Goal: Task Accomplishment & Management: Use online tool/utility

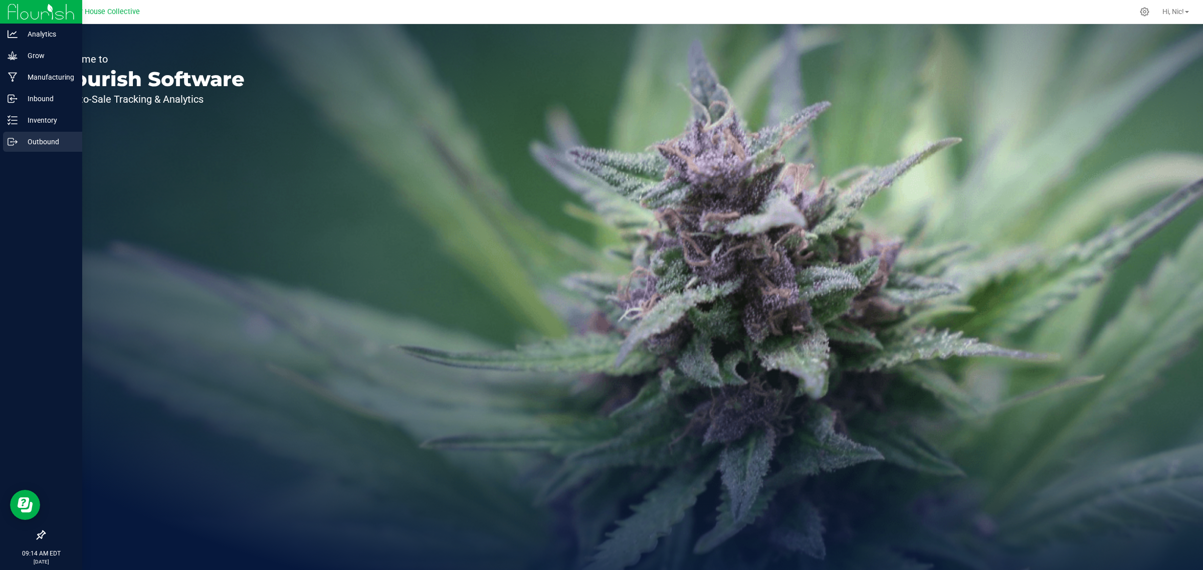
click at [14, 140] on icon at bounding box center [13, 142] width 10 height 10
click at [52, 56] on p "Grow" at bounding box center [48, 56] width 60 height 12
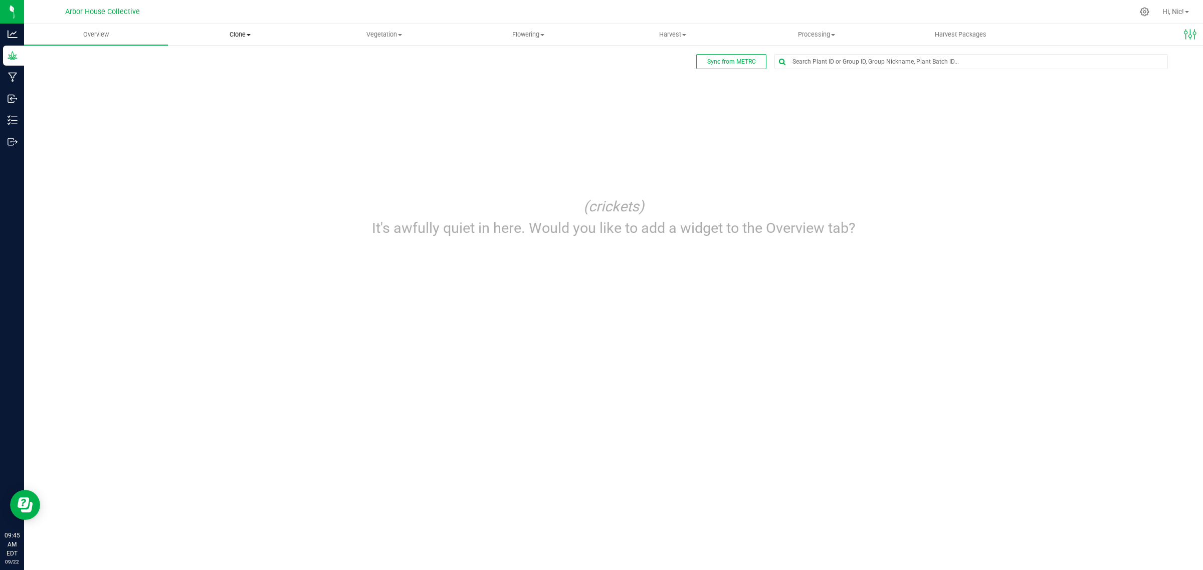
click at [253, 36] on span "Clone" at bounding box center [239, 34] width 143 height 9
click at [232, 59] on span "Create plants" at bounding box center [203, 60] width 71 height 9
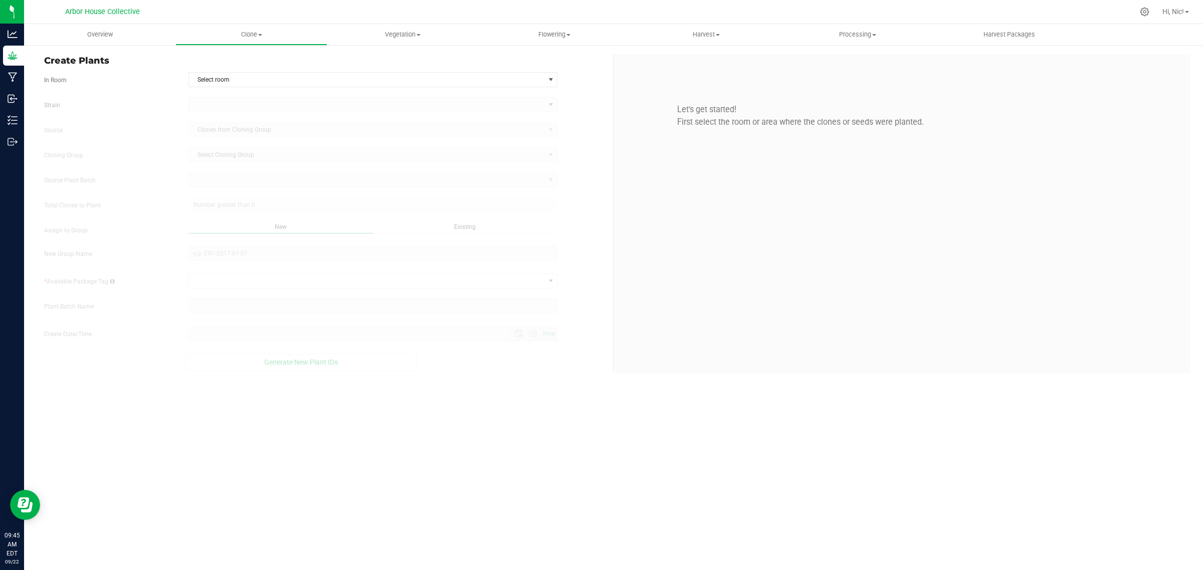
type input "[DATE] 9:45 AM"
click at [263, 80] on span "Select room" at bounding box center [367, 80] width 356 height 14
click at [266, 94] on li "Clone" at bounding box center [372, 96] width 368 height 15
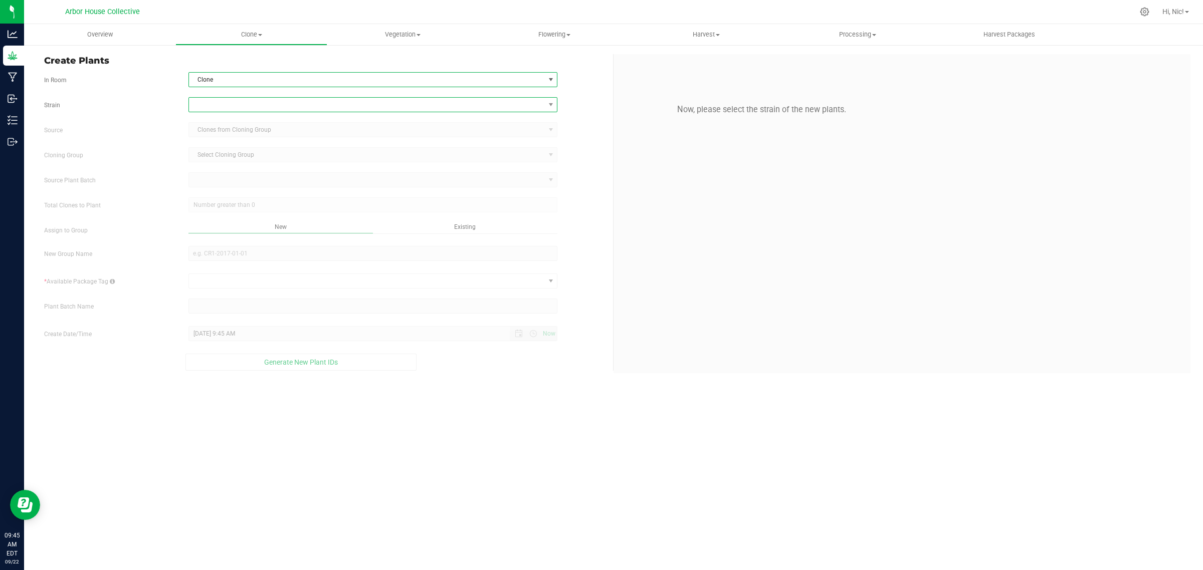
click at [266, 101] on span at bounding box center [367, 105] width 356 height 14
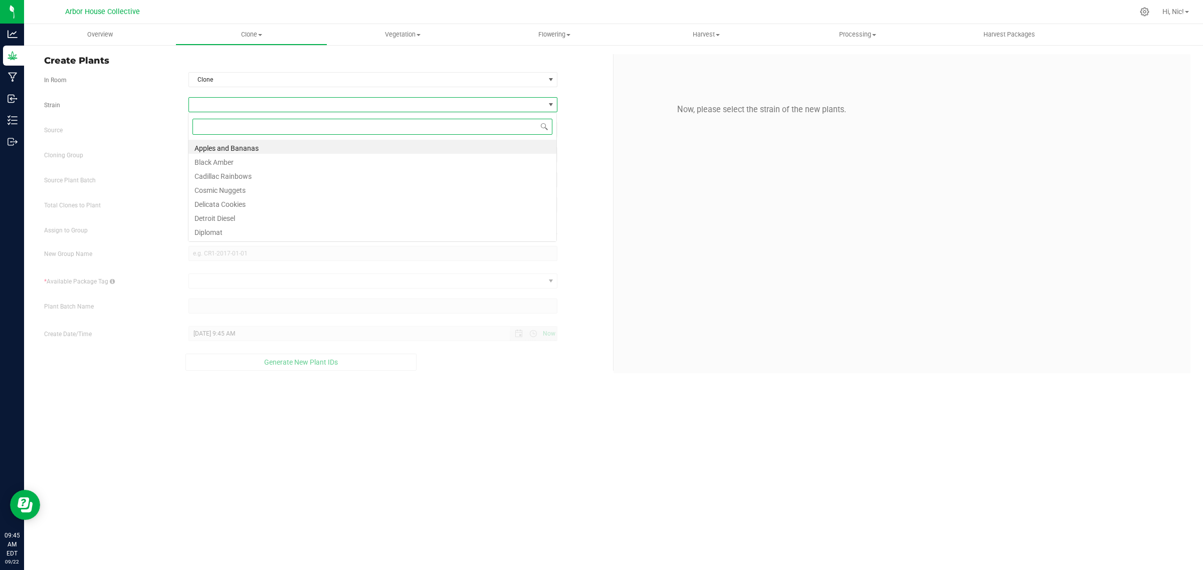
scroll to position [16, 369]
click at [252, 148] on li "Apples and Bananas" at bounding box center [372, 147] width 368 height 14
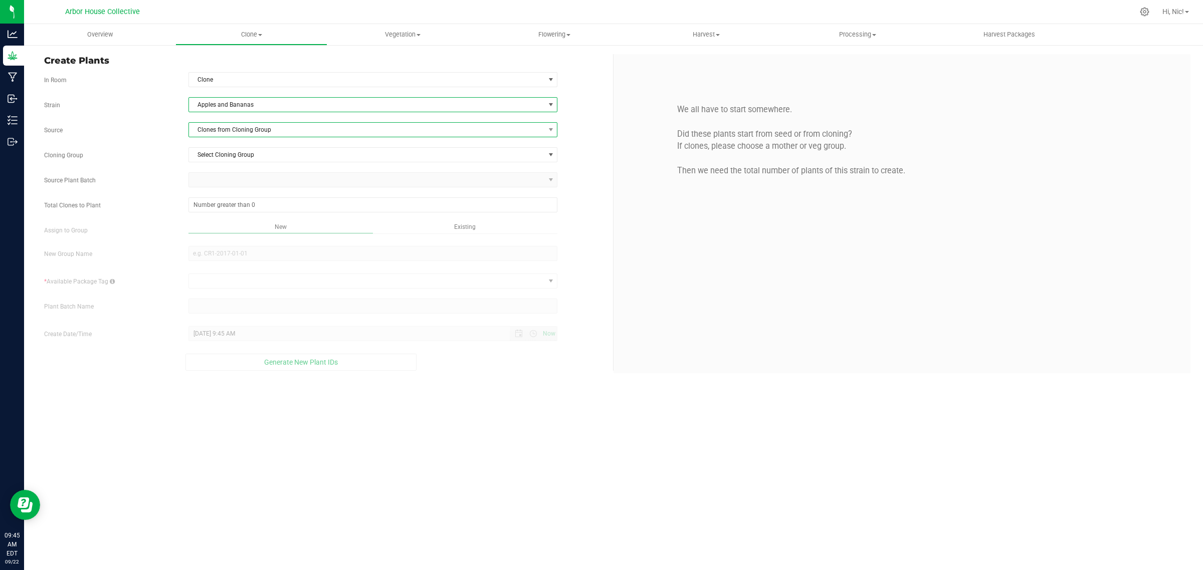
click at [258, 128] on span "Clones from Cloning Group" at bounding box center [367, 130] width 356 height 14
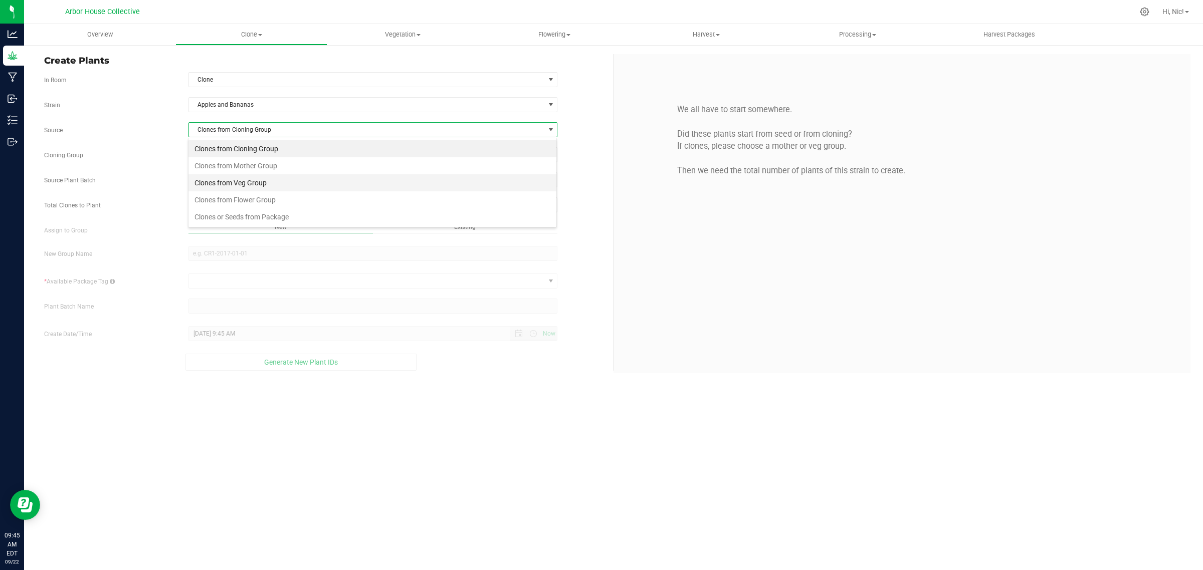
click at [262, 183] on li "Clones from Veg Group" at bounding box center [372, 182] width 368 height 17
click at [247, 154] on span "Select Veg Group" at bounding box center [367, 155] width 356 height 14
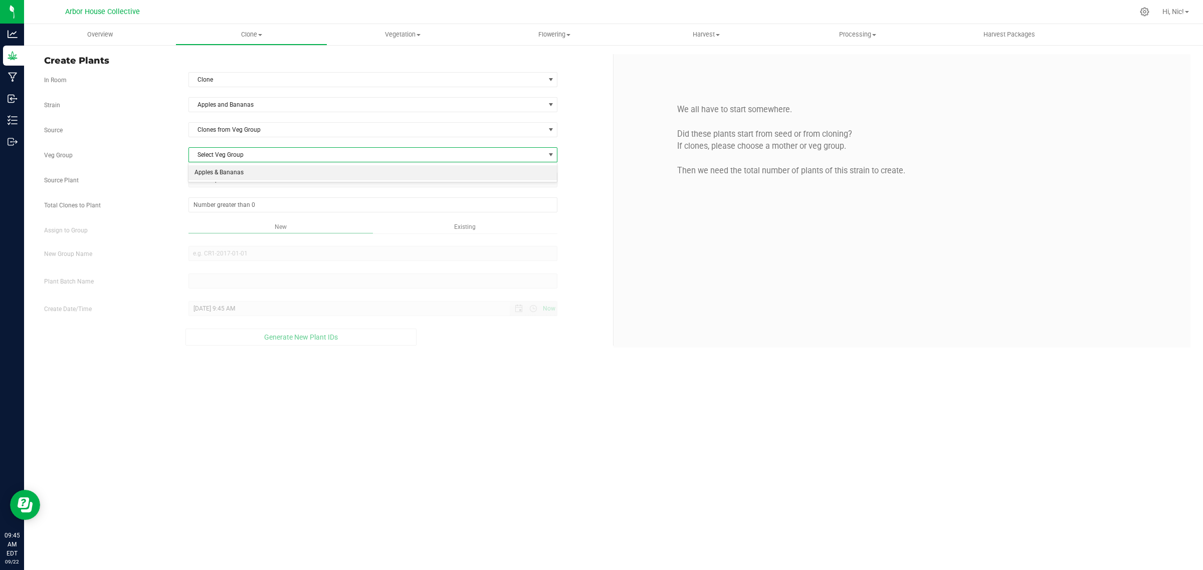
click at [241, 173] on li "Apples & Bananas" at bounding box center [372, 172] width 368 height 15
click at [268, 181] on span "Select plant" at bounding box center [367, 180] width 356 height 14
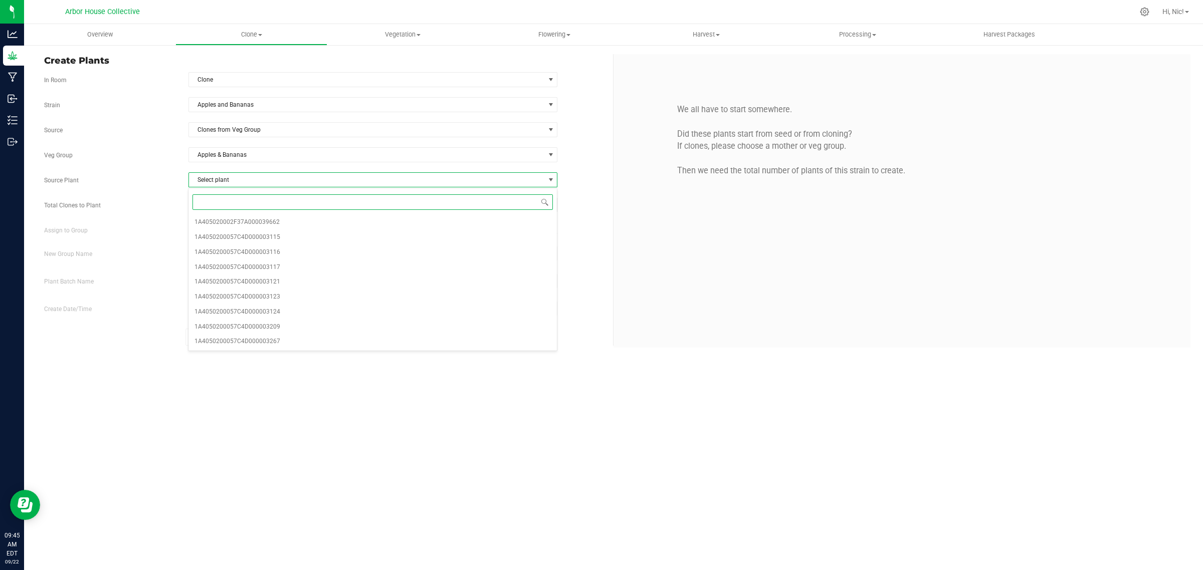
paste input "03209"
type input "03209"
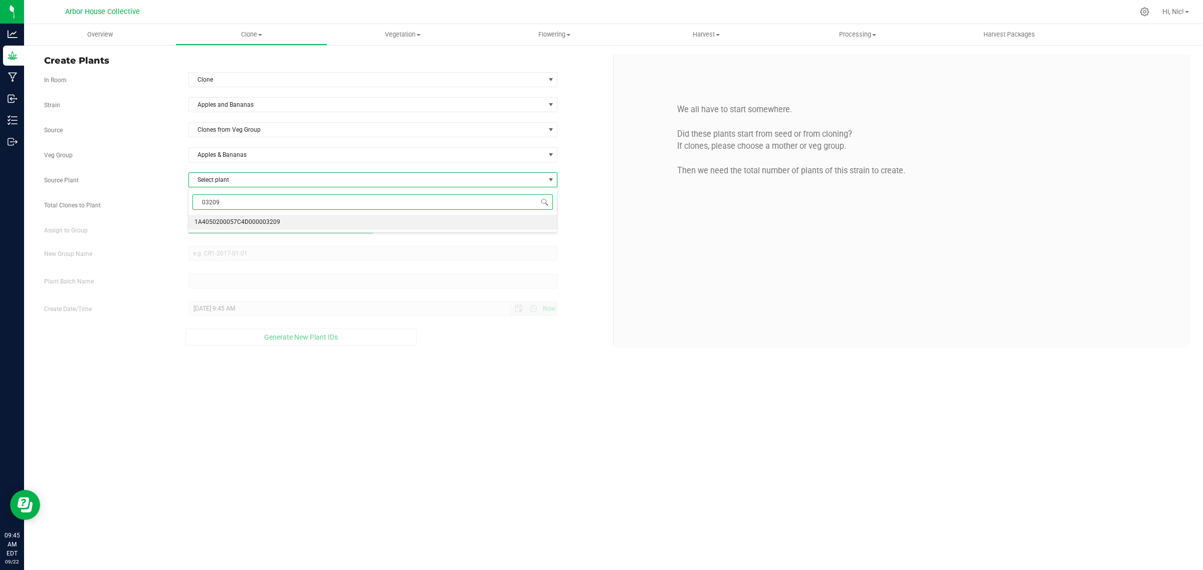
click at [278, 220] on li "1A4050200057C4D000003209" at bounding box center [372, 222] width 368 height 15
click at [269, 209] on span at bounding box center [372, 204] width 369 height 15
type input "25"
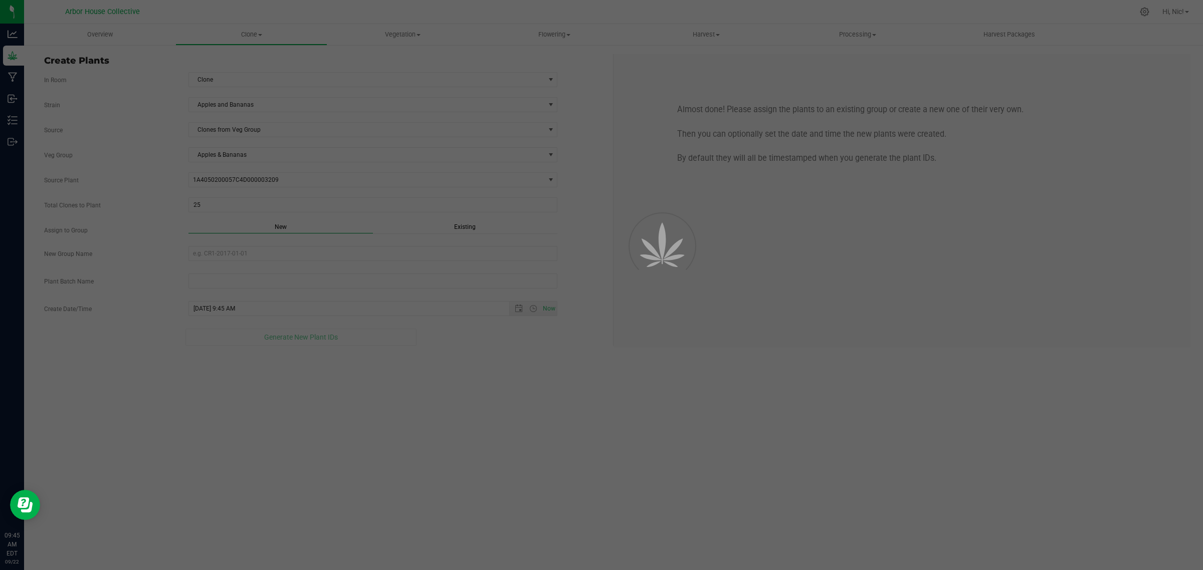
click at [448, 226] on div "Existing" at bounding box center [465, 228] width 184 height 12
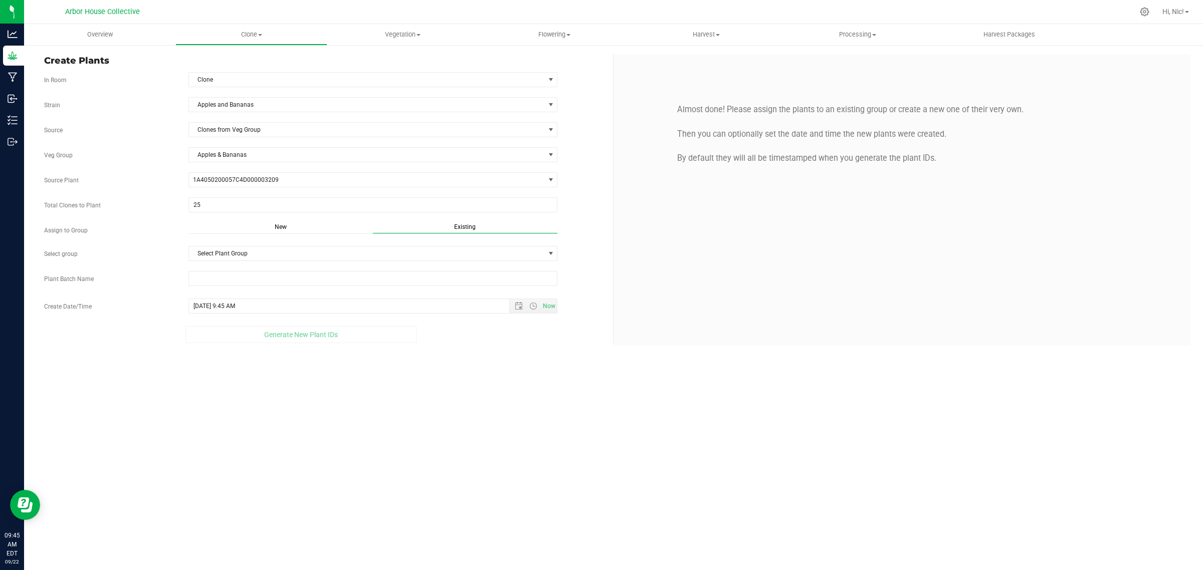
click at [274, 263] on div "Strain Apples and Bananas Source Clones from Veg Group Veg Group Apples & Banan…" at bounding box center [324, 220] width 561 height 246
click at [273, 259] on span "Select Plant Group" at bounding box center [367, 254] width 356 height 14
click at [256, 271] on li "H48-AB-F4-CLONE" at bounding box center [372, 272] width 368 height 15
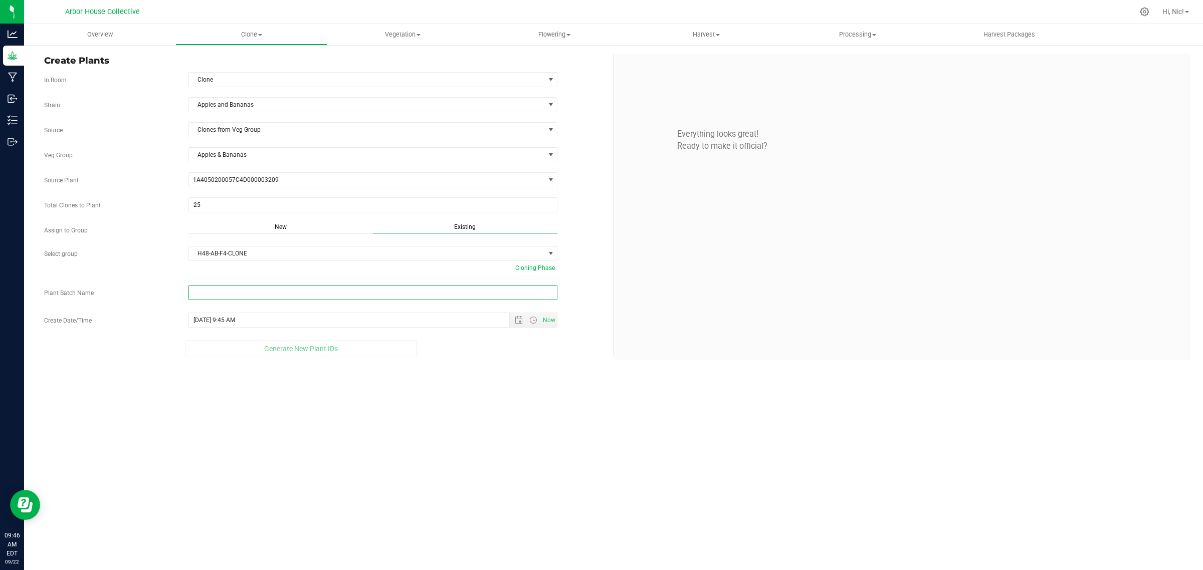
click at [281, 291] on input "text" at bounding box center [372, 292] width 369 height 15
paste input "H48-AB-F4-D13-09/19/2025-03209"
click at [515, 329] on span "Open the date view" at bounding box center [519, 329] width 8 height 8
type input "H48-AB-F4-D13-09/19/2025-03209"
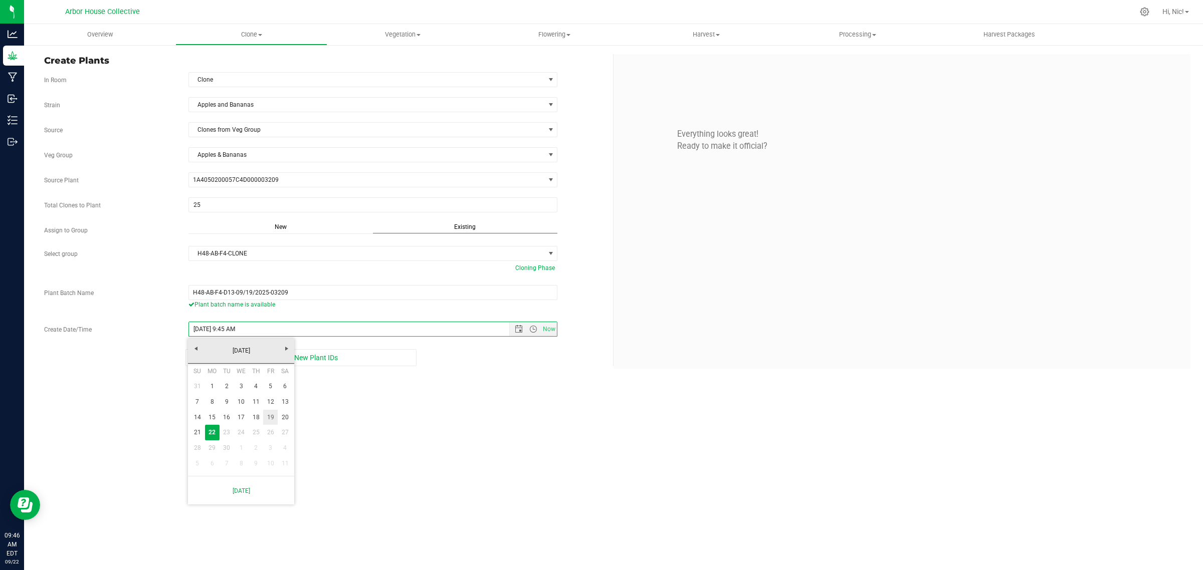
click at [272, 418] on link "19" at bounding box center [270, 418] width 15 height 16
type input "[DATE] 9:45 AM"
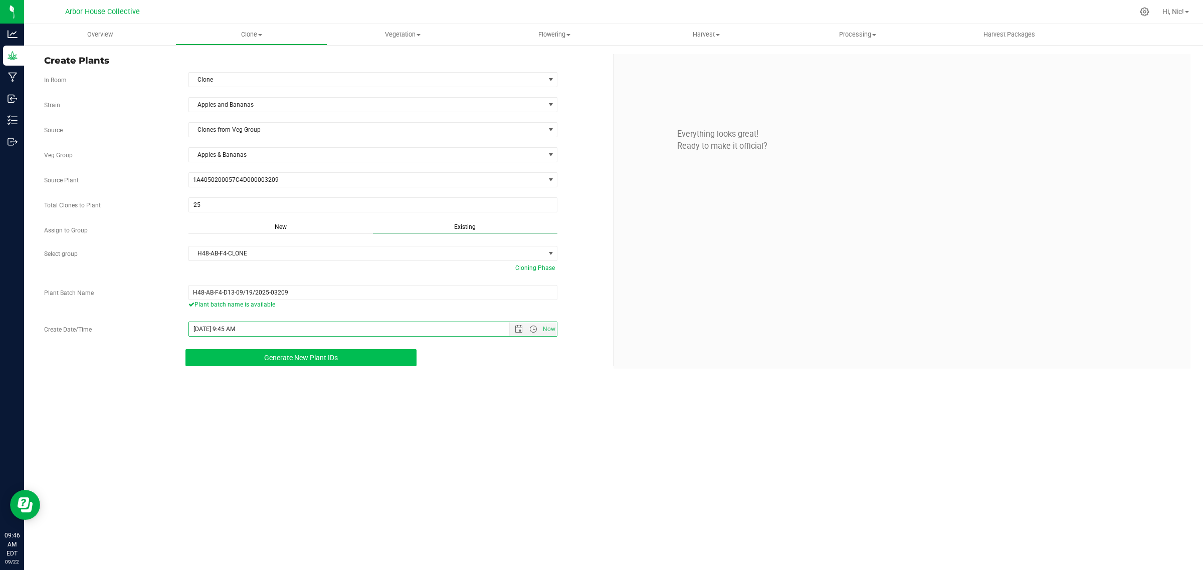
click at [322, 357] on span "Generate New Plant IDs" at bounding box center [301, 358] width 74 height 8
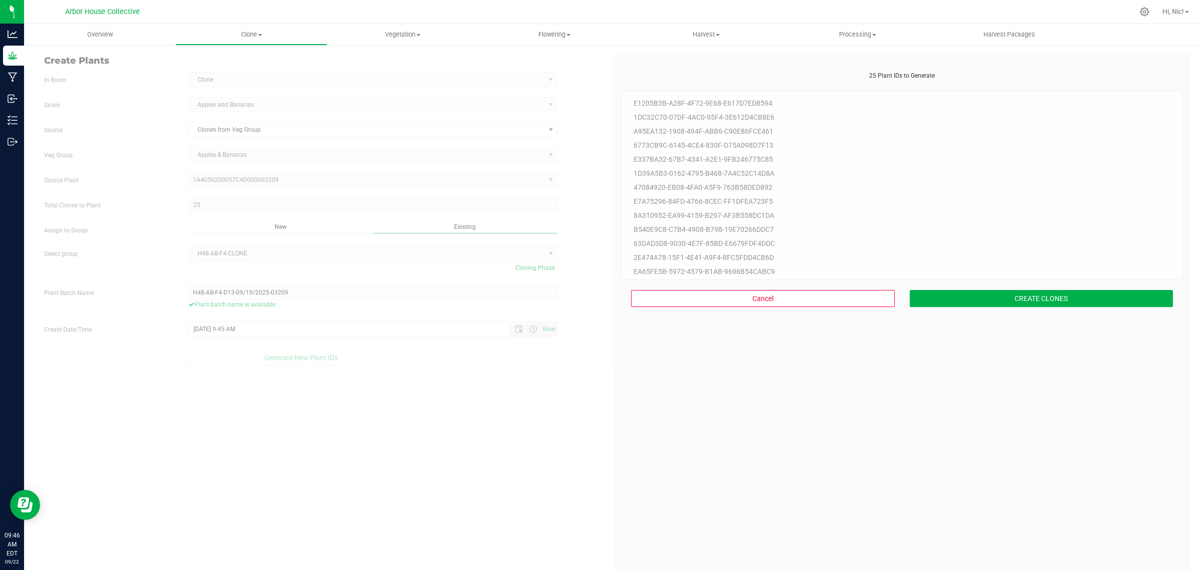
scroll to position [30, 0]
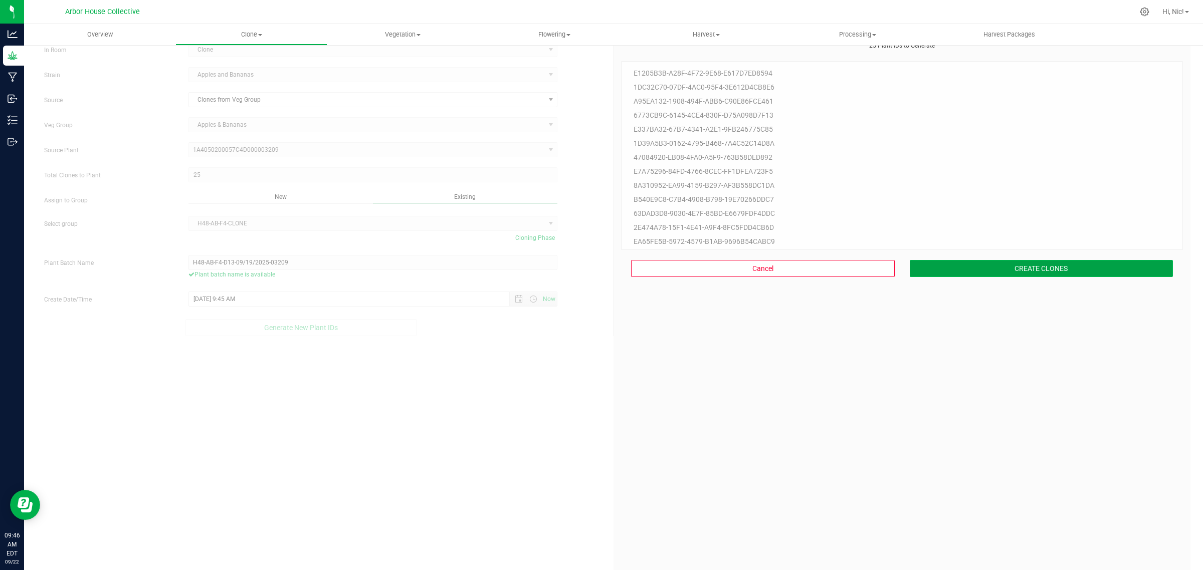
click at [946, 269] on button "CREATE CLONES" at bounding box center [1042, 268] width 264 height 17
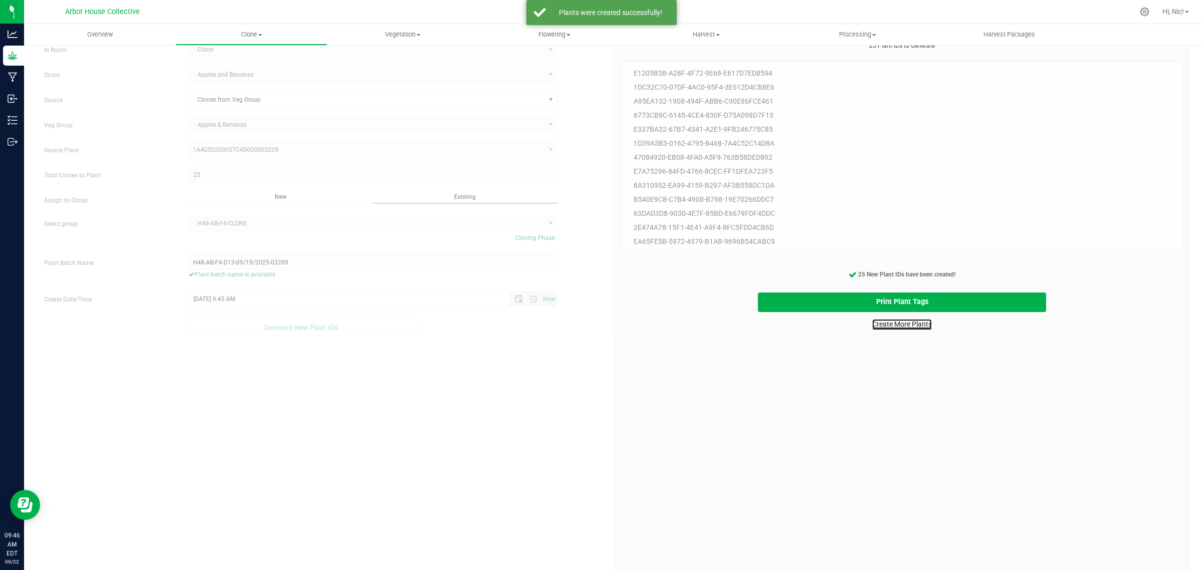
click at [906, 329] on link "Create More Plants" at bounding box center [902, 324] width 60 height 10
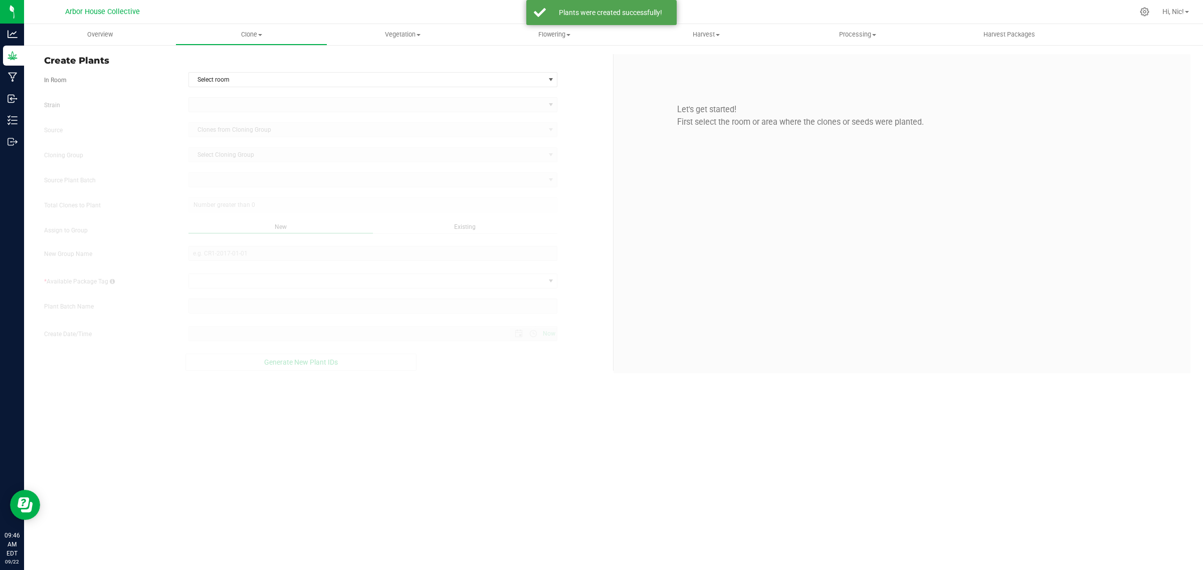
type input "[DATE] 9:46 AM"
click at [277, 79] on span "Select room" at bounding box center [367, 80] width 356 height 14
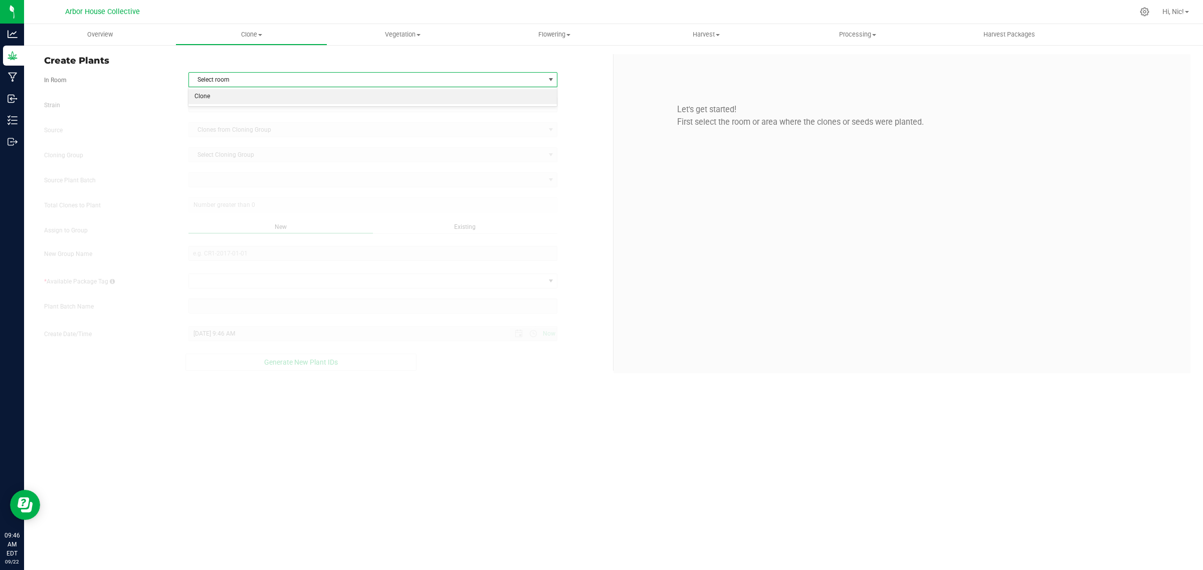
click at [263, 99] on li "Clone" at bounding box center [372, 96] width 368 height 15
click at [257, 105] on span at bounding box center [367, 105] width 356 height 14
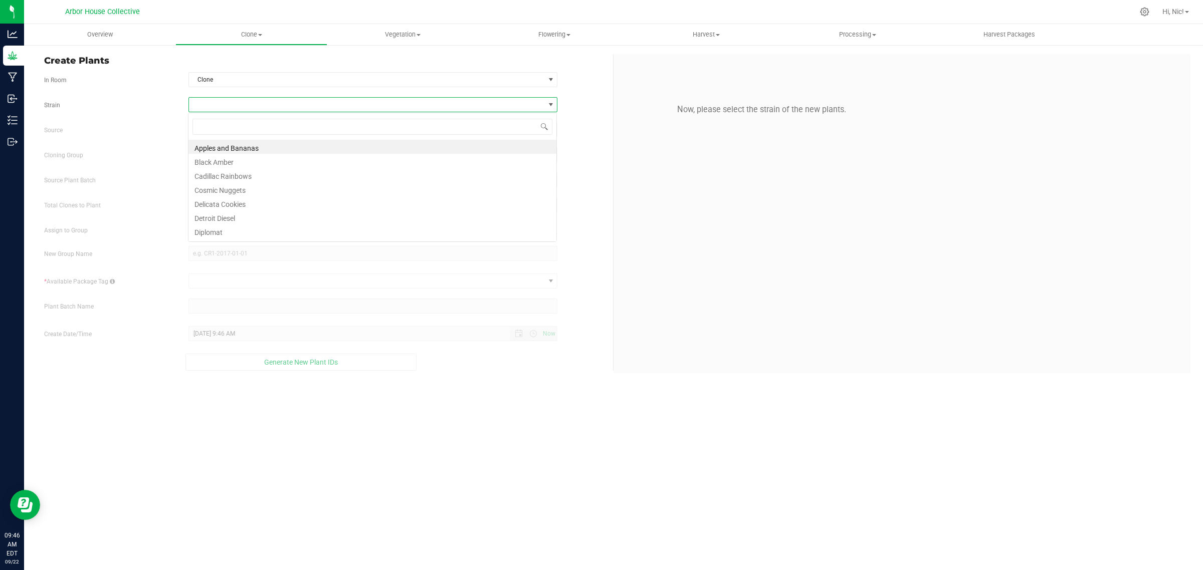
scroll to position [16, 369]
click at [259, 148] on li "Apples and Bananas" at bounding box center [372, 147] width 368 height 14
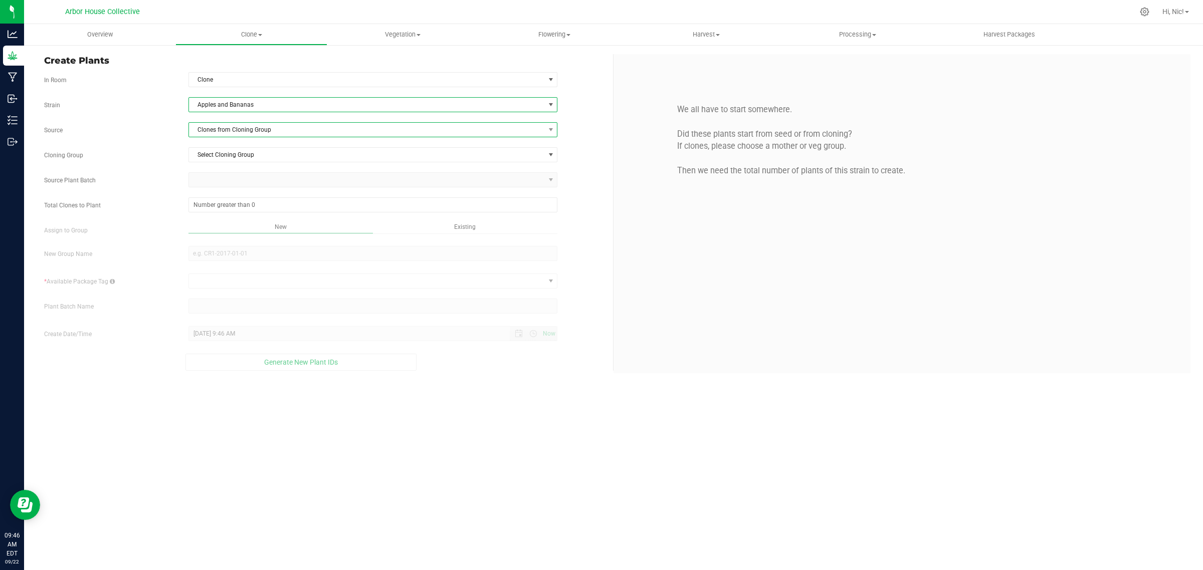
click at [252, 134] on span "Clones from Cloning Group" at bounding box center [367, 130] width 356 height 14
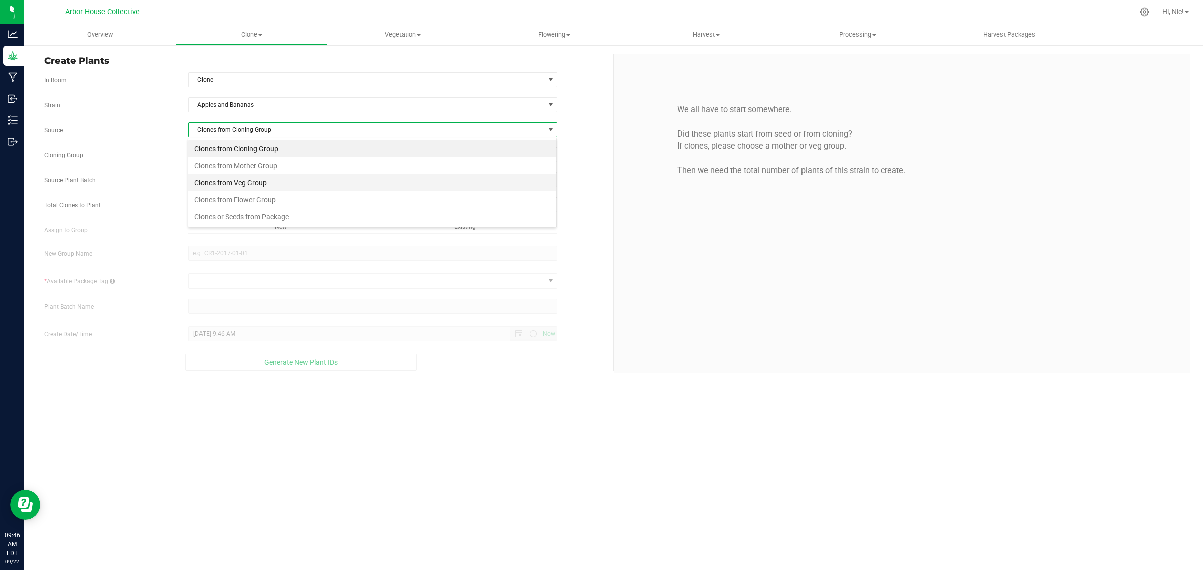
click at [259, 174] on li "Clones from Veg Group" at bounding box center [372, 182] width 368 height 17
click at [247, 155] on span "Select Veg Group" at bounding box center [367, 155] width 356 height 14
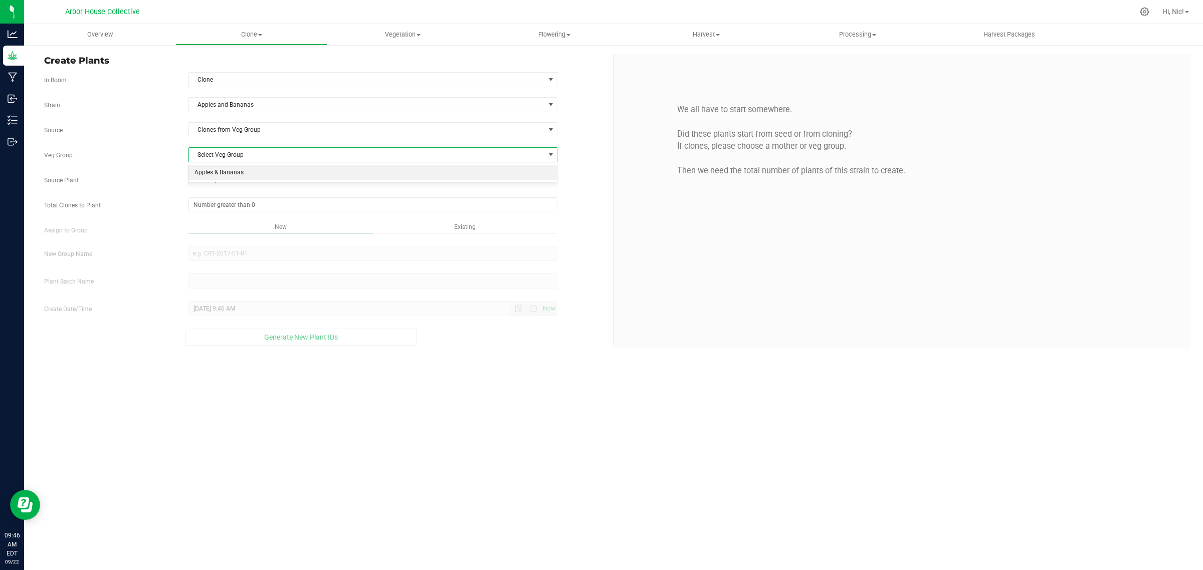
click at [243, 172] on li "Apples & Bananas" at bounding box center [372, 172] width 368 height 15
click at [246, 180] on span "Select plant" at bounding box center [367, 180] width 356 height 14
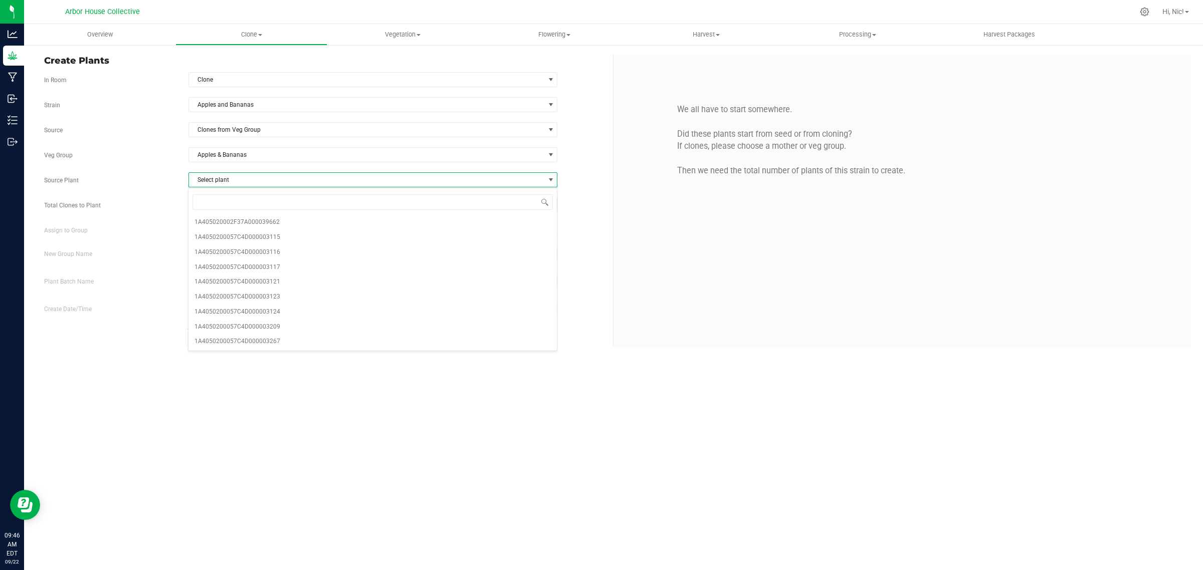
type input "03123"
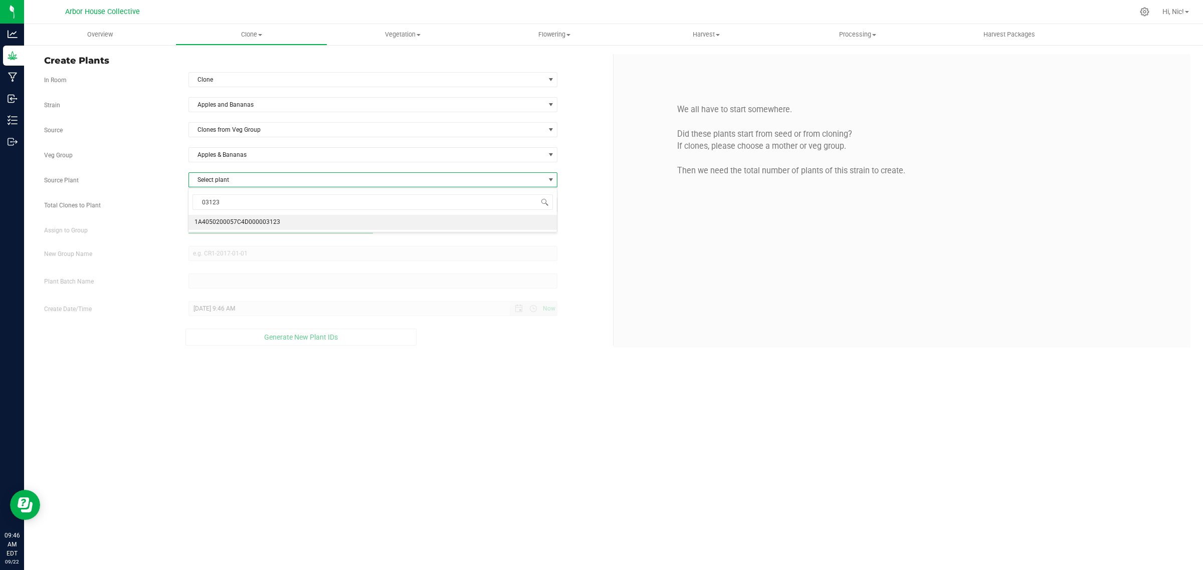
click at [259, 226] on span "1A4050200057C4D000003123" at bounding box center [237, 222] width 86 height 13
click at [375, 210] on span at bounding box center [372, 204] width 369 height 15
type input "25"
click at [469, 231] on span "Existing" at bounding box center [465, 226] width 22 height 7
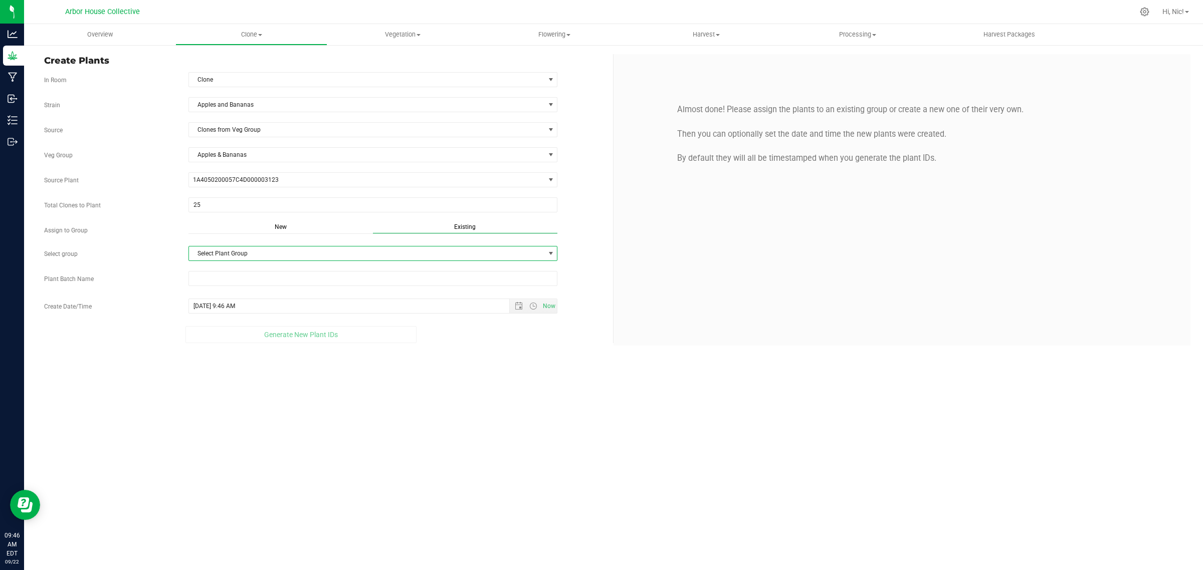
click at [267, 253] on span "Select Plant Group" at bounding box center [367, 254] width 356 height 14
click at [251, 271] on li "H48-AB-F4-CLONE" at bounding box center [372, 272] width 368 height 15
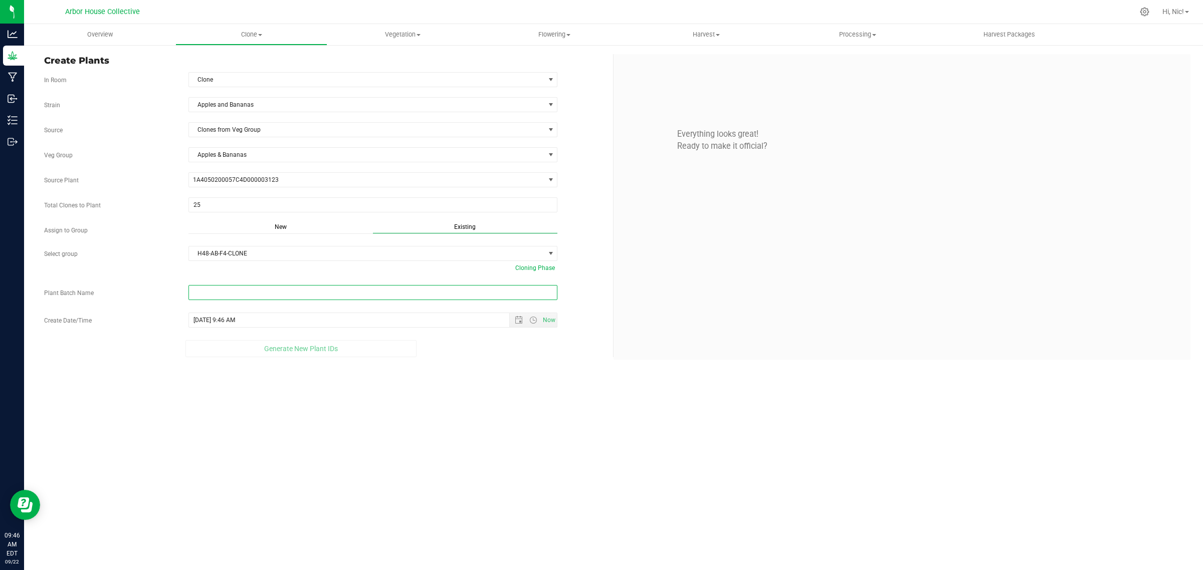
click at [277, 292] on input "text" at bounding box center [372, 292] width 369 height 15
paste input "H48-AB-F4-D14-09/19/2025-03123"
click at [519, 330] on span "Open the date view" at bounding box center [519, 329] width 8 height 8
type input "H48-AB-F4-D14-09/19/2025-03123"
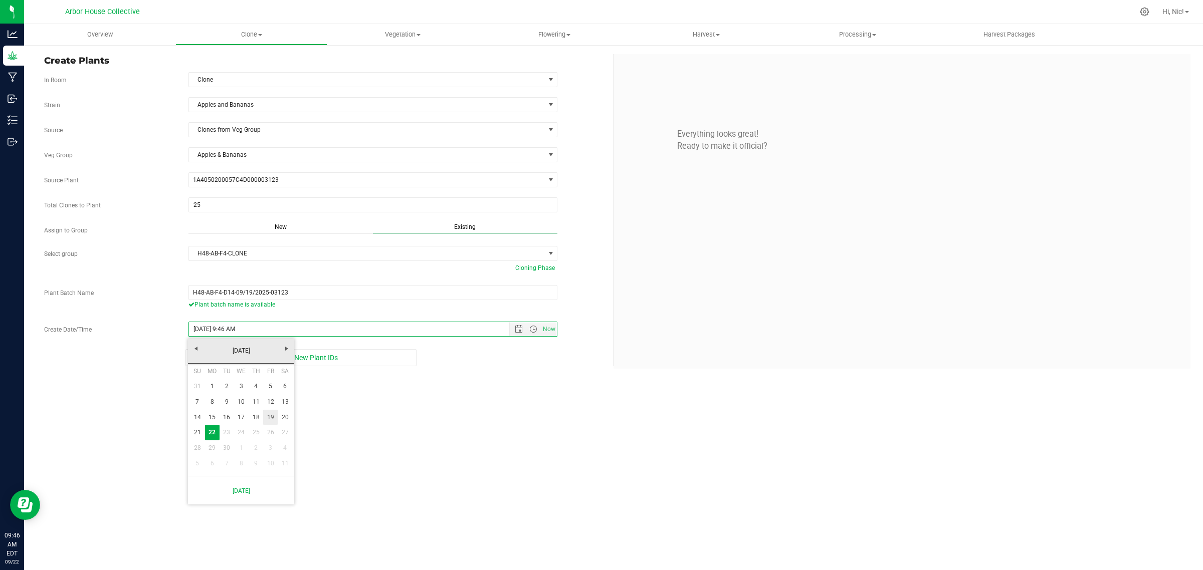
click at [269, 417] on link "19" at bounding box center [270, 418] width 15 height 16
type input "[DATE] 9:46 AM"
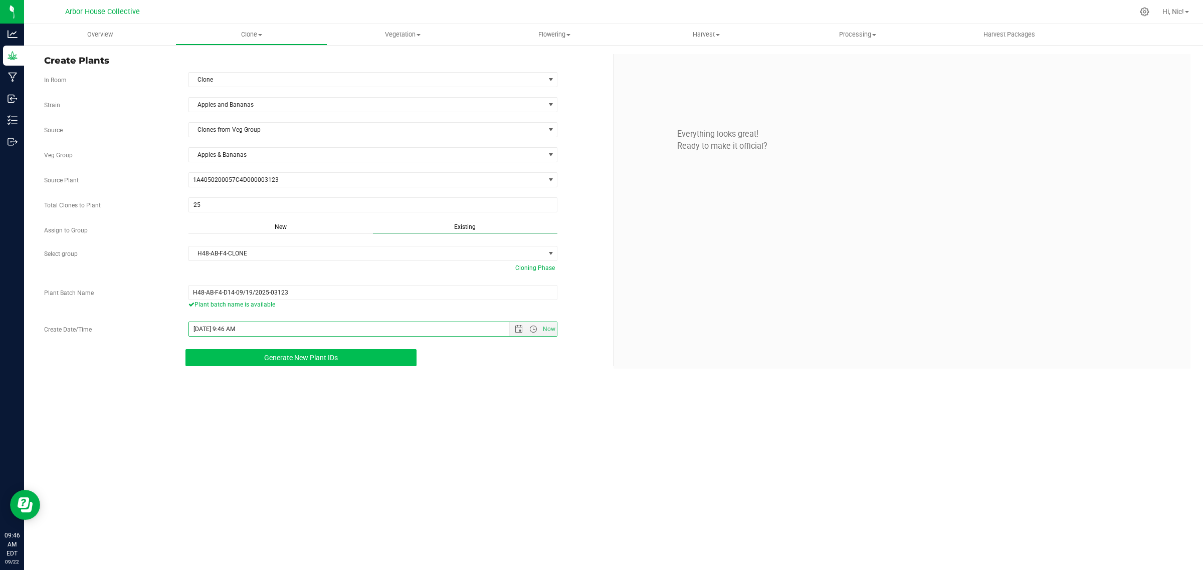
click at [311, 359] on span "Generate New Plant IDs" at bounding box center [301, 358] width 74 height 8
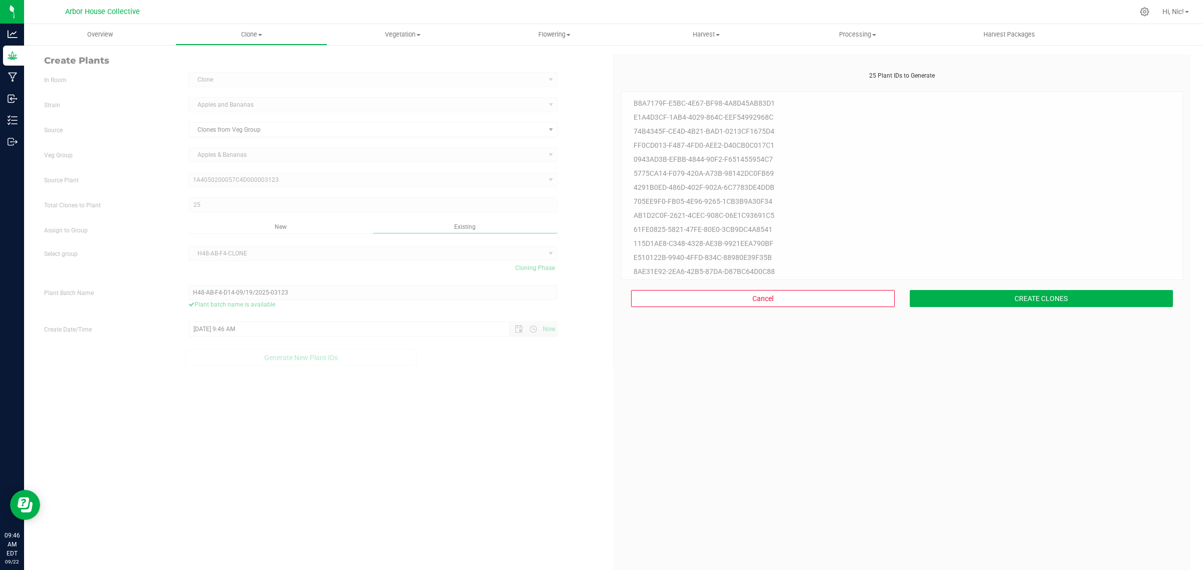
scroll to position [30, 0]
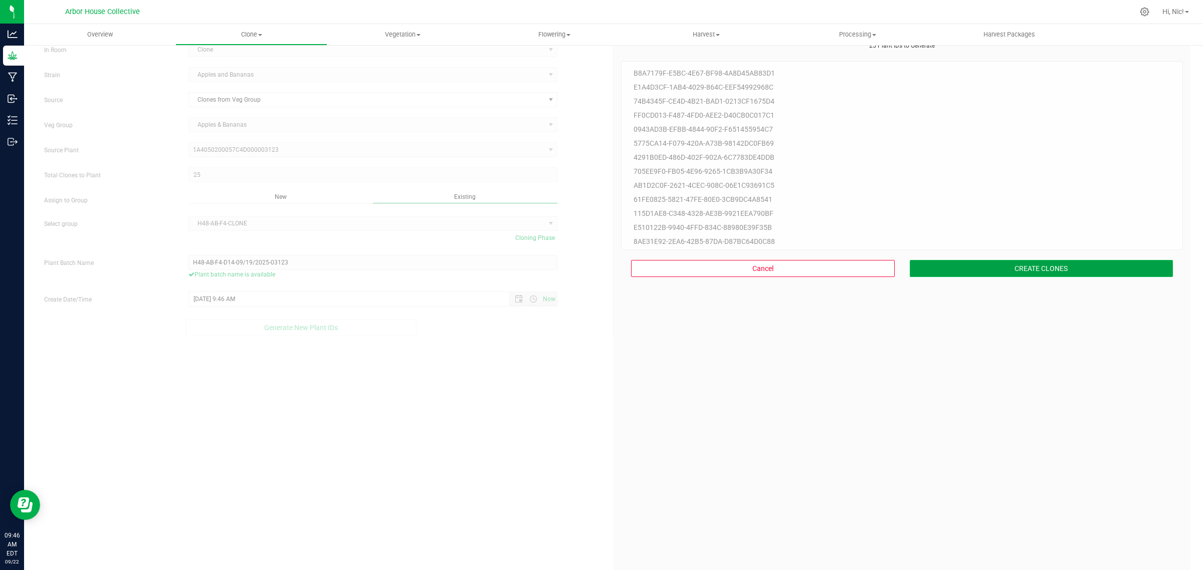
click at [1065, 267] on button "CREATE CLONES" at bounding box center [1042, 268] width 264 height 17
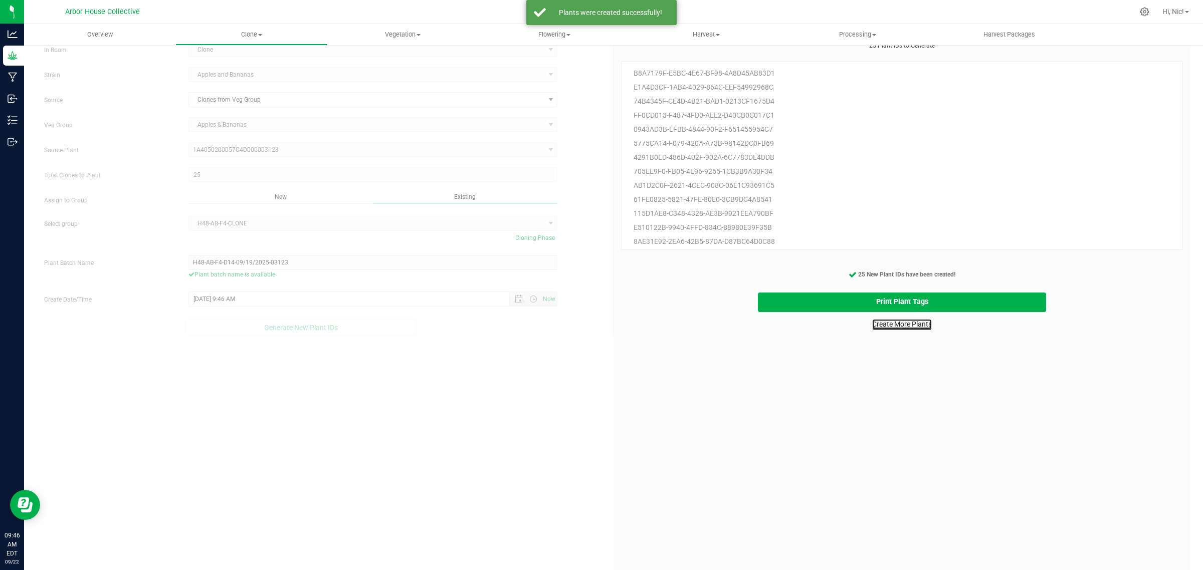
click at [915, 327] on link "Create More Plants" at bounding box center [902, 324] width 60 height 10
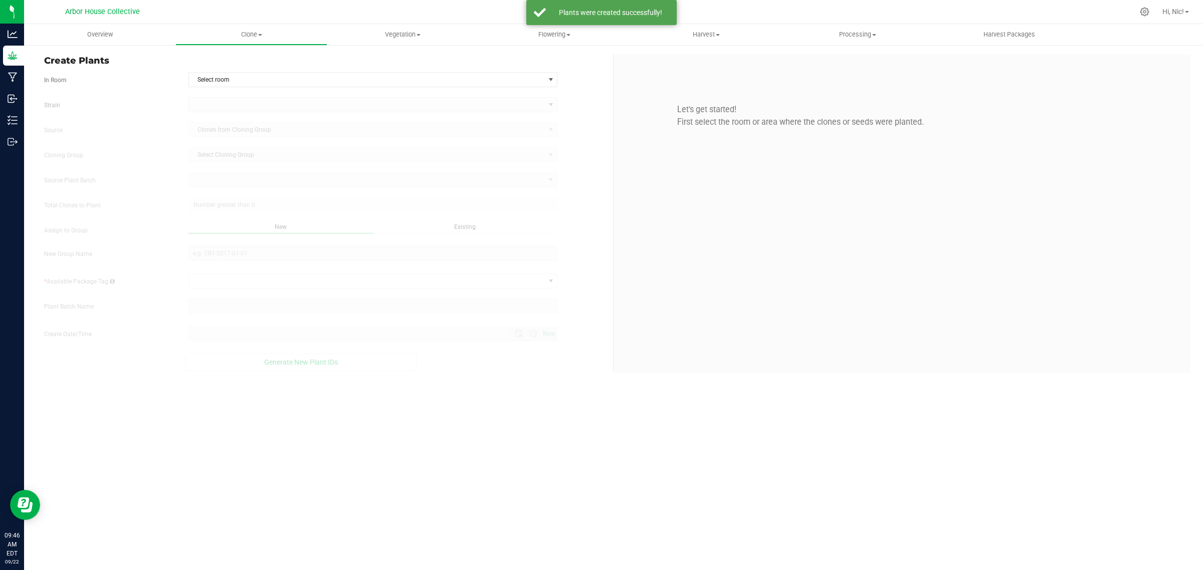
type input "[DATE] 9:46 AM"
click at [246, 79] on span "Select room" at bounding box center [367, 80] width 356 height 14
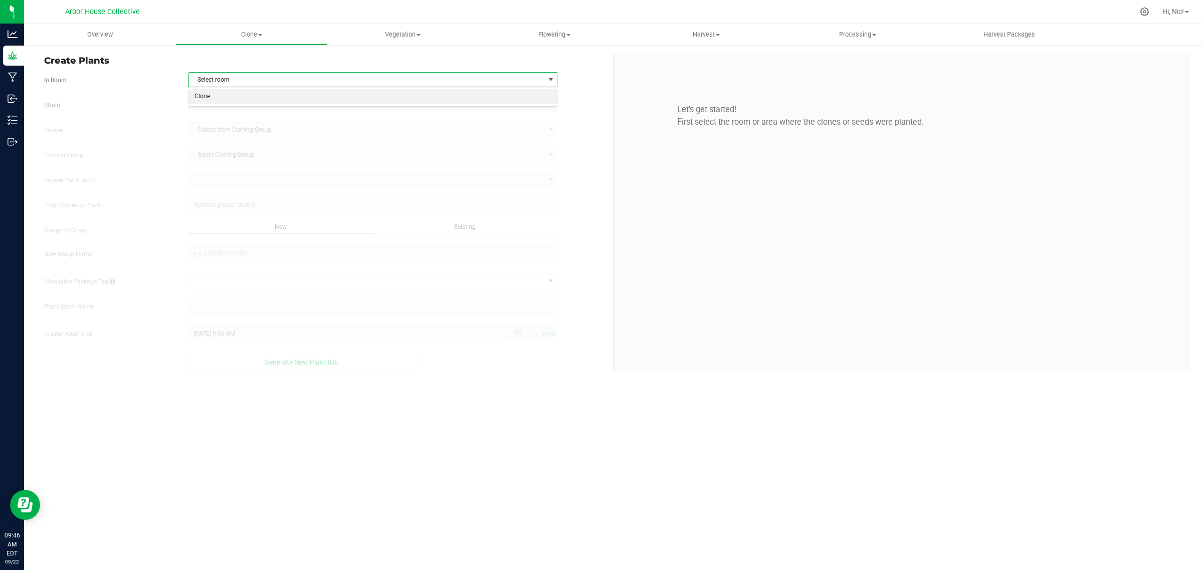
click at [244, 104] on li "Clone" at bounding box center [372, 96] width 368 height 15
click at [244, 105] on span at bounding box center [367, 105] width 356 height 14
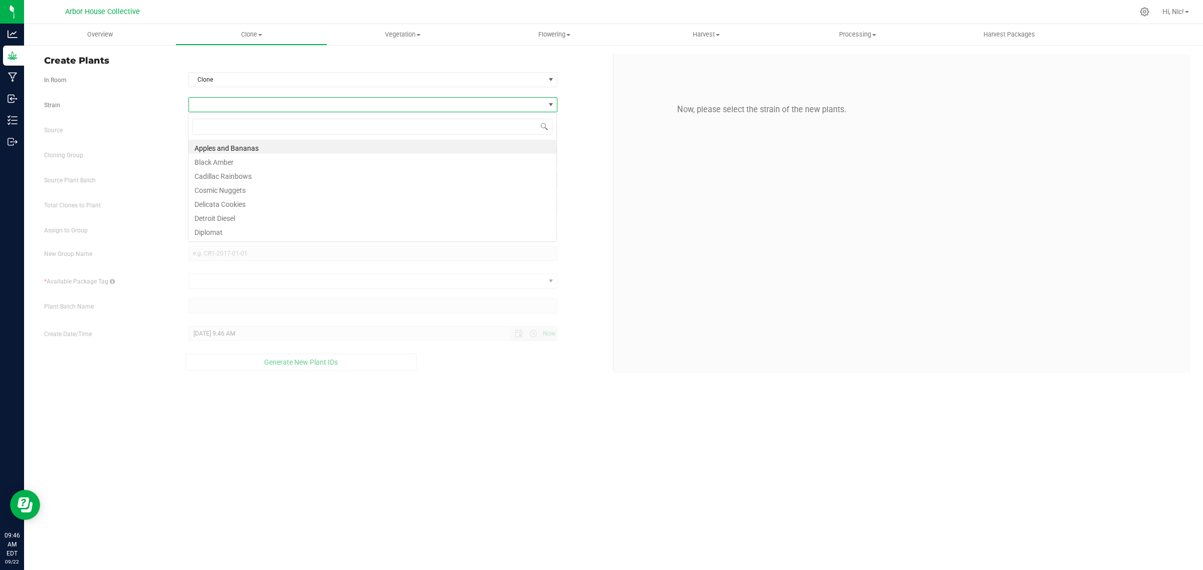
scroll to position [16, 369]
click at [248, 148] on li "Apples and Bananas" at bounding box center [372, 147] width 368 height 14
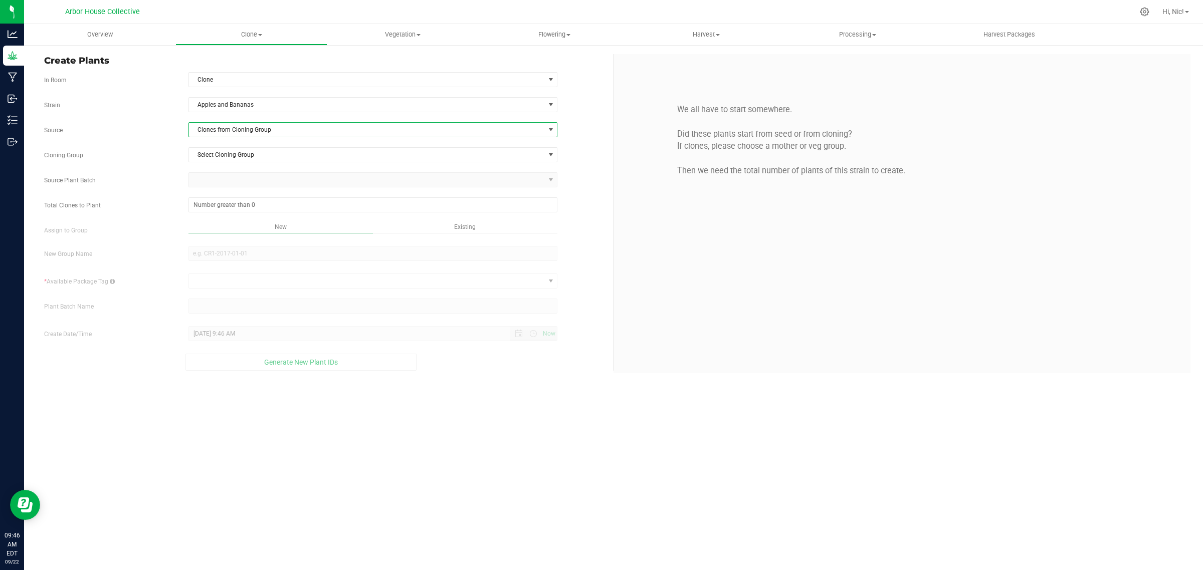
click at [245, 136] on span "Clones from Cloning Group" at bounding box center [367, 130] width 356 height 14
click at [254, 179] on li "Clones from Veg Group" at bounding box center [372, 182] width 368 height 17
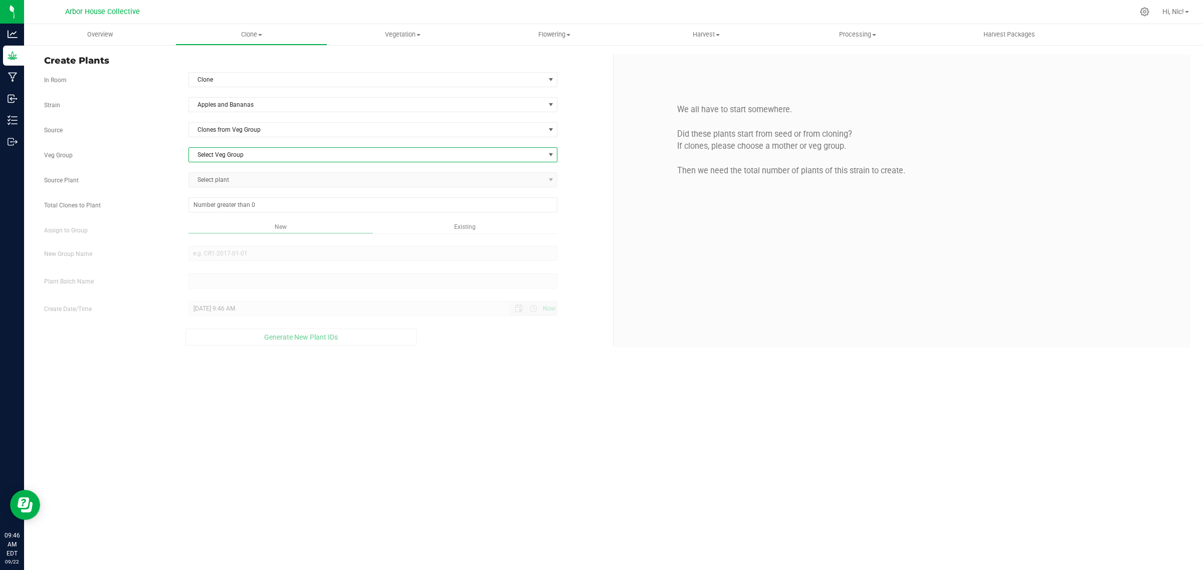
click at [249, 155] on span "Select Veg Group" at bounding box center [367, 155] width 356 height 14
click at [249, 174] on li "Apples & Bananas" at bounding box center [372, 172] width 368 height 15
click at [249, 181] on span "Select plant" at bounding box center [367, 180] width 356 height 14
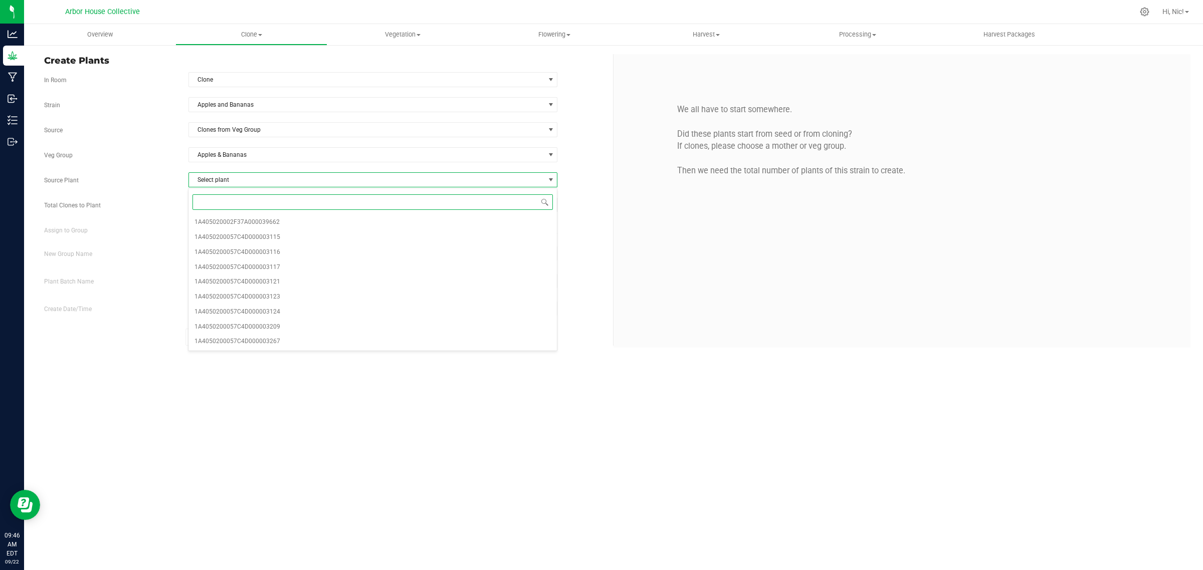
paste input "03115"
type input "03115"
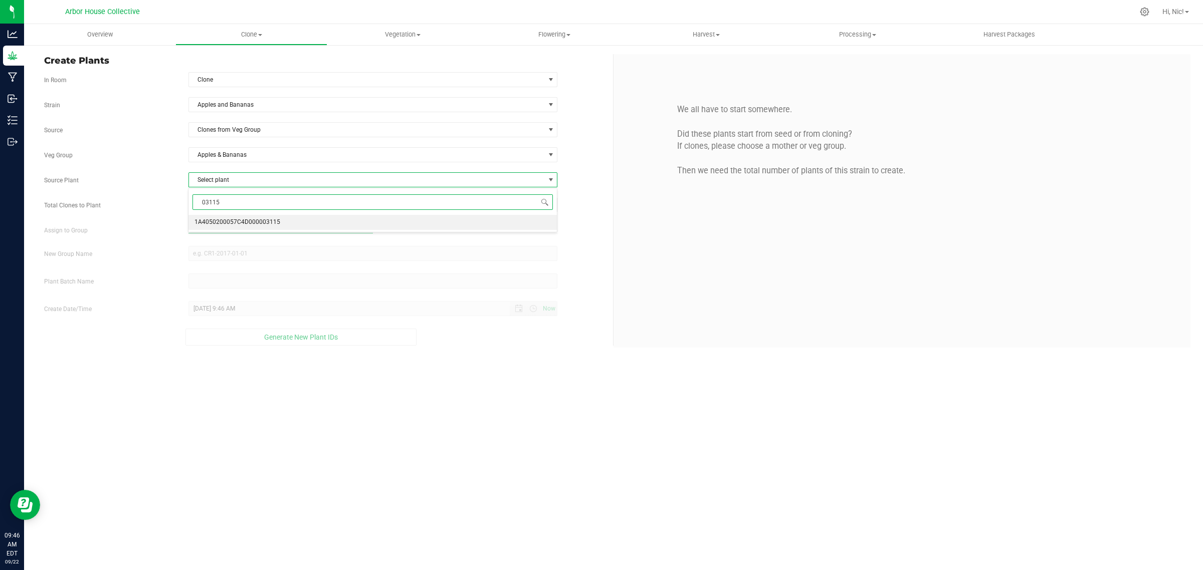
click at [257, 221] on span "1A4050200057C4D000003115" at bounding box center [237, 222] width 86 height 13
click at [265, 209] on span at bounding box center [372, 204] width 369 height 15
type input "25"
click at [464, 229] on span "Existing" at bounding box center [465, 226] width 22 height 7
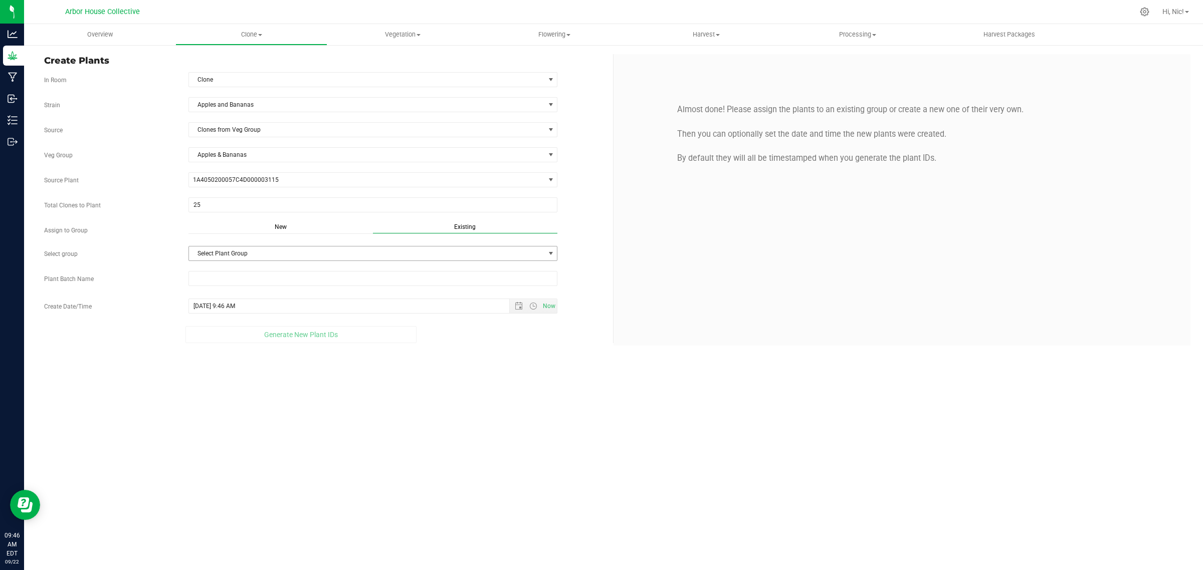
click at [344, 256] on span "Select Plant Group" at bounding box center [367, 254] width 356 height 14
click at [240, 276] on li "H48-AB-F4-CLONE" at bounding box center [372, 272] width 368 height 15
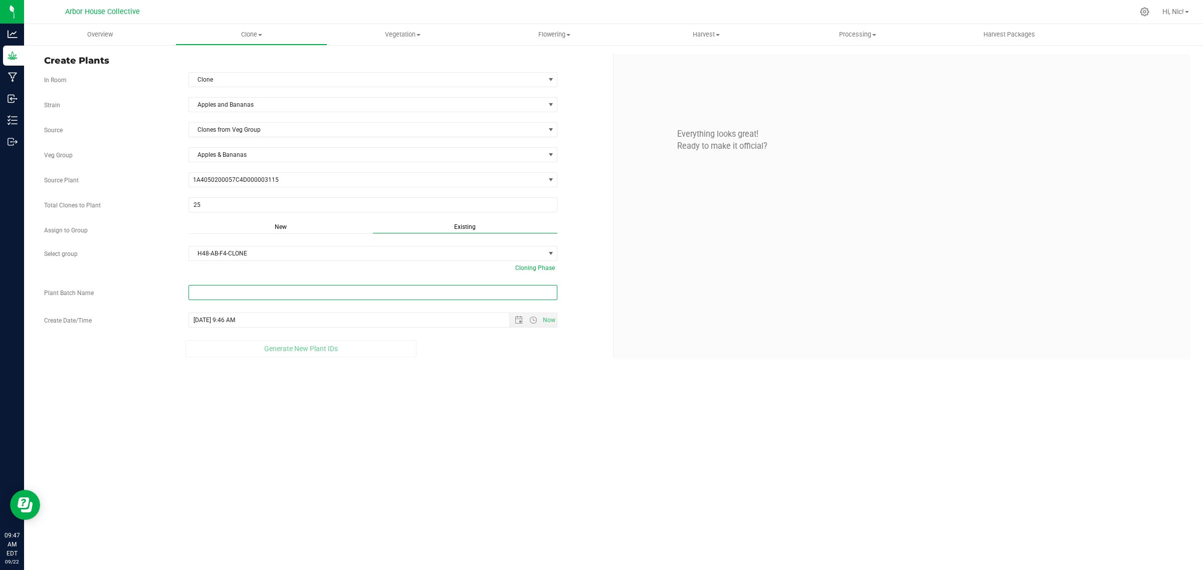
click at [236, 298] on input "text" at bounding box center [372, 292] width 369 height 15
paste input "H48-AB-F4-D15-09/19/2025-03115"
click at [517, 331] on span "Open the date view" at bounding box center [519, 329] width 8 height 8
type input "H48-AB-F4-D15-09/19/2025-03115"
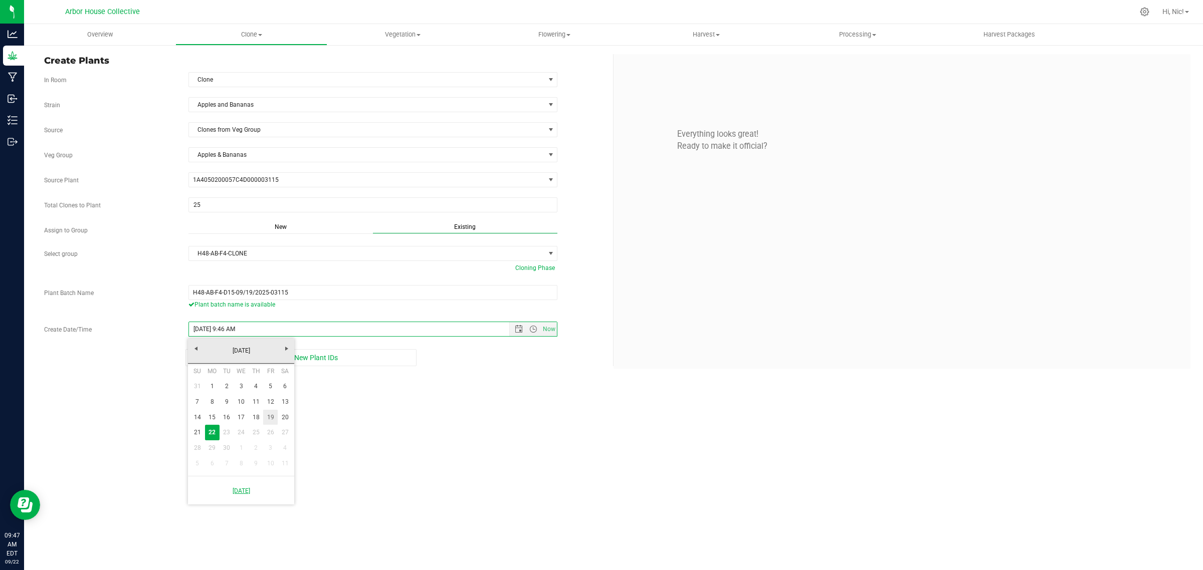
click at [271, 416] on link "19" at bounding box center [270, 418] width 15 height 16
type input "[DATE] 9:46 AM"
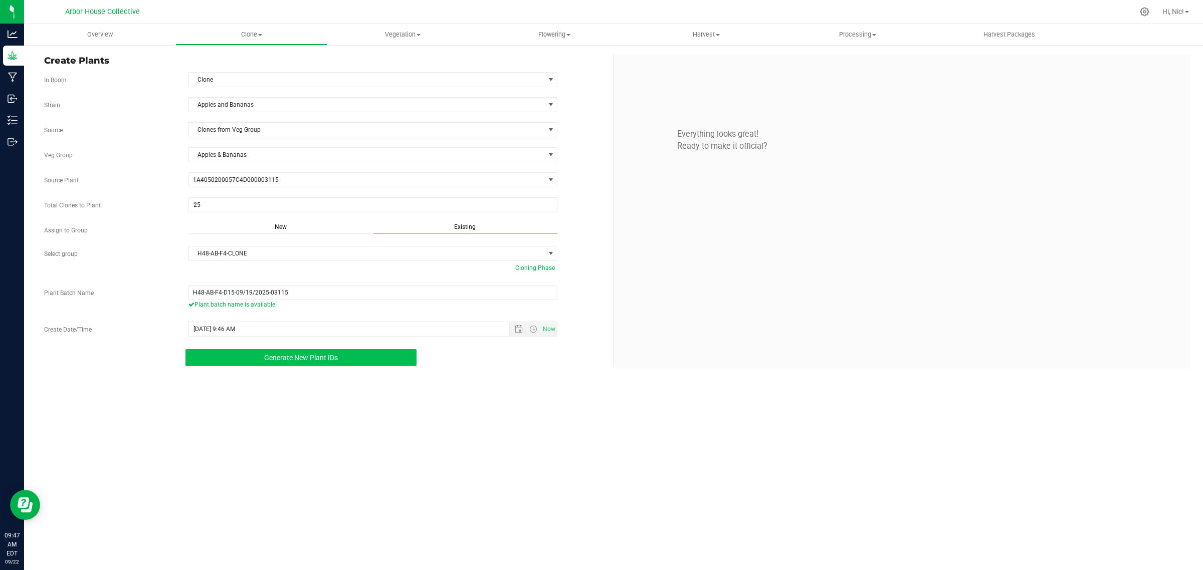
click at [301, 361] on span "Generate New Plant IDs" at bounding box center [301, 358] width 74 height 8
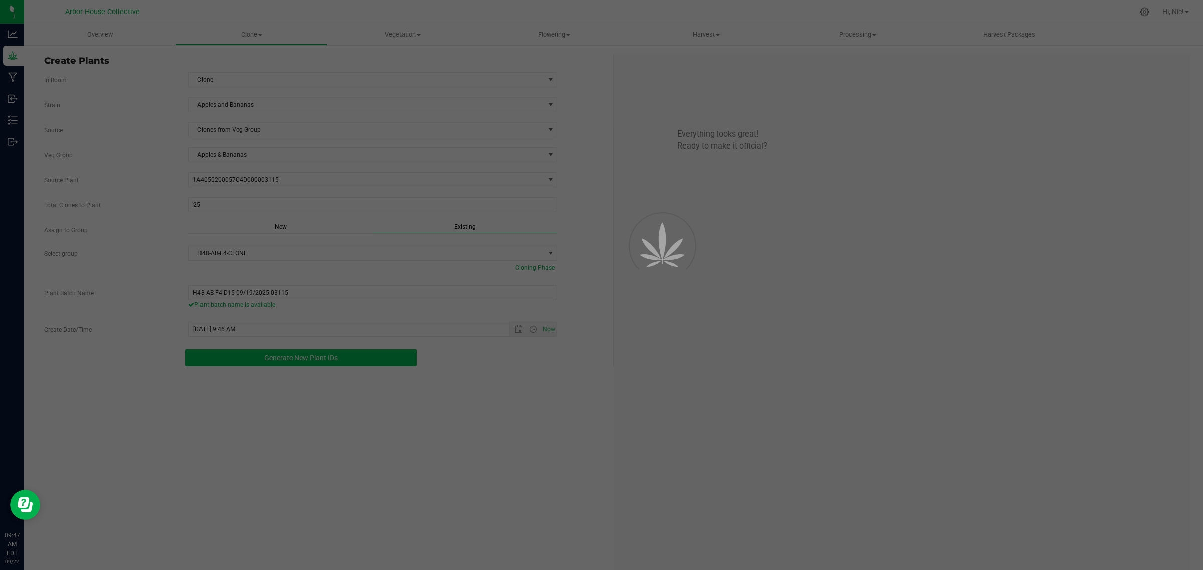
scroll to position [30, 0]
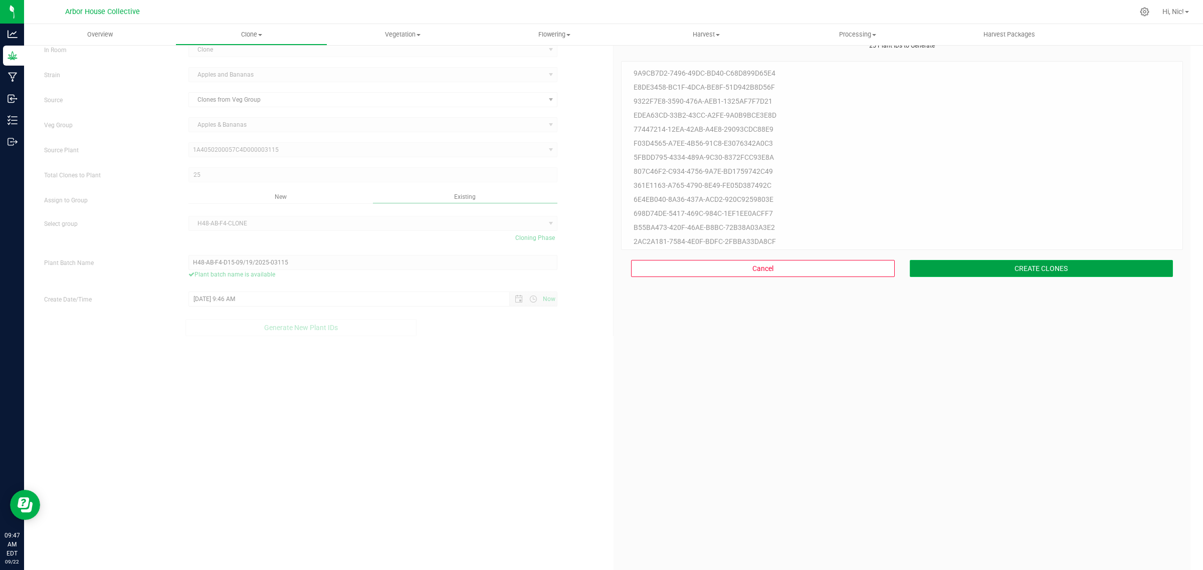
click at [1020, 276] on button "CREATE CLONES" at bounding box center [1042, 268] width 264 height 17
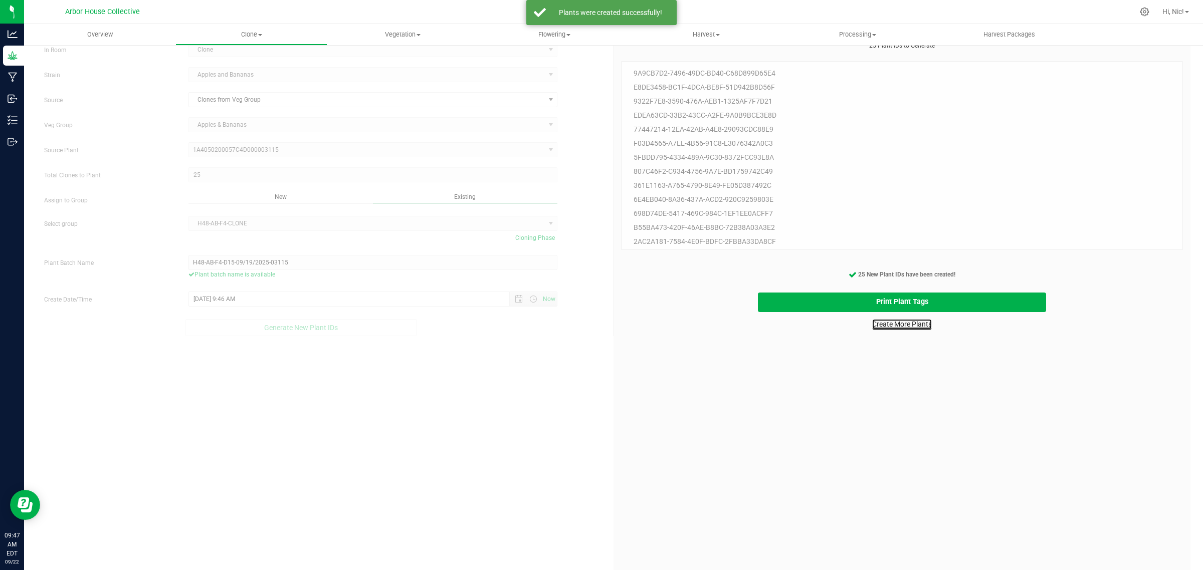
click at [916, 326] on link "Create More Plants" at bounding box center [902, 324] width 60 height 10
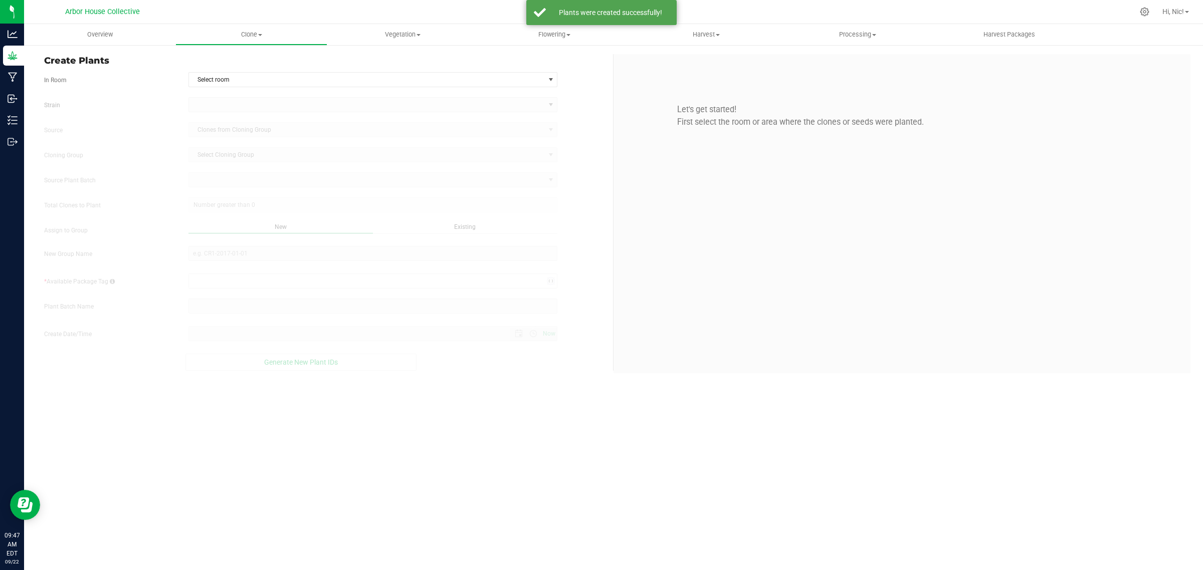
type input "[DATE] 9:47 AM"
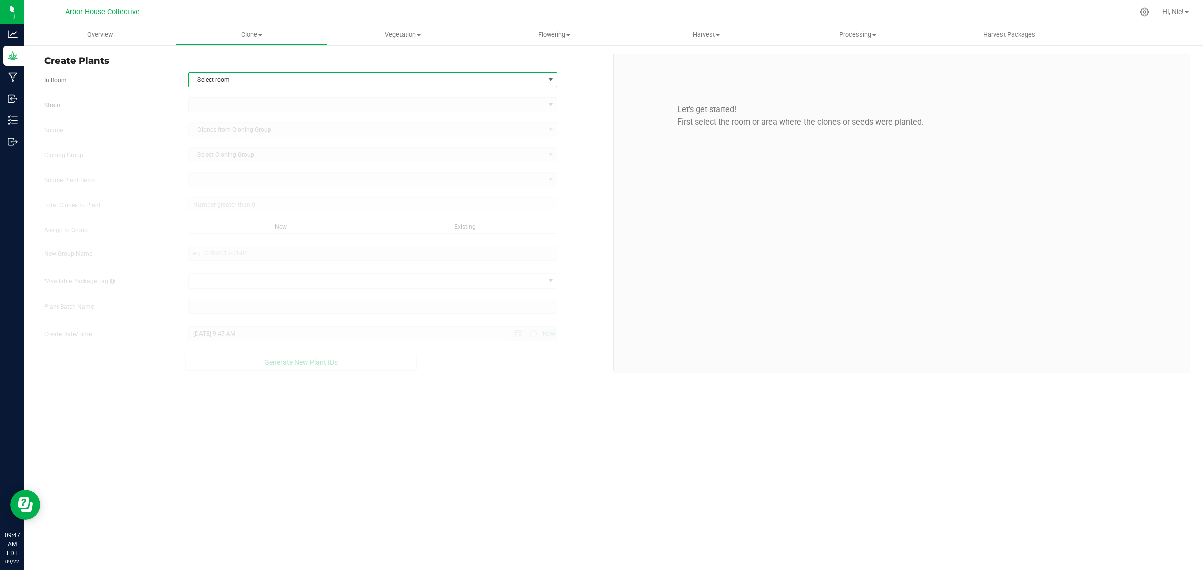
click at [312, 82] on span "Select room" at bounding box center [367, 80] width 356 height 14
click at [297, 101] on li "Clone" at bounding box center [372, 96] width 368 height 15
click at [295, 105] on span at bounding box center [367, 105] width 356 height 14
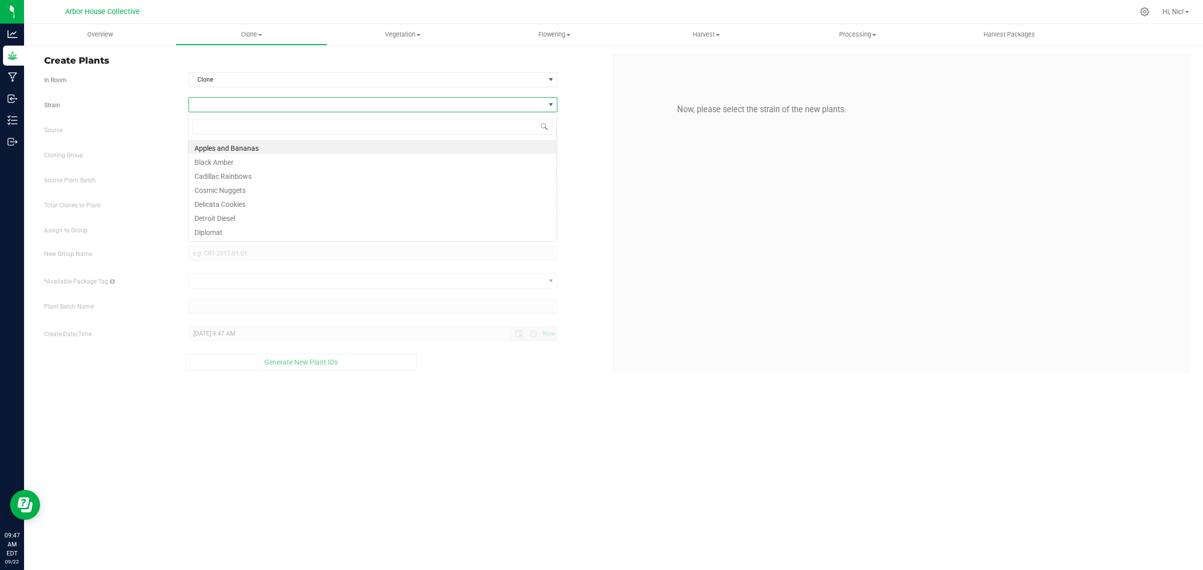
scroll to position [16, 369]
click at [268, 145] on li "Apples and Bananas" at bounding box center [372, 147] width 368 height 14
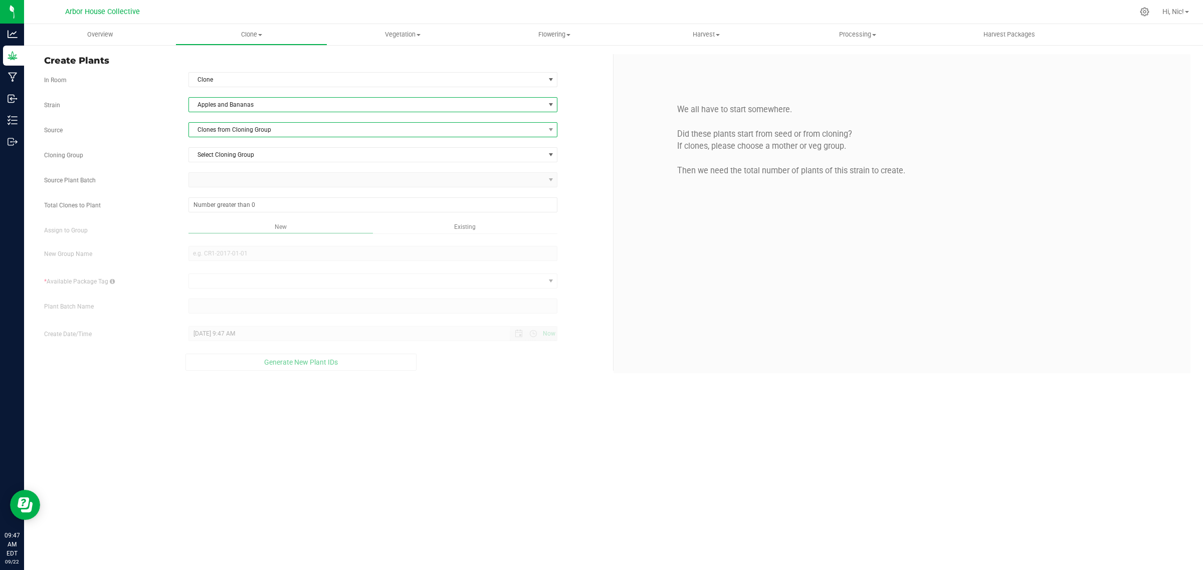
click at [289, 133] on span "Clones from Cloning Group" at bounding box center [367, 130] width 356 height 14
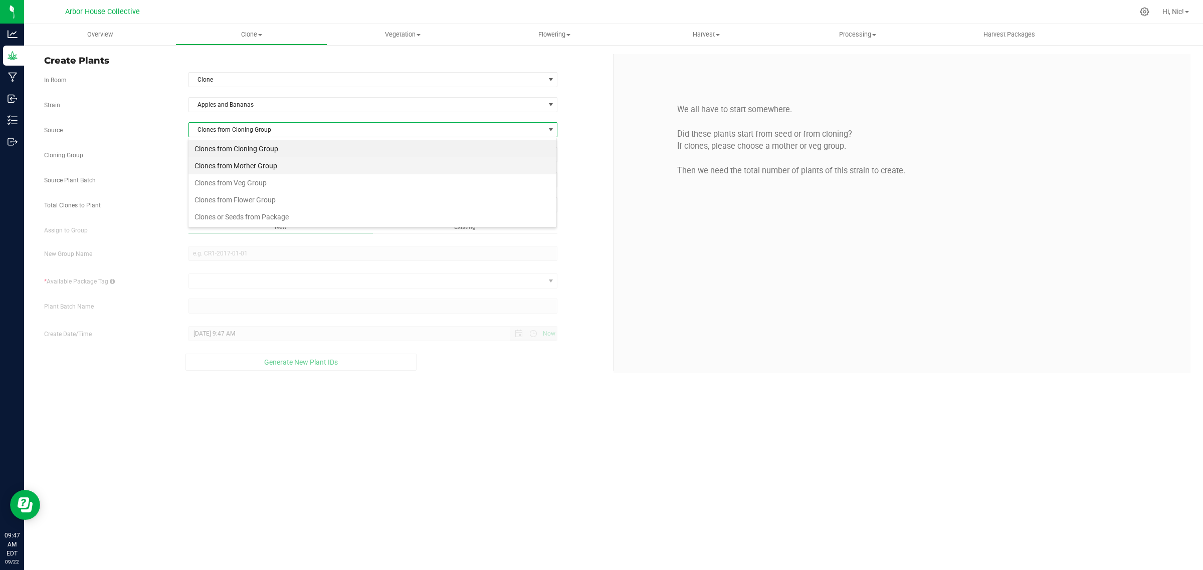
scroll to position [16, 369]
click at [277, 180] on li "Clones from Veg Group" at bounding box center [372, 182] width 368 height 17
click at [256, 160] on span "Select Veg Group" at bounding box center [367, 155] width 356 height 14
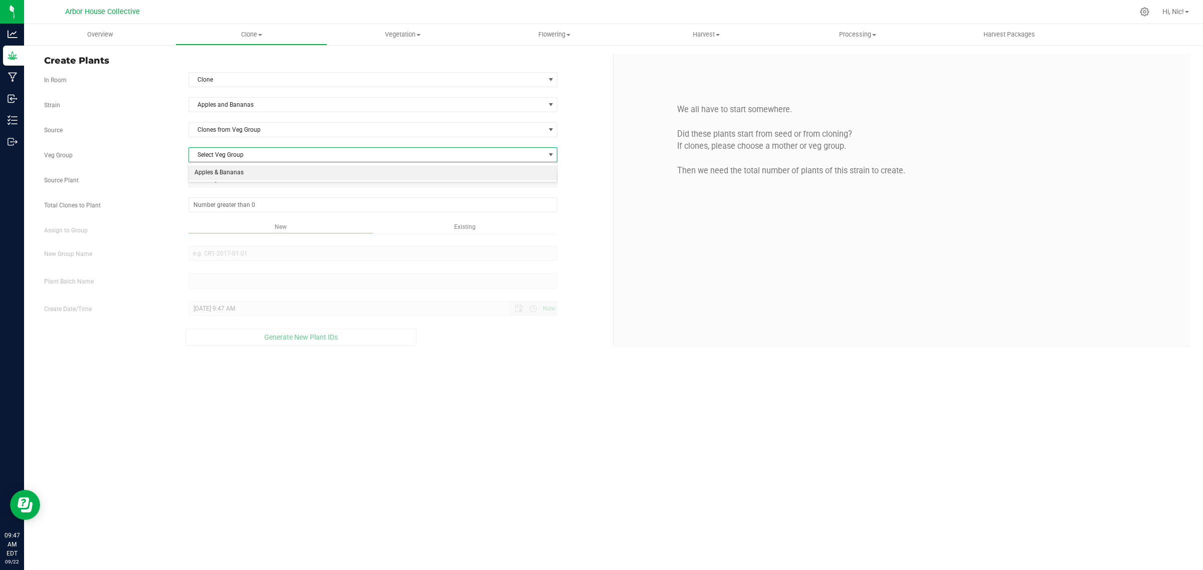
click at [257, 174] on li "Apples & Bananas" at bounding box center [372, 172] width 368 height 15
click at [251, 181] on span "Select plant" at bounding box center [367, 180] width 356 height 14
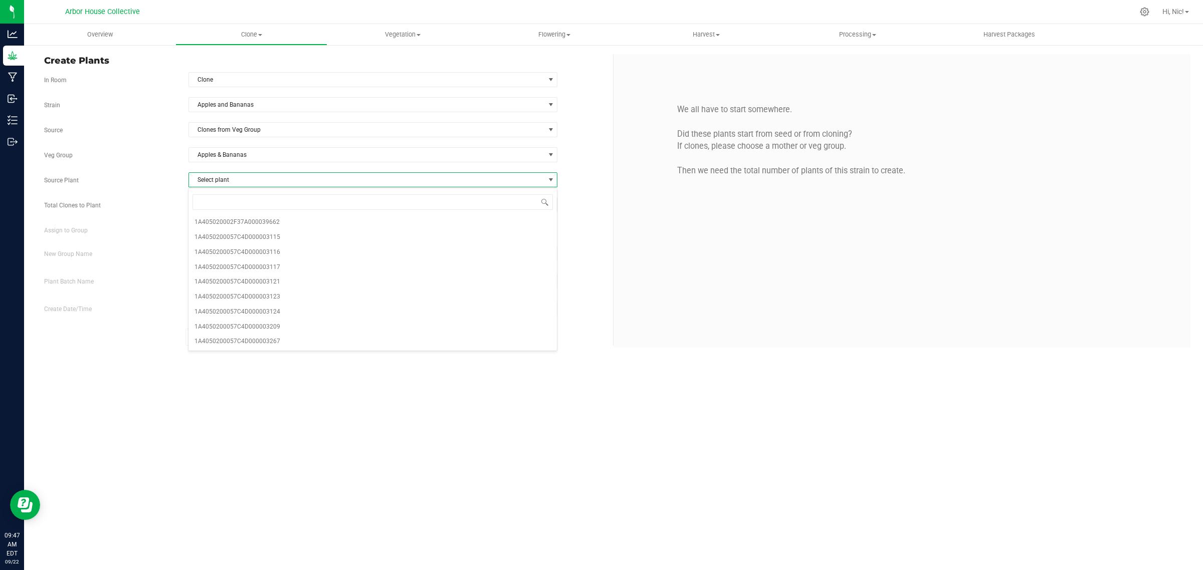
type input "03115"
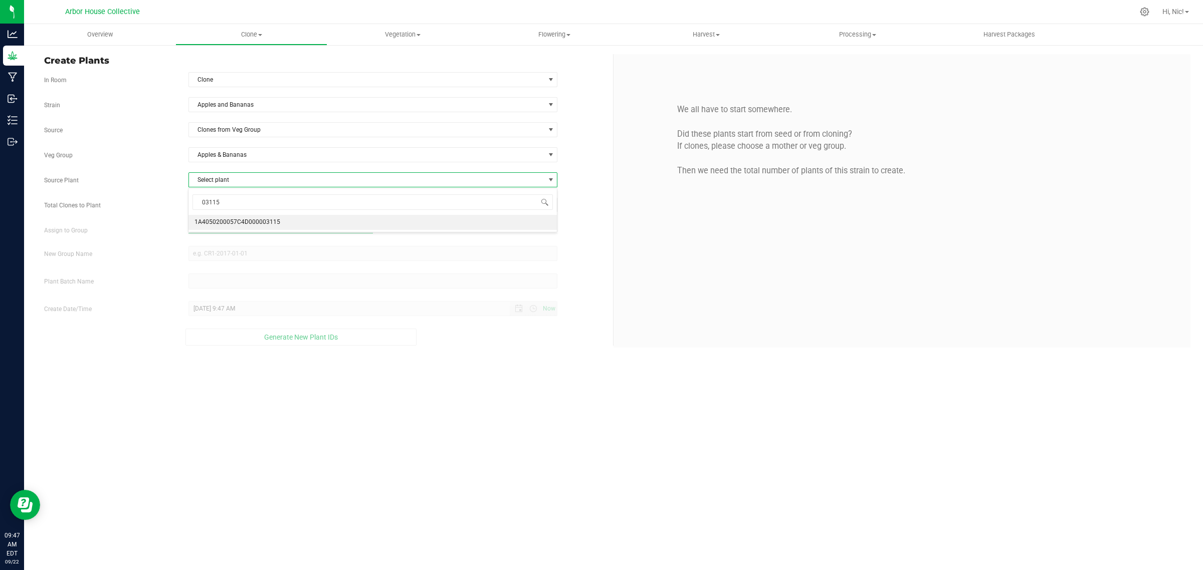
click at [257, 222] on span "1A4050200057C4D000003115" at bounding box center [237, 222] width 86 height 13
click at [257, 204] on span at bounding box center [372, 204] width 369 height 15
type input "25"
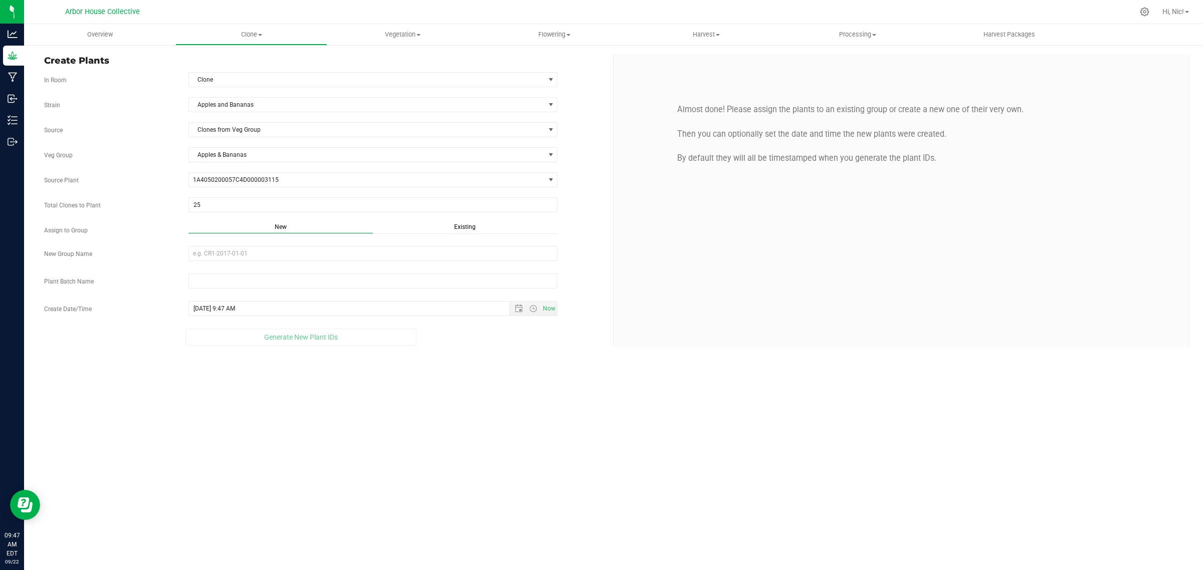
click at [458, 226] on span "Existing" at bounding box center [465, 226] width 22 height 7
click at [277, 254] on span "Select Plant Group" at bounding box center [367, 254] width 356 height 14
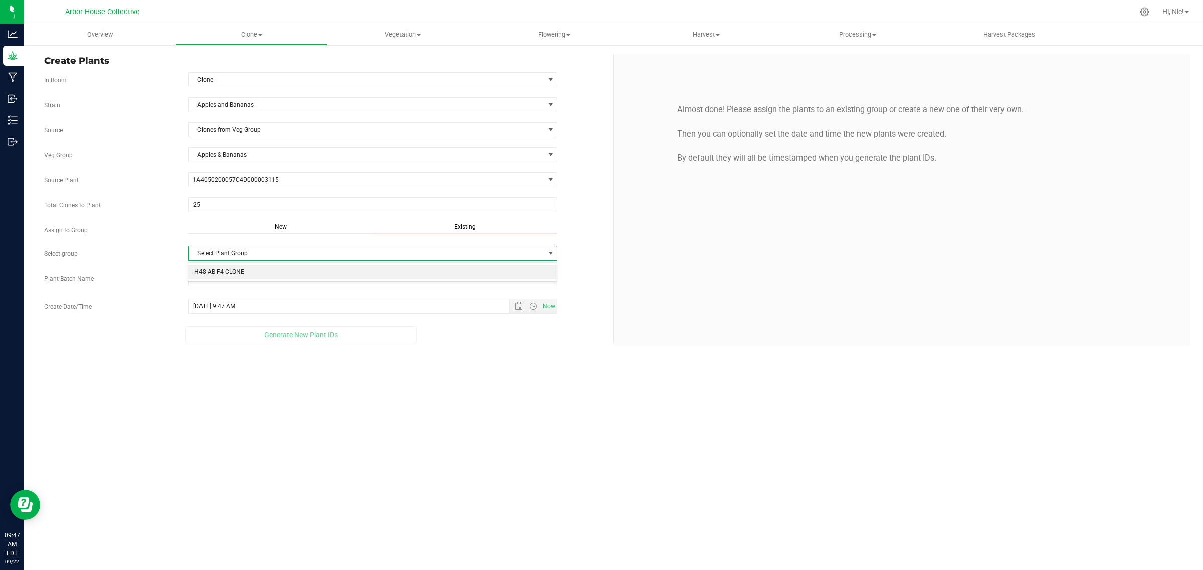
click at [248, 274] on li "H48-AB-F4-CLONE" at bounding box center [372, 272] width 368 height 15
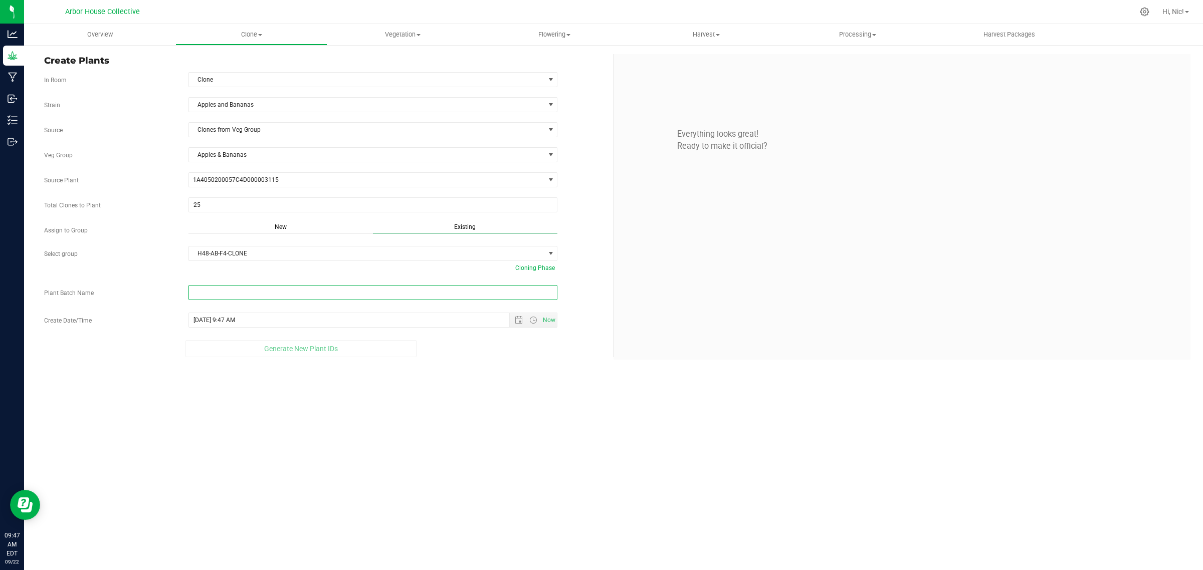
click at [391, 294] on input "text" at bounding box center [372, 292] width 369 height 15
paste input "H48-AB-F4-D16-09/19/2025-03115"
click at [518, 332] on span "Open the date view" at bounding box center [519, 329] width 8 height 8
type input "H48-AB-F4-D16-09/19/2025-03115"
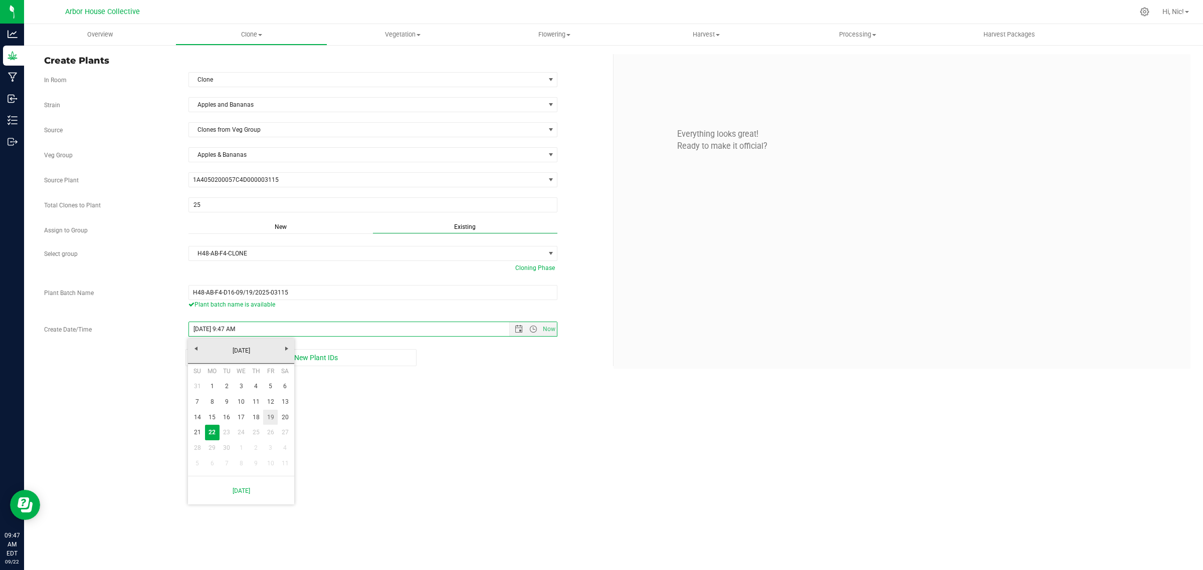
click at [272, 417] on link "19" at bounding box center [270, 418] width 15 height 16
type input "[DATE] 9:47 AM"
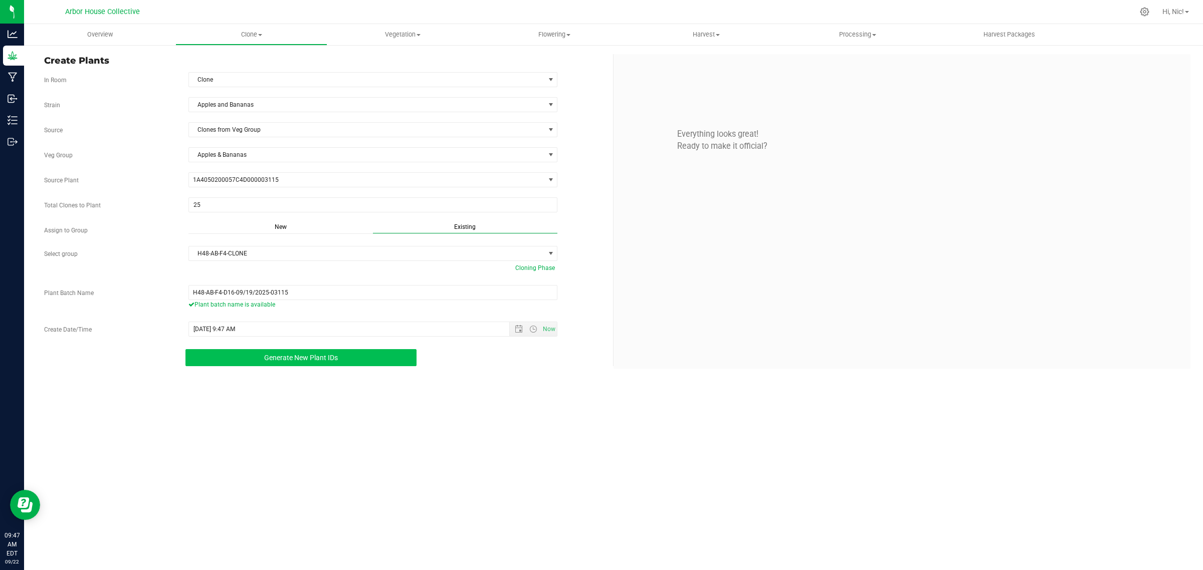
click at [303, 362] on span "Generate New Plant IDs" at bounding box center [301, 358] width 74 height 8
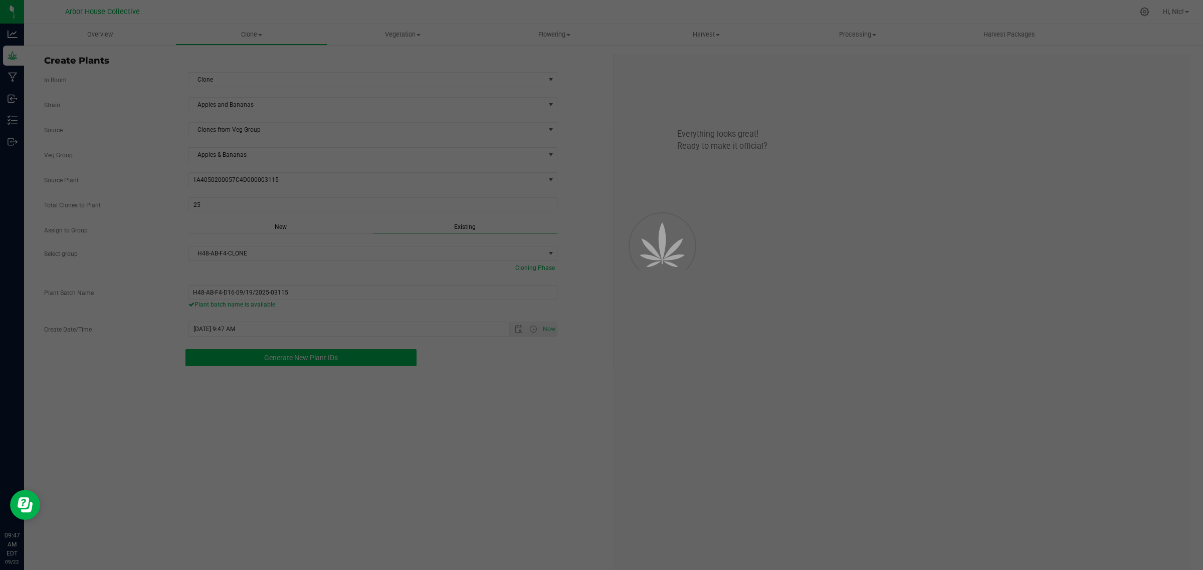
scroll to position [30, 0]
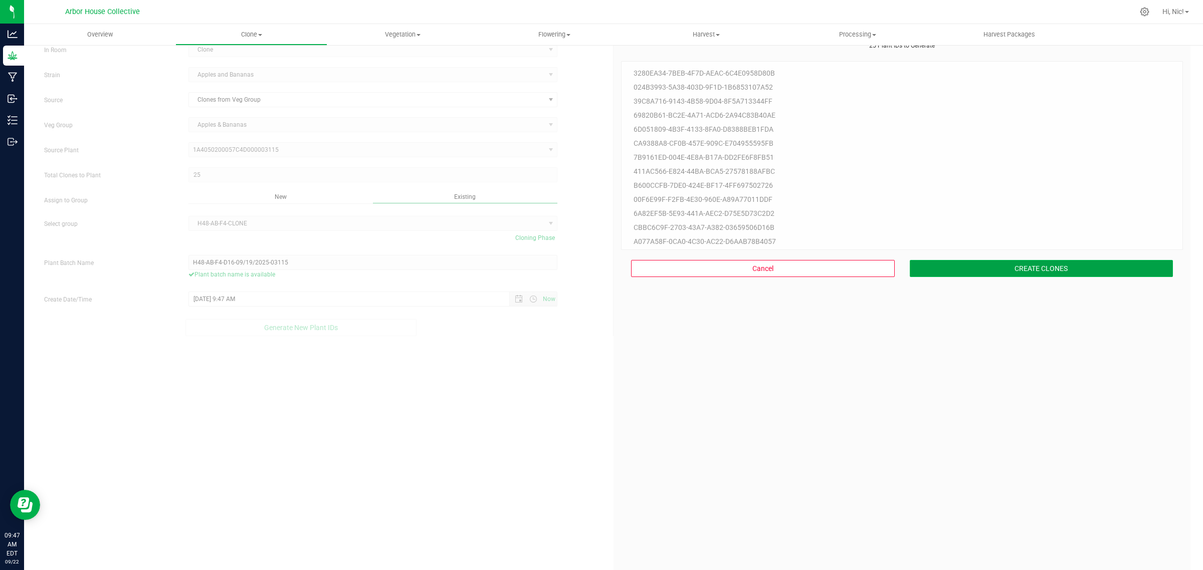
click at [1115, 260] on button "CREATE CLONES" at bounding box center [1042, 268] width 264 height 17
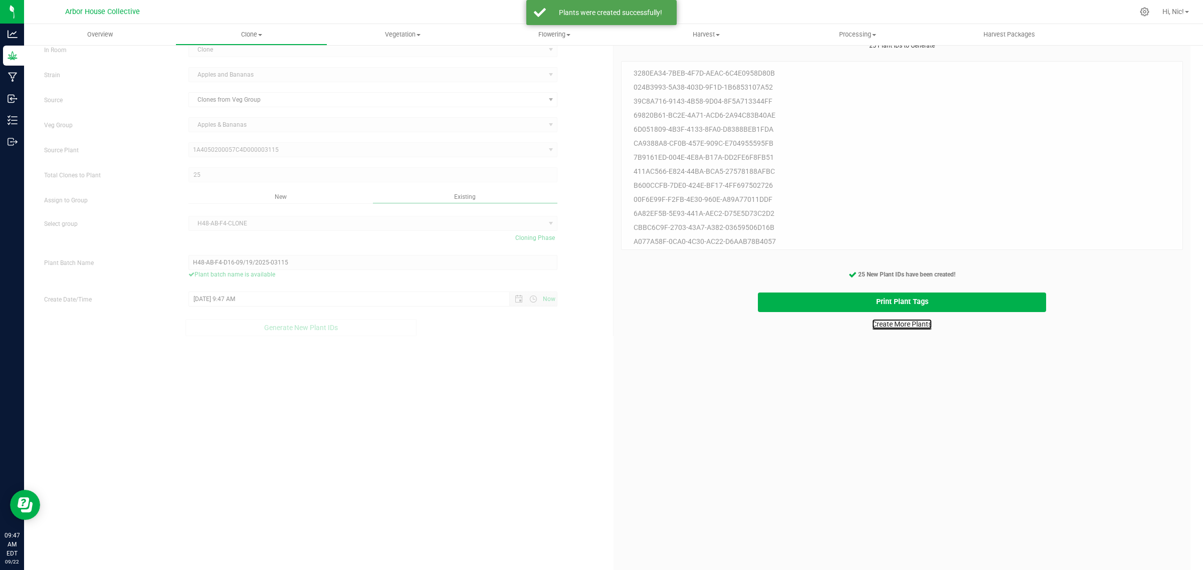
click at [914, 326] on link "Create More Plants" at bounding box center [902, 324] width 60 height 10
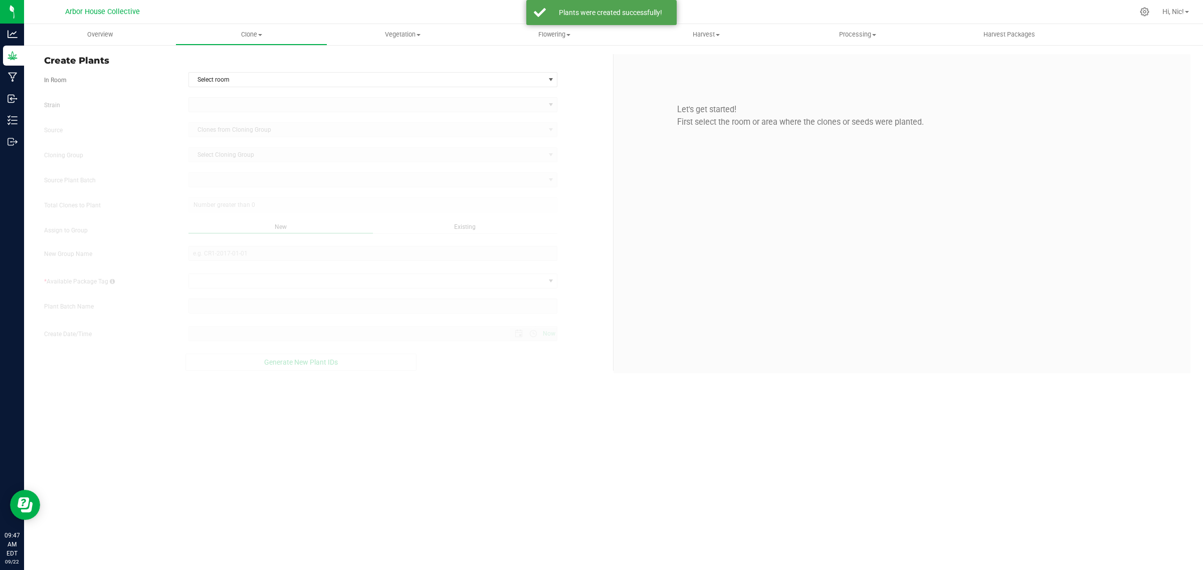
type input "[DATE] 9:47 AM"
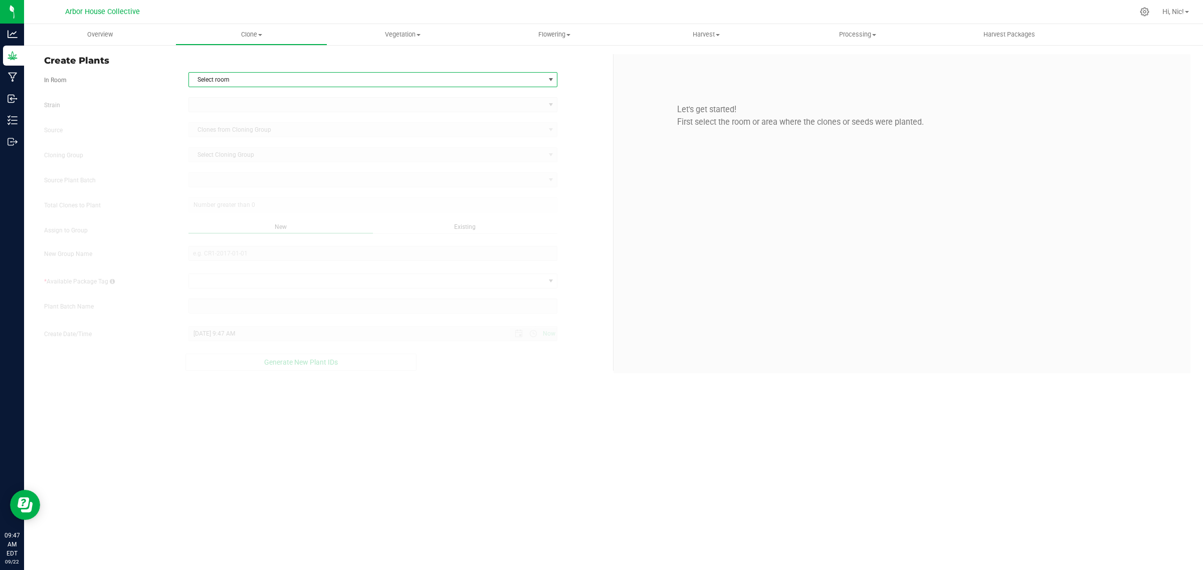
click at [224, 84] on span "Select room" at bounding box center [367, 80] width 356 height 14
click at [224, 96] on li "Clone" at bounding box center [372, 96] width 368 height 15
click at [226, 96] on form "In Room Clone Select room Clone [GEOGRAPHIC_DATA] Source Clones from Cloning Gr…" at bounding box center [324, 221] width 561 height 299
click at [228, 102] on span at bounding box center [367, 105] width 356 height 14
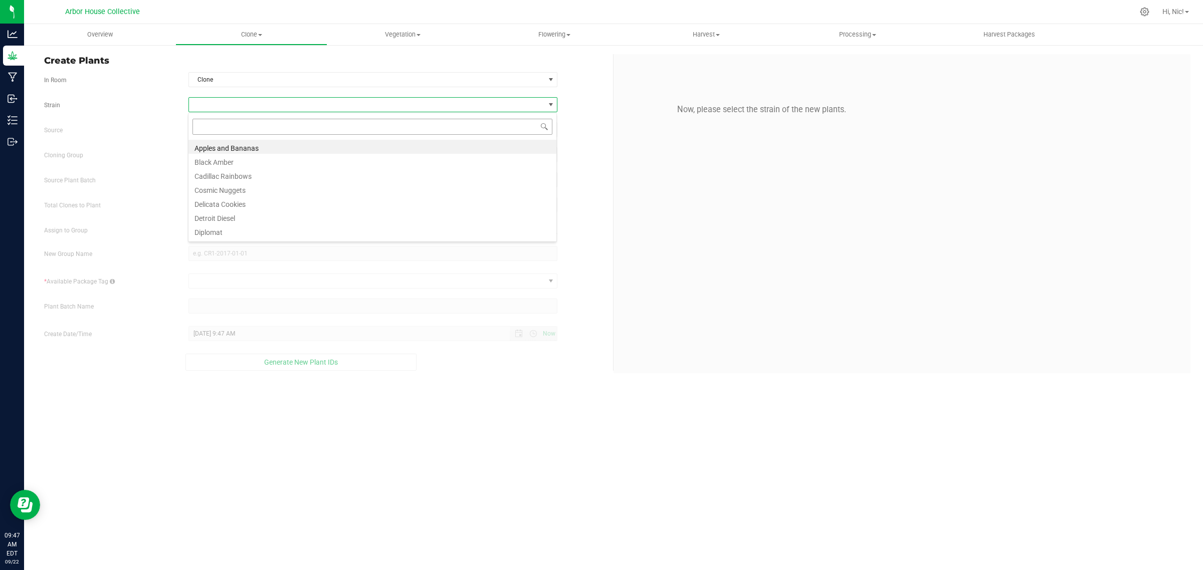
scroll to position [16, 369]
click at [233, 147] on li "Apples and Bananas" at bounding box center [372, 147] width 368 height 14
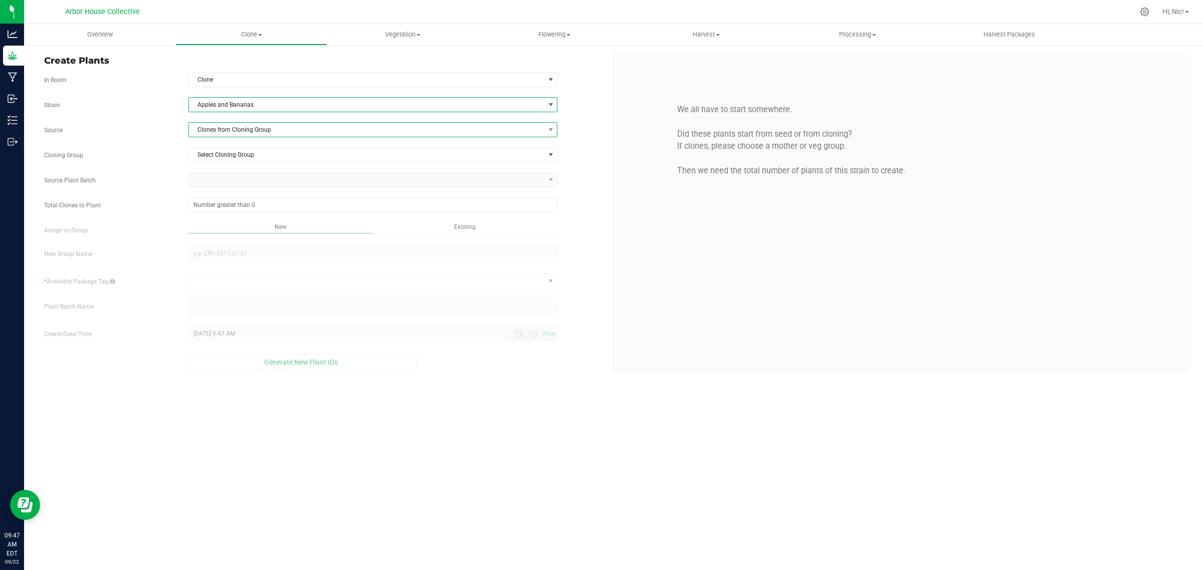
click at [235, 132] on span "Clones from Cloning Group" at bounding box center [367, 130] width 356 height 14
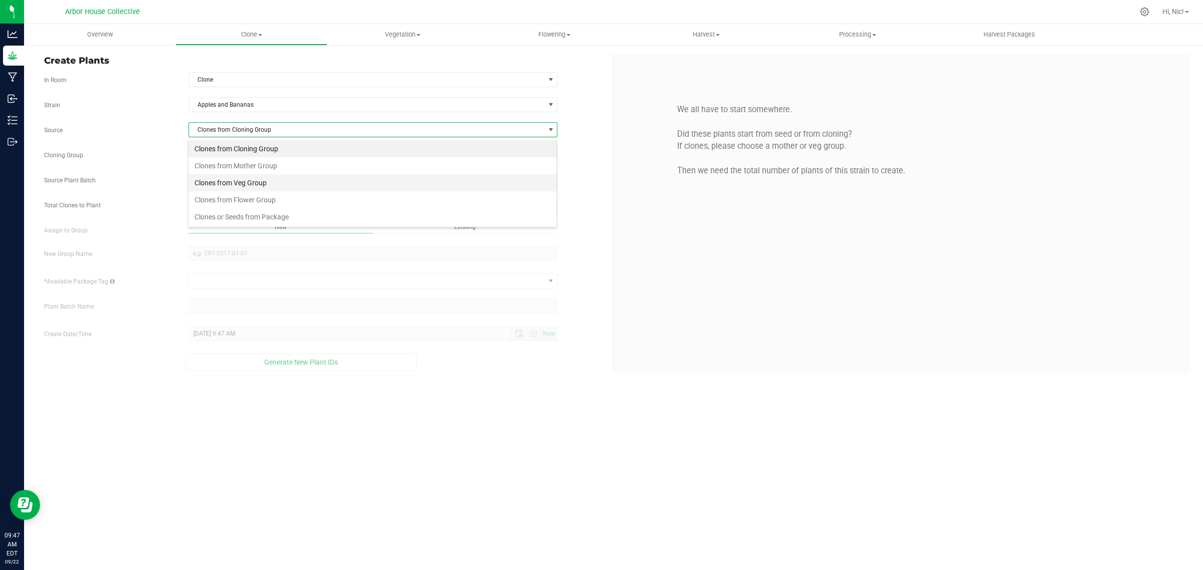
click at [254, 180] on li "Clones from Veg Group" at bounding box center [372, 182] width 368 height 17
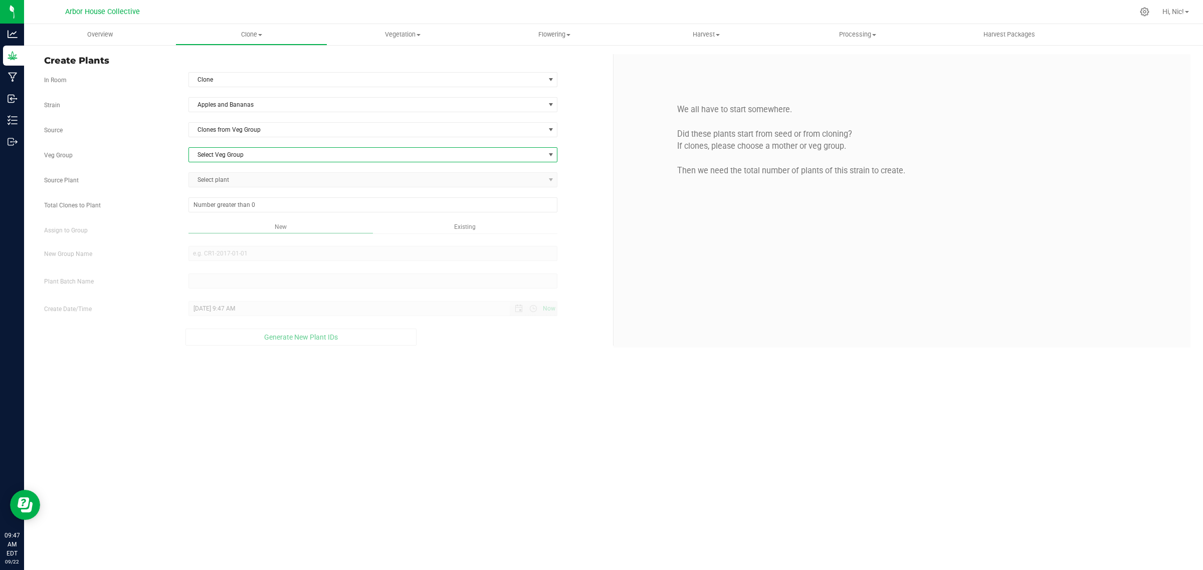
click at [251, 157] on span "Select Veg Group" at bounding box center [367, 155] width 356 height 14
click at [252, 173] on li "Apples & Bananas" at bounding box center [372, 172] width 368 height 15
click at [254, 182] on span "Select plant" at bounding box center [367, 180] width 356 height 14
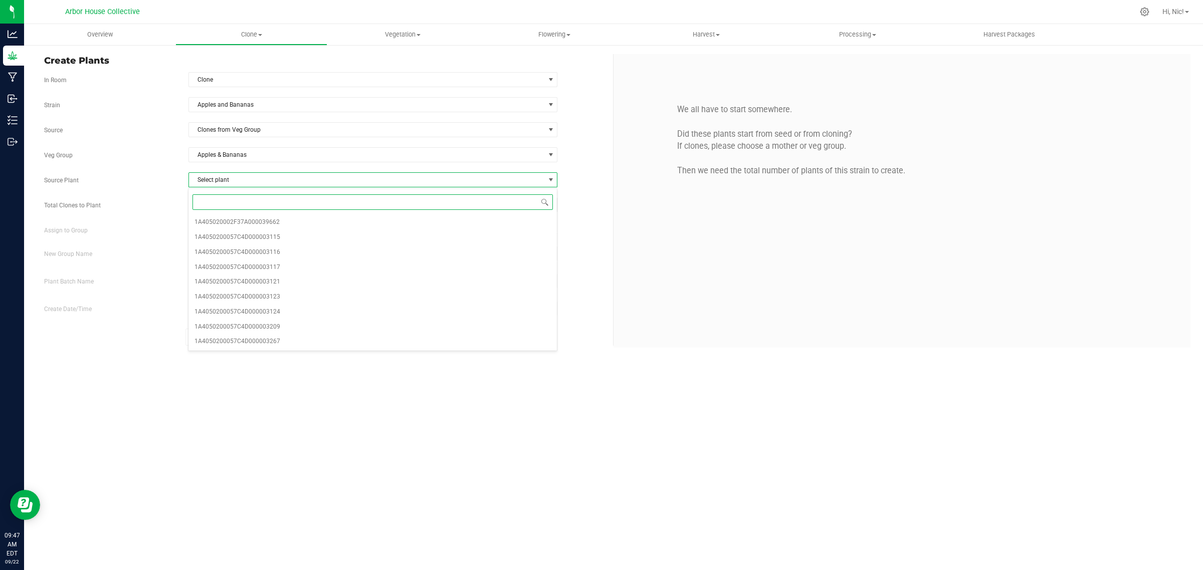
paste input "03117"
type input "03117"
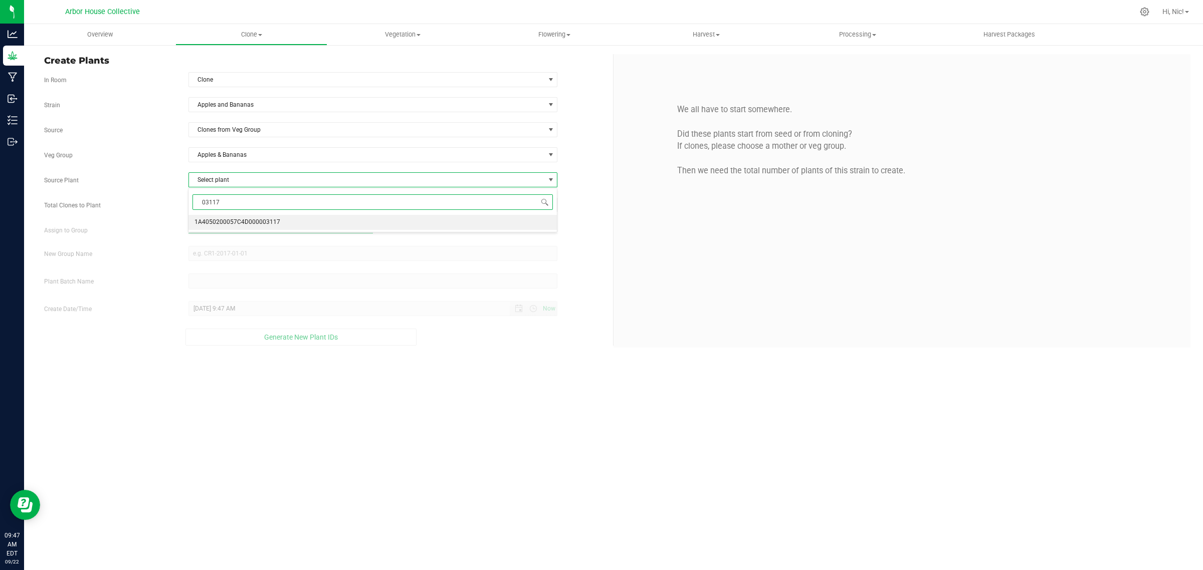
click at [273, 222] on span "1A4050200057C4D000003117" at bounding box center [237, 222] width 86 height 13
click at [274, 210] on span at bounding box center [372, 204] width 369 height 15
type input "25"
click at [466, 231] on span "Existing" at bounding box center [465, 226] width 22 height 7
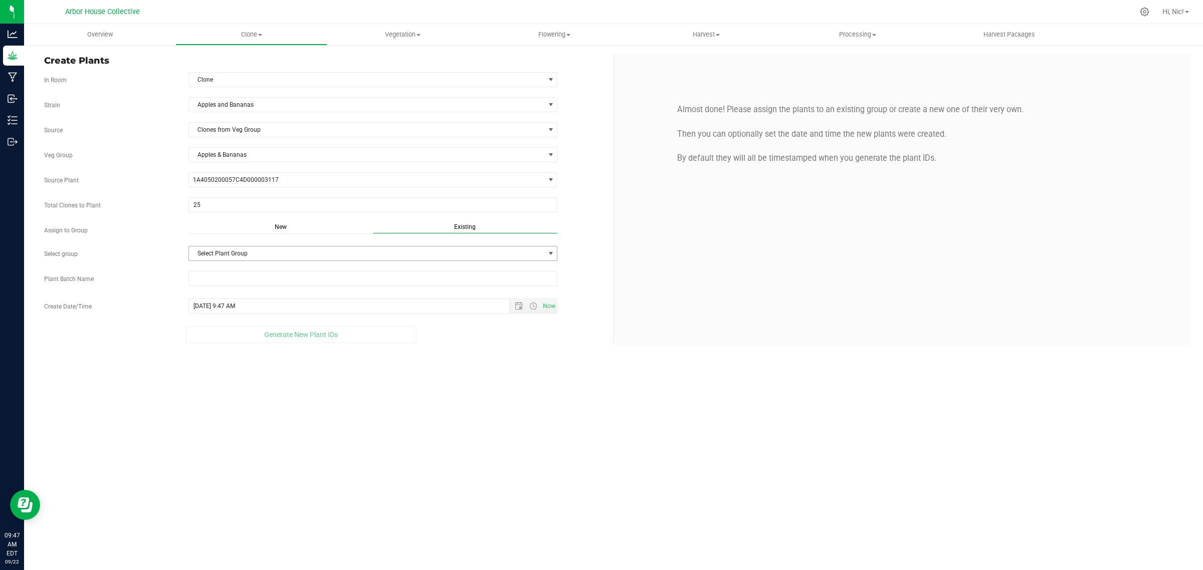
click at [233, 256] on span "Select Plant Group" at bounding box center [367, 254] width 356 height 14
click at [226, 279] on li "H48-AB-F4-CLONE" at bounding box center [372, 272] width 368 height 15
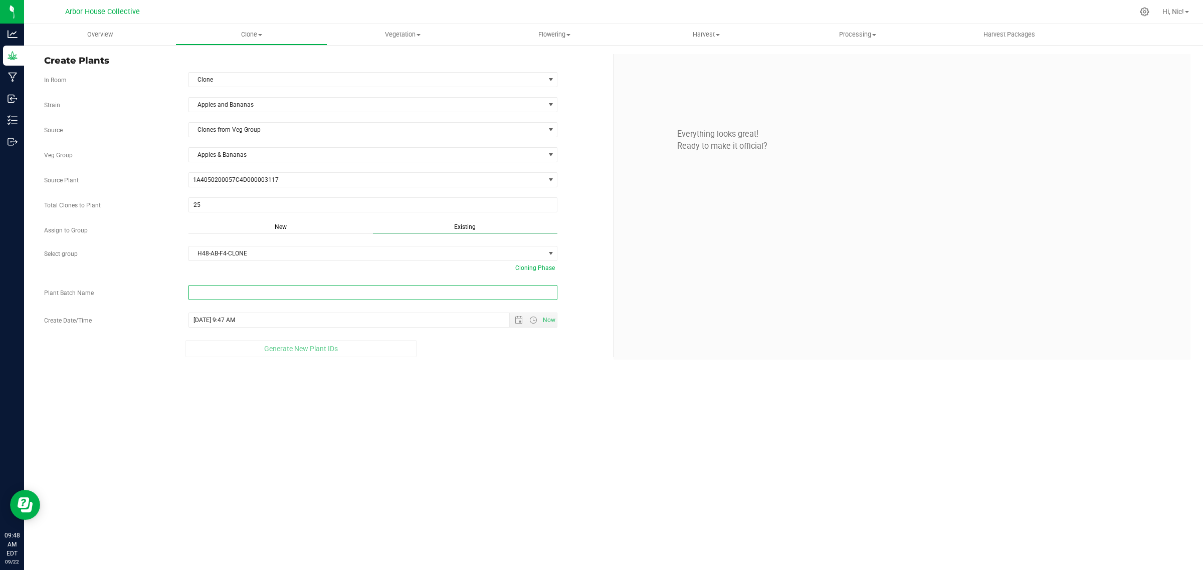
click at [229, 287] on input "text" at bounding box center [372, 292] width 369 height 15
paste input "H48-AB-F4-D17-09/19/2025-03117"
click at [519, 331] on span "Open the date view" at bounding box center [519, 329] width 8 height 8
type input "H48-AB-F4-D17-09/19/2025-03117"
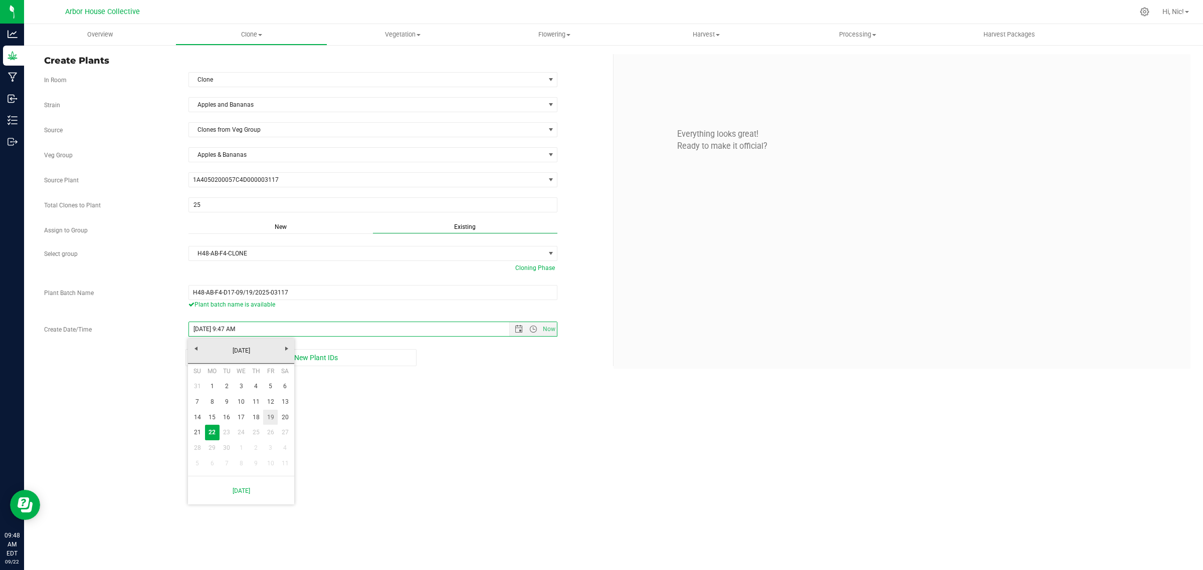
click at [272, 418] on link "19" at bounding box center [270, 418] width 15 height 16
type input "[DATE] 9:47 AM"
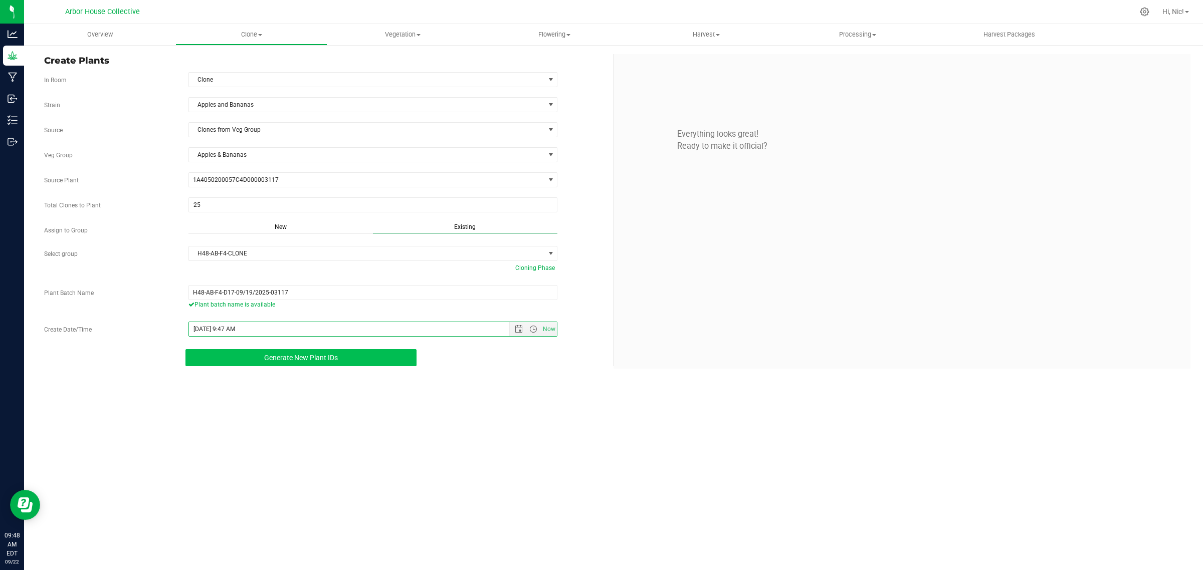
click at [297, 366] on button "Generate New Plant IDs" at bounding box center [300, 357] width 231 height 17
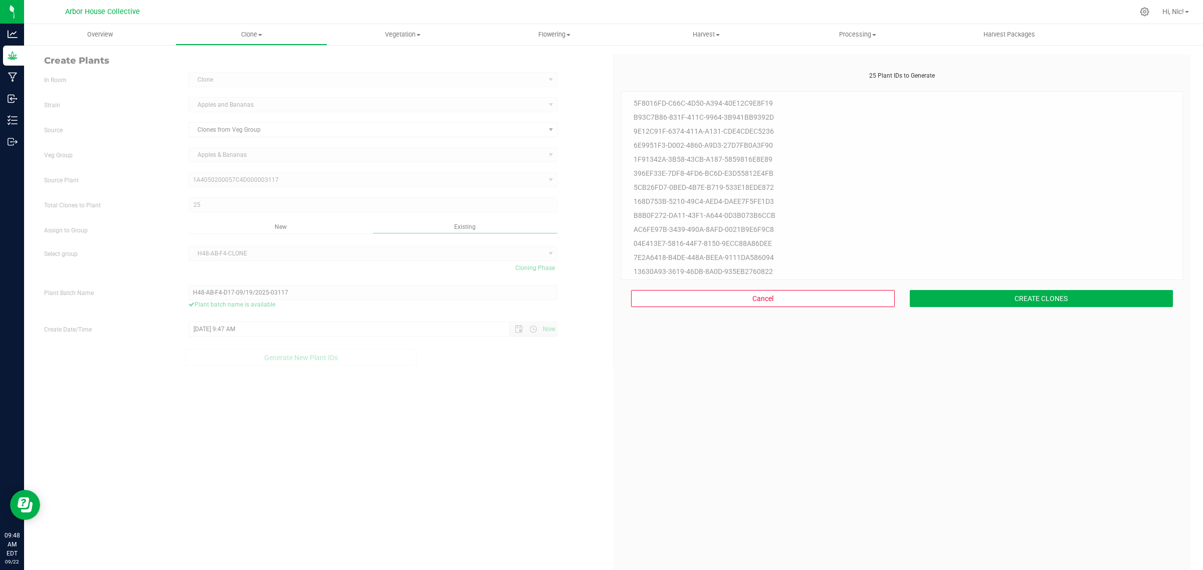
scroll to position [30, 0]
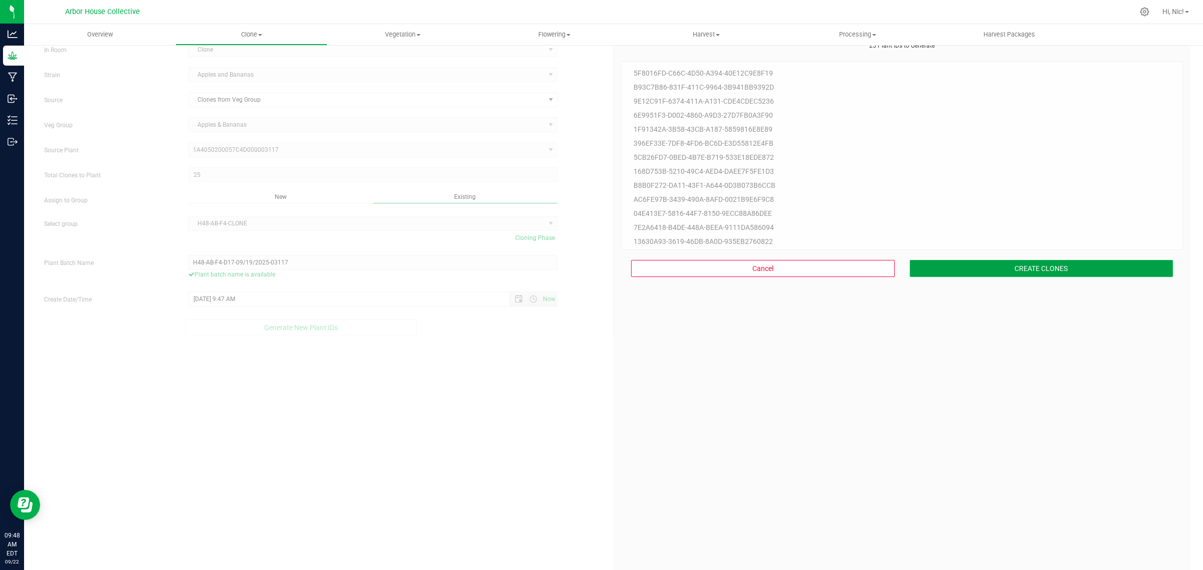
click at [1071, 262] on button "CREATE CLONES" at bounding box center [1042, 268] width 264 height 17
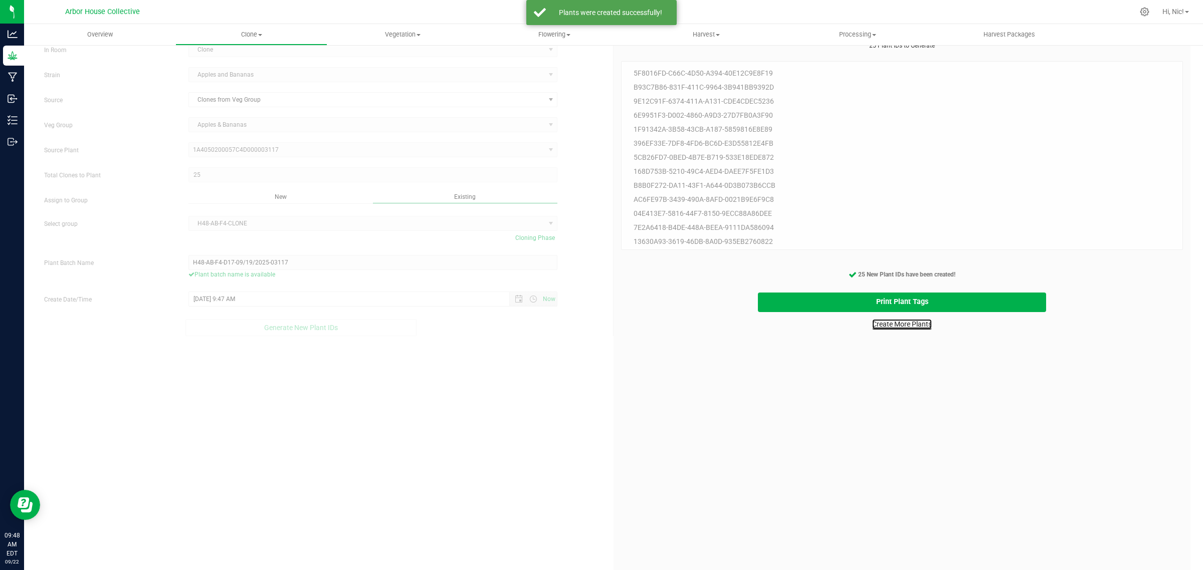
click at [905, 325] on link "Create More Plants" at bounding box center [902, 324] width 60 height 10
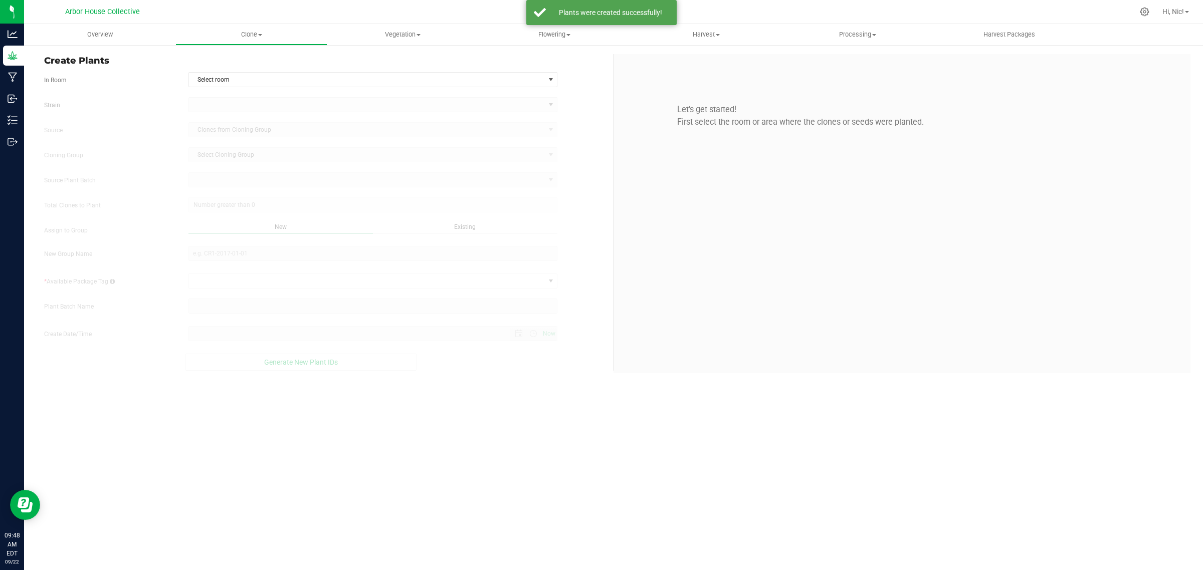
type input "[DATE] 9:48 AM"
click at [243, 81] on span "Select room" at bounding box center [367, 80] width 356 height 14
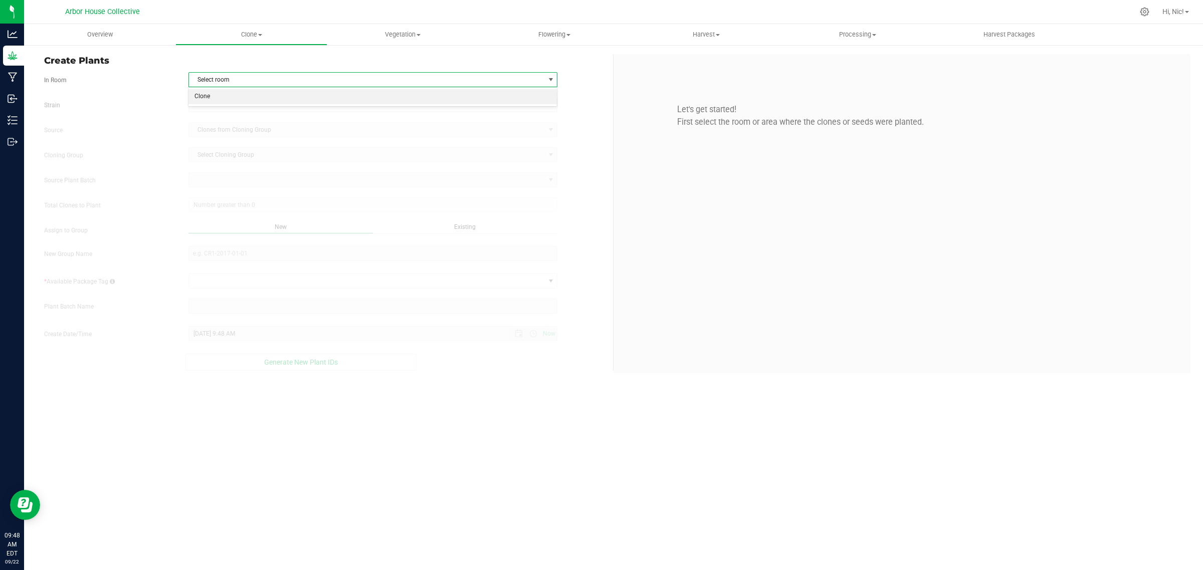
click at [242, 104] on li "Clone" at bounding box center [372, 96] width 368 height 15
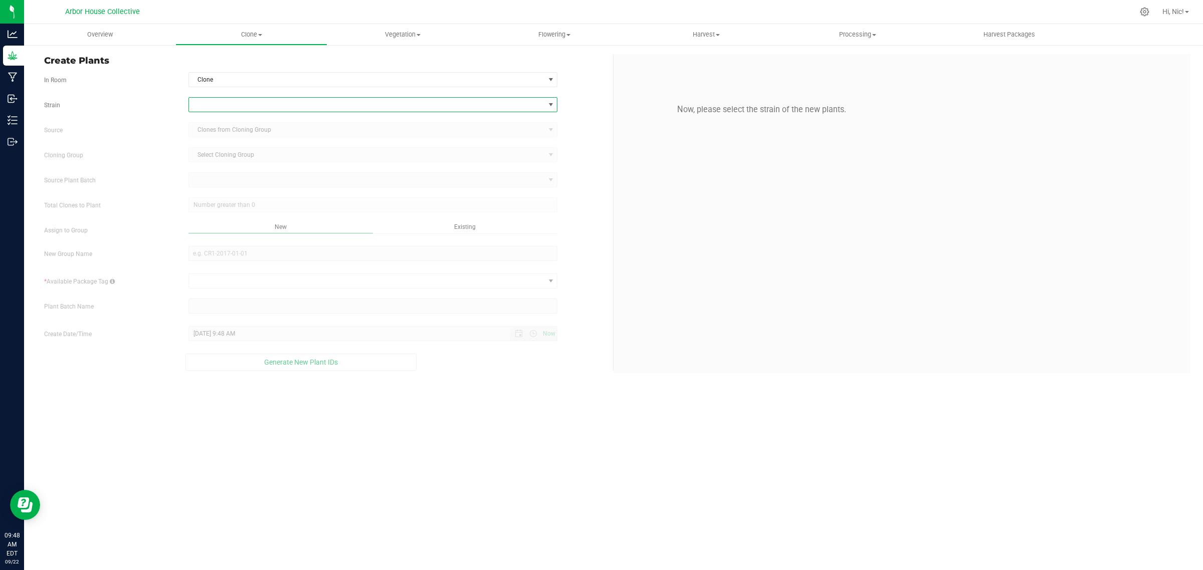
click at [243, 103] on span at bounding box center [367, 105] width 356 height 14
click at [242, 144] on li "Apples and Bananas" at bounding box center [372, 147] width 368 height 14
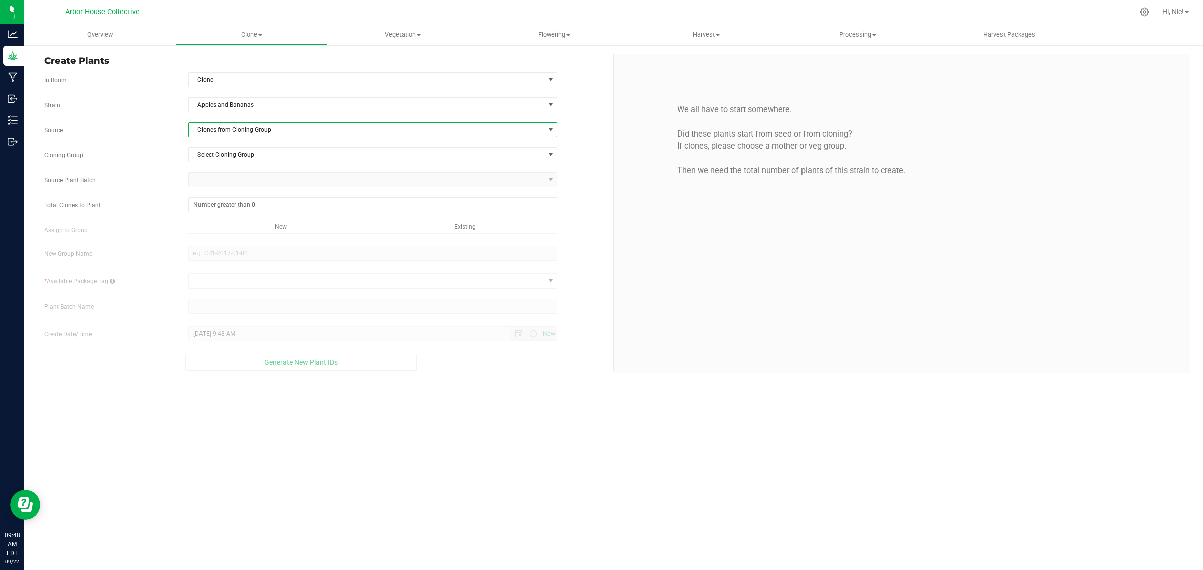
click at [248, 130] on span "Clones from Cloning Group" at bounding box center [367, 130] width 356 height 14
click at [262, 181] on li "Clones from Veg Group" at bounding box center [372, 182] width 368 height 17
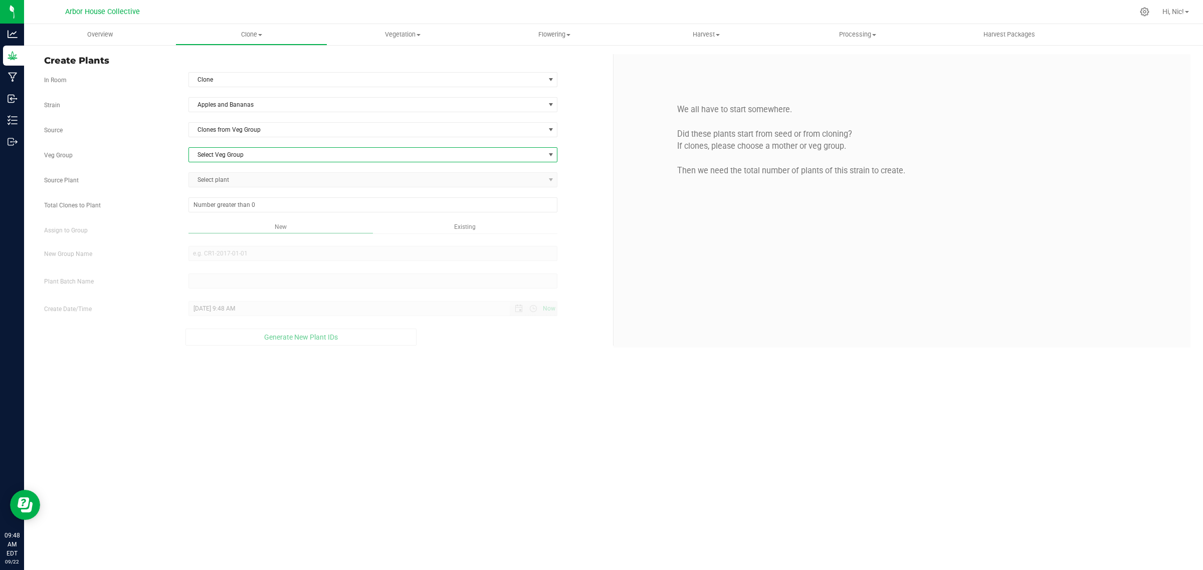
click at [245, 159] on span "Select Veg Group" at bounding box center [367, 155] width 356 height 14
click at [242, 178] on li "Apples & Bananas" at bounding box center [372, 172] width 368 height 15
click at [242, 179] on span "Select plant" at bounding box center [367, 180] width 356 height 14
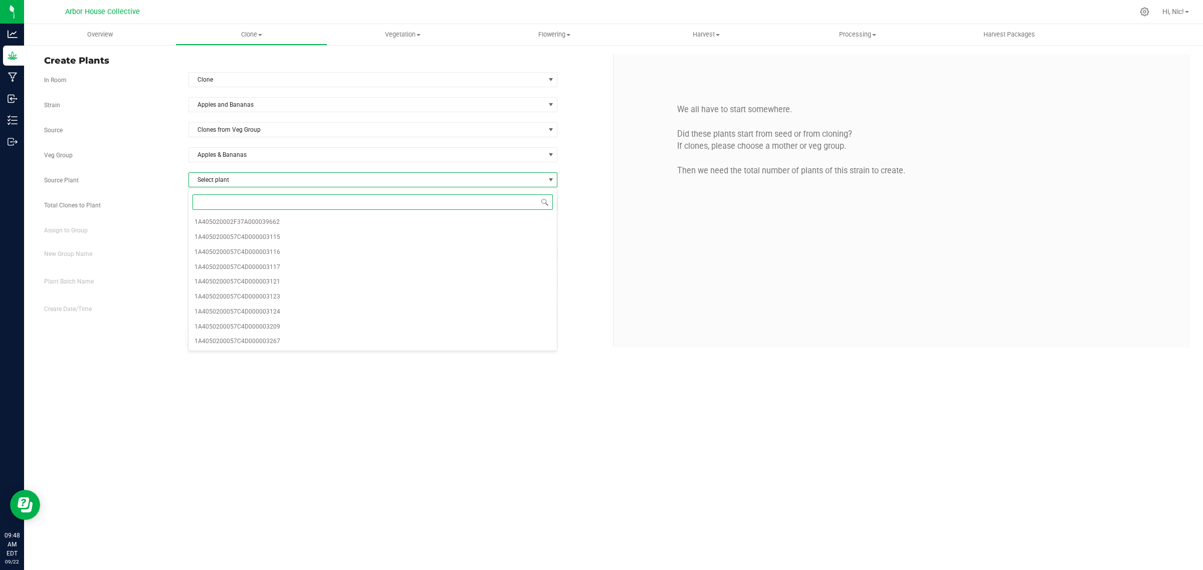
paste input "03117"
type input "03117"
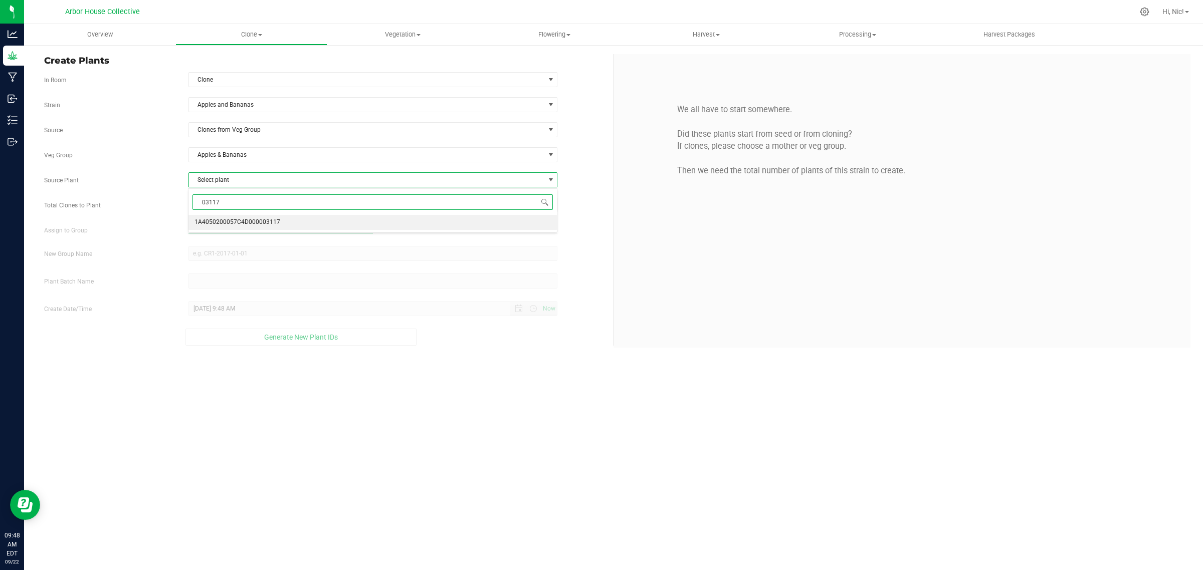
click at [257, 222] on span "1A4050200057C4D000003117" at bounding box center [237, 222] width 86 height 13
click at [347, 206] on span at bounding box center [372, 204] width 369 height 15
type input "25"
click at [476, 231] on div "Existing" at bounding box center [465, 228] width 184 height 12
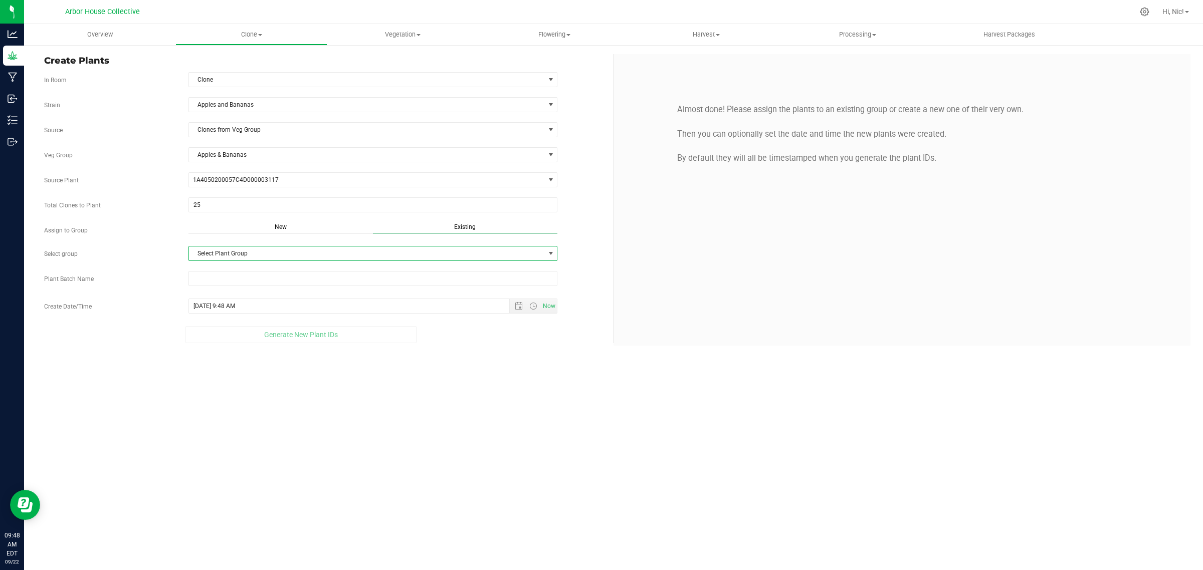
click at [353, 254] on span "Select Plant Group" at bounding box center [367, 254] width 356 height 14
click at [267, 273] on li "H48-AB-F4-CLONE" at bounding box center [372, 272] width 368 height 15
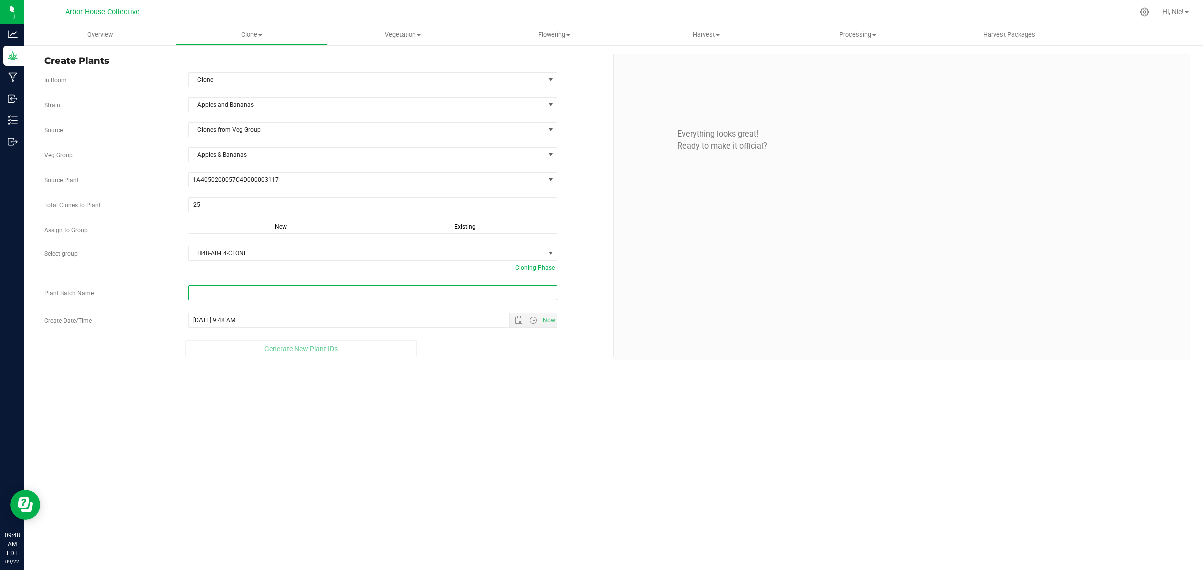
click at [275, 291] on input "text" at bounding box center [372, 292] width 369 height 15
paste input "H48-AB-F4-D18-09/19/2025-03117"
click at [517, 328] on span "Open the date view" at bounding box center [519, 329] width 8 height 8
type input "H48-AB-F4-D18-09/19/2025-03117"
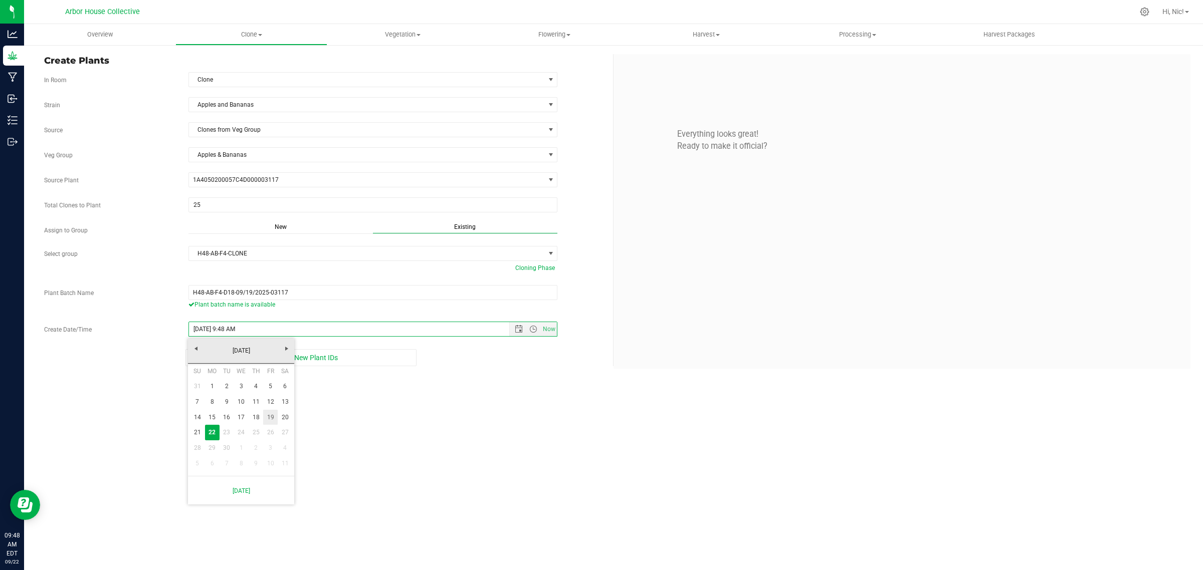
click at [272, 416] on link "19" at bounding box center [270, 418] width 15 height 16
type input "[DATE] 9:48 AM"
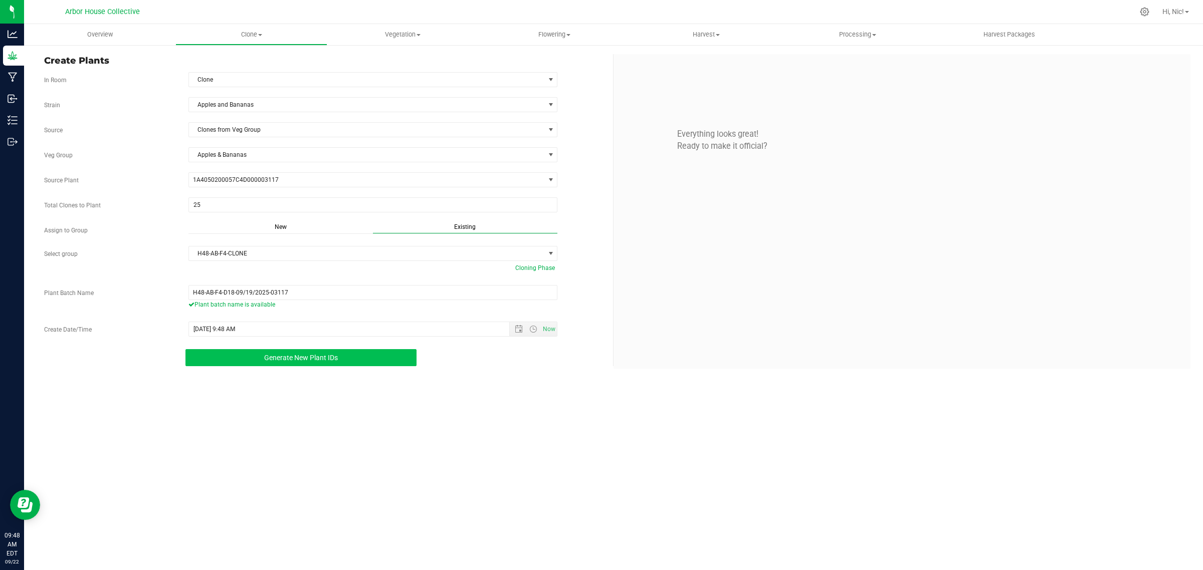
click at [323, 366] on button "Generate New Plant IDs" at bounding box center [300, 357] width 231 height 17
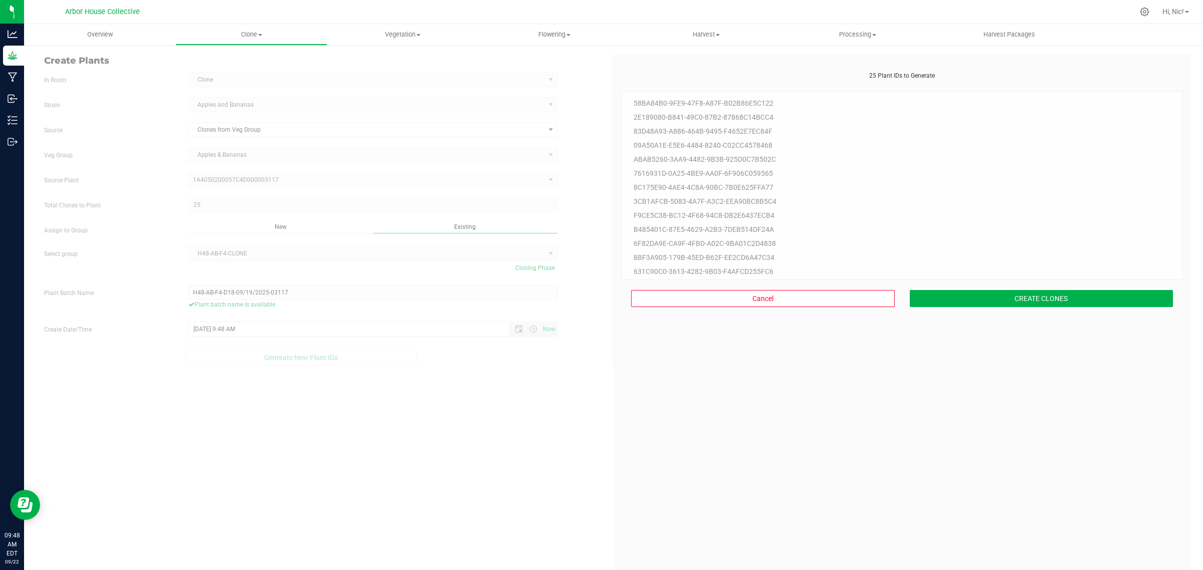
scroll to position [30, 0]
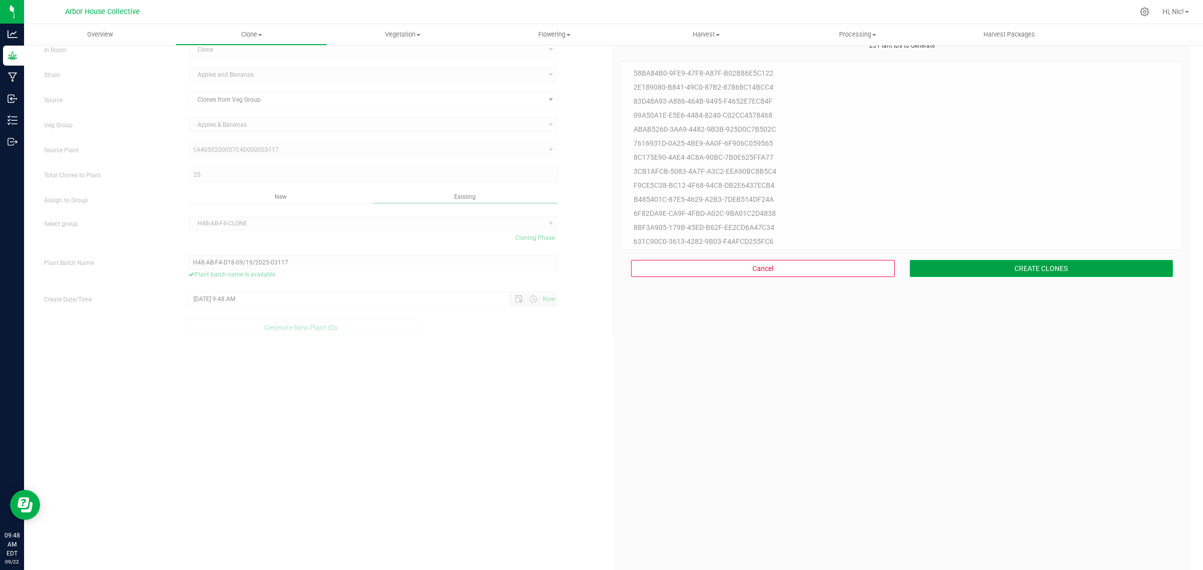
click at [955, 276] on button "CREATE CLONES" at bounding box center [1042, 268] width 264 height 17
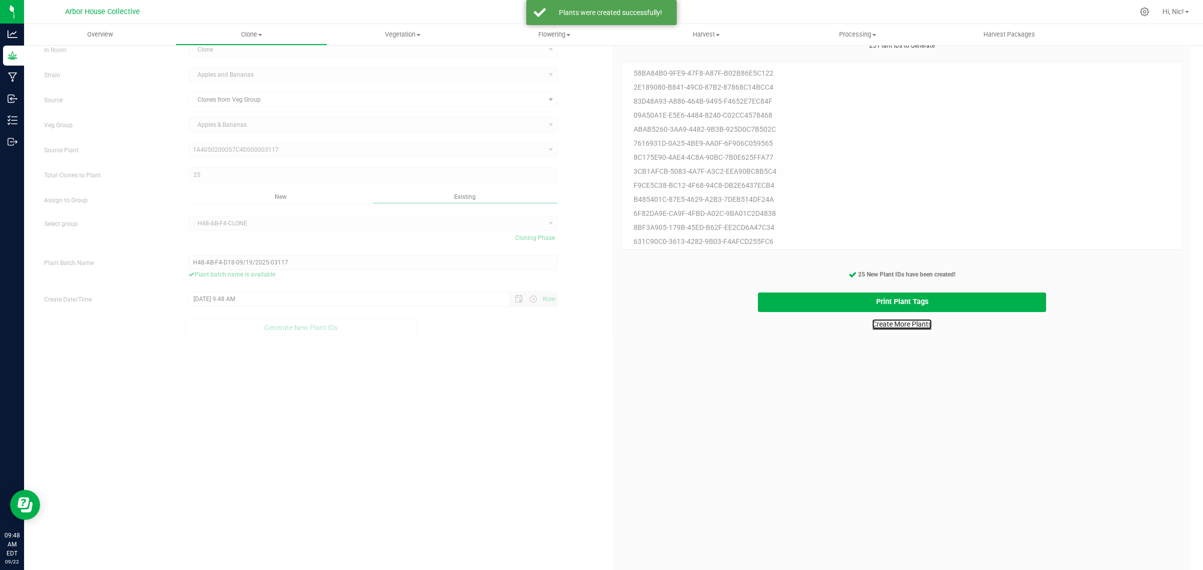
click at [894, 327] on link "Create More Plants" at bounding box center [902, 324] width 60 height 10
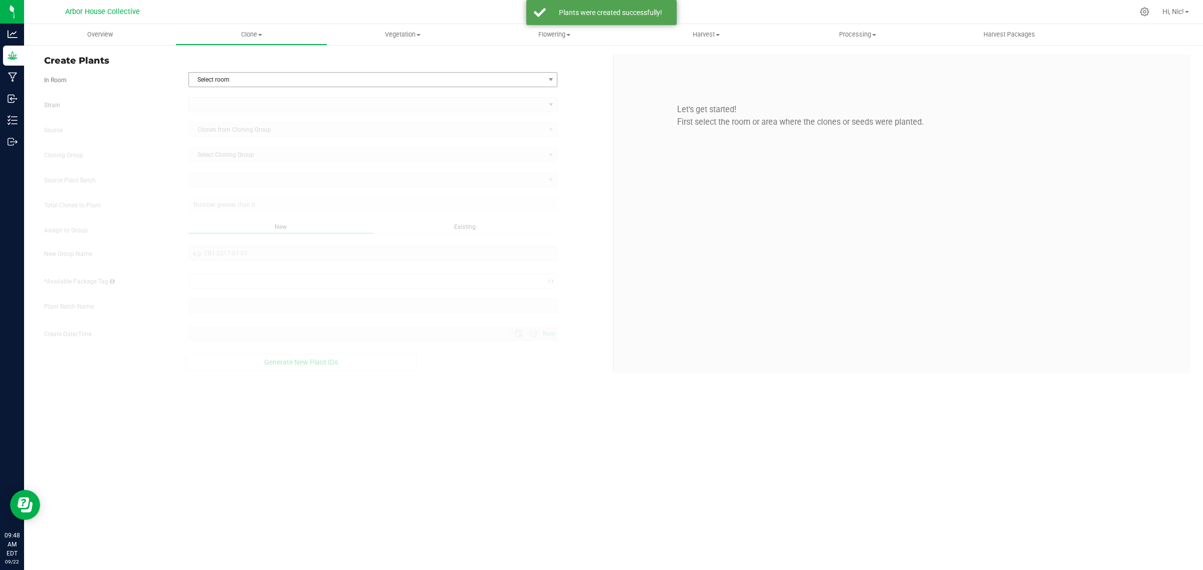
type input "[DATE] 9:48 AM"
click at [257, 30] on span "Clone" at bounding box center [251, 34] width 150 height 9
click at [239, 69] on span "Cloning groups" at bounding box center [213, 72] width 76 height 9
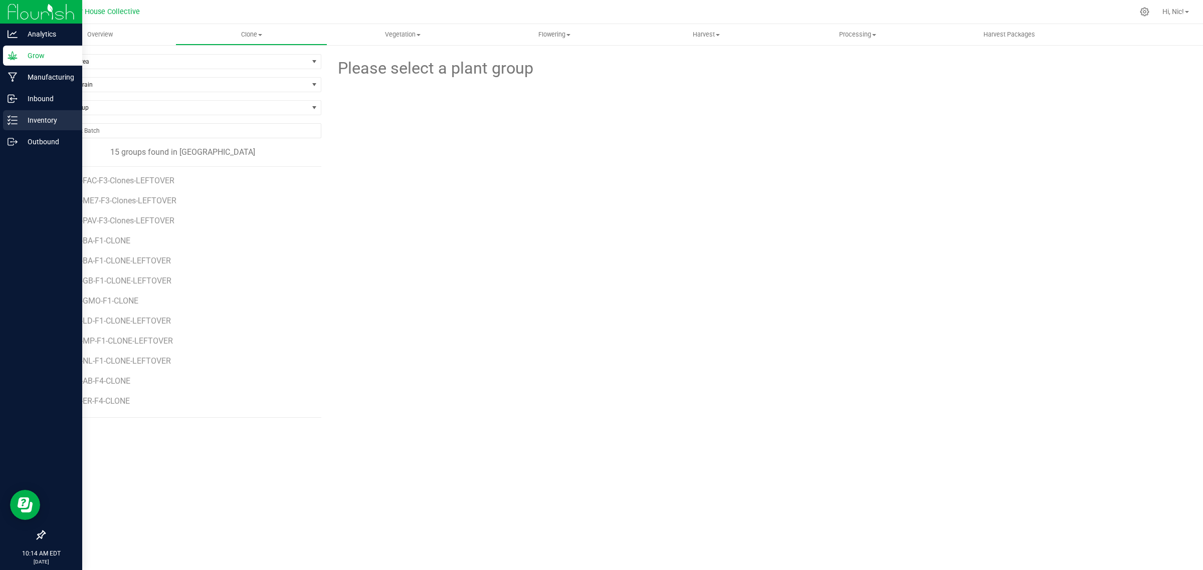
click at [45, 114] on p "Inventory" at bounding box center [48, 120] width 60 height 12
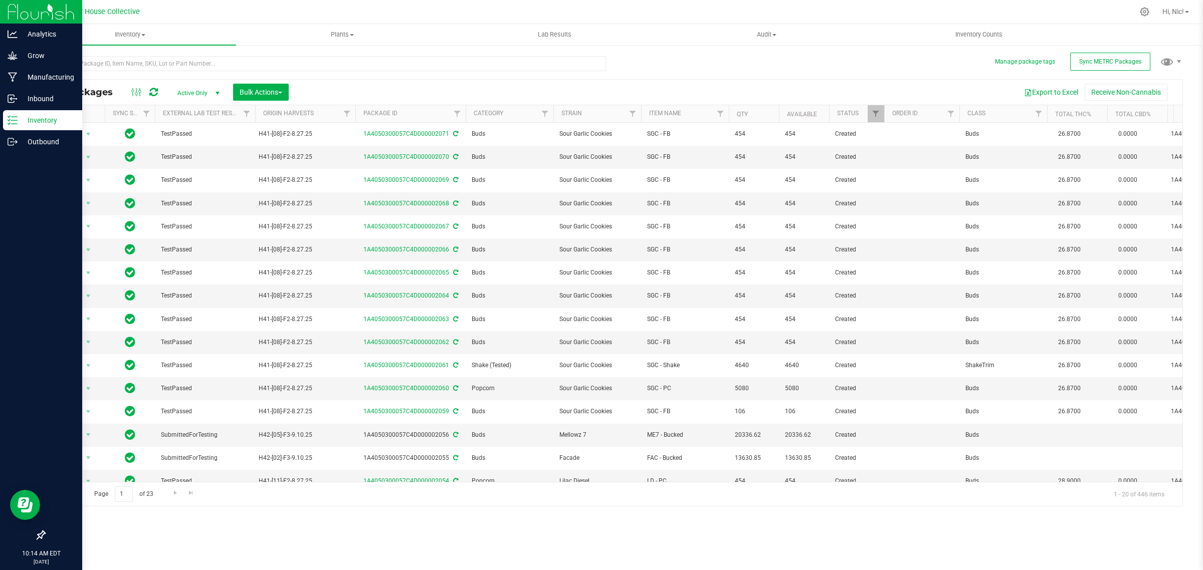
click at [128, 118] on th "Sync Status" at bounding box center [130, 114] width 50 height 18
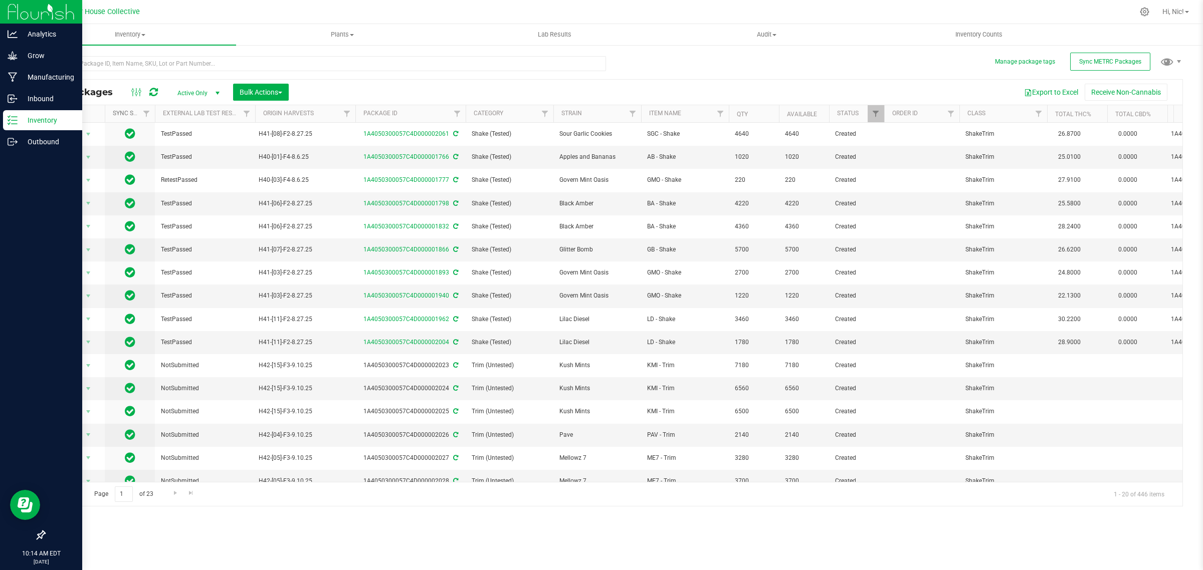
click at [129, 112] on link "Sync Status" at bounding box center [138, 113] width 50 height 7
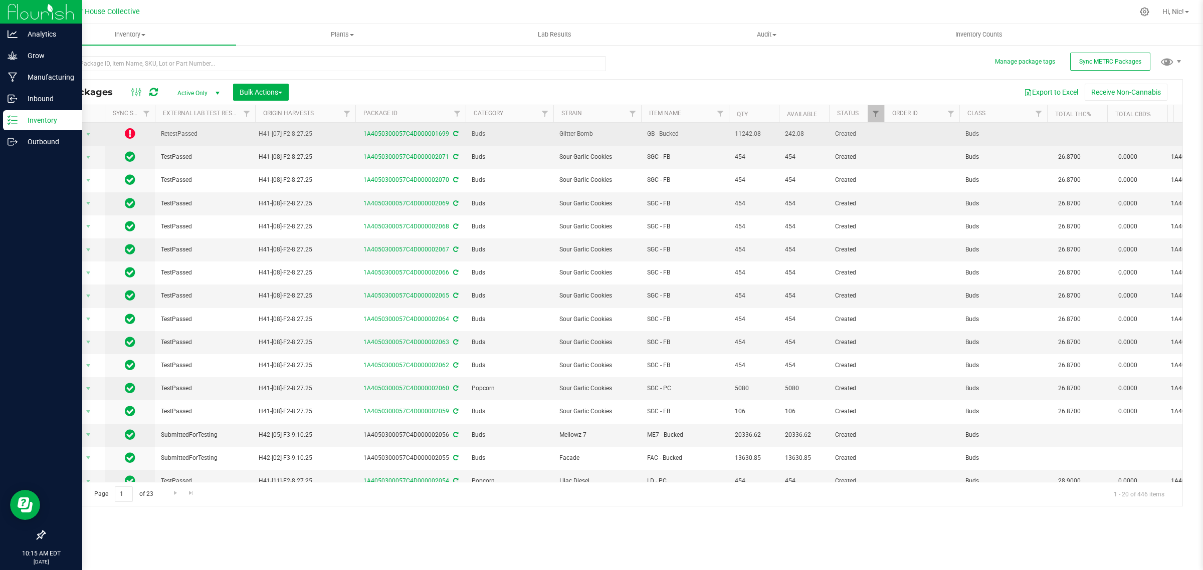
drag, startPoint x: 756, startPoint y: 133, endPoint x: 733, endPoint y: 133, distance: 22.6
click at [733, 133] on td "11242.08" at bounding box center [754, 134] width 50 height 23
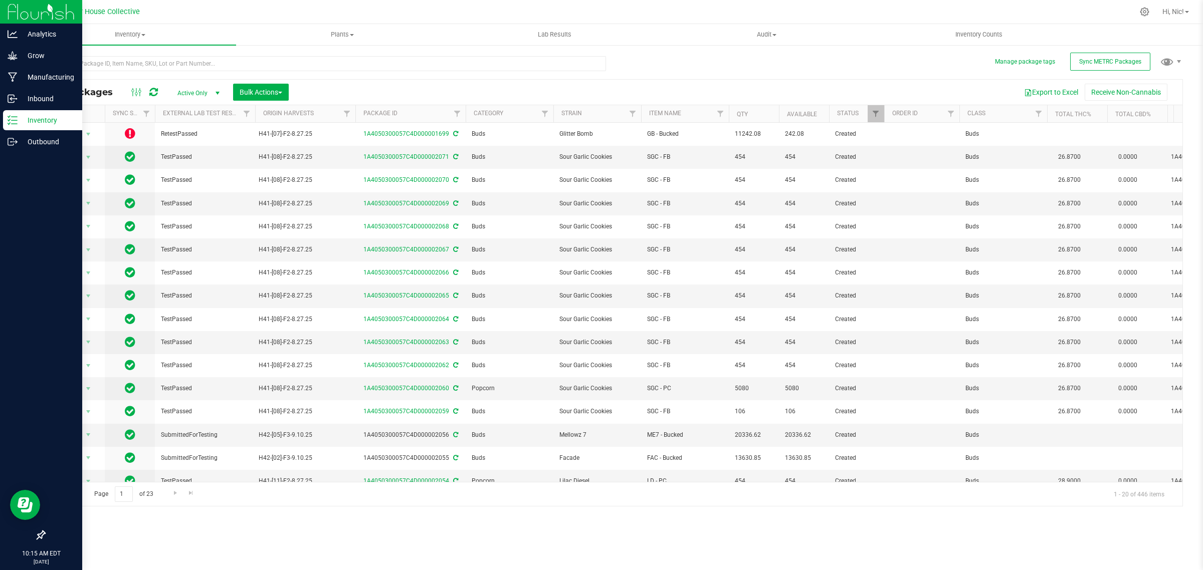
copy span "11242.08"
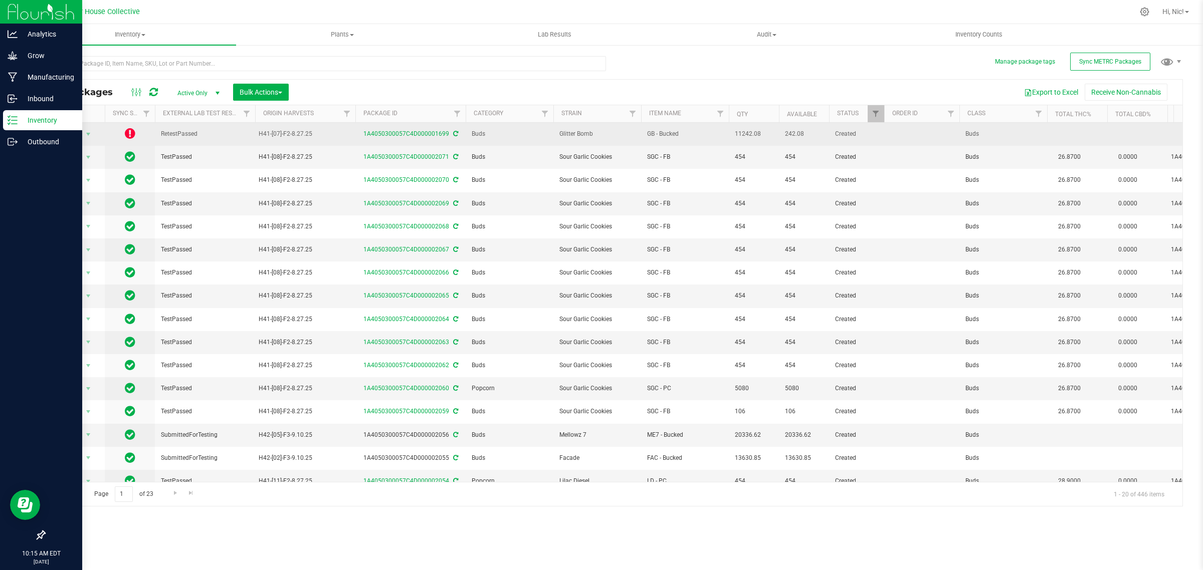
click at [132, 133] on icon at bounding box center [130, 133] width 11 height 12
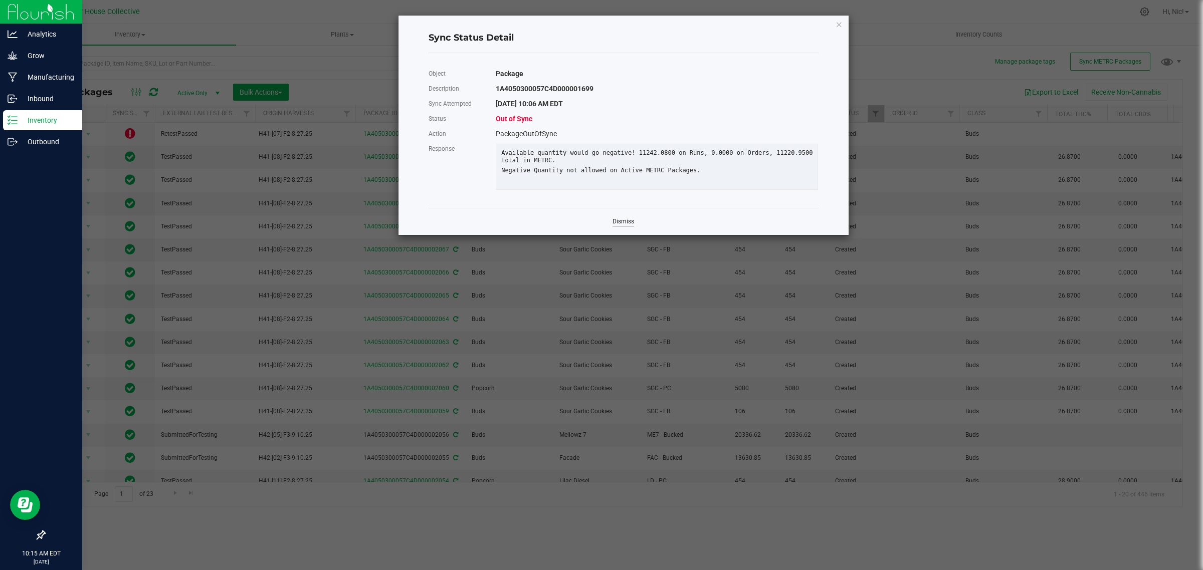
click at [630, 226] on link "Dismiss" at bounding box center [623, 221] width 22 height 9
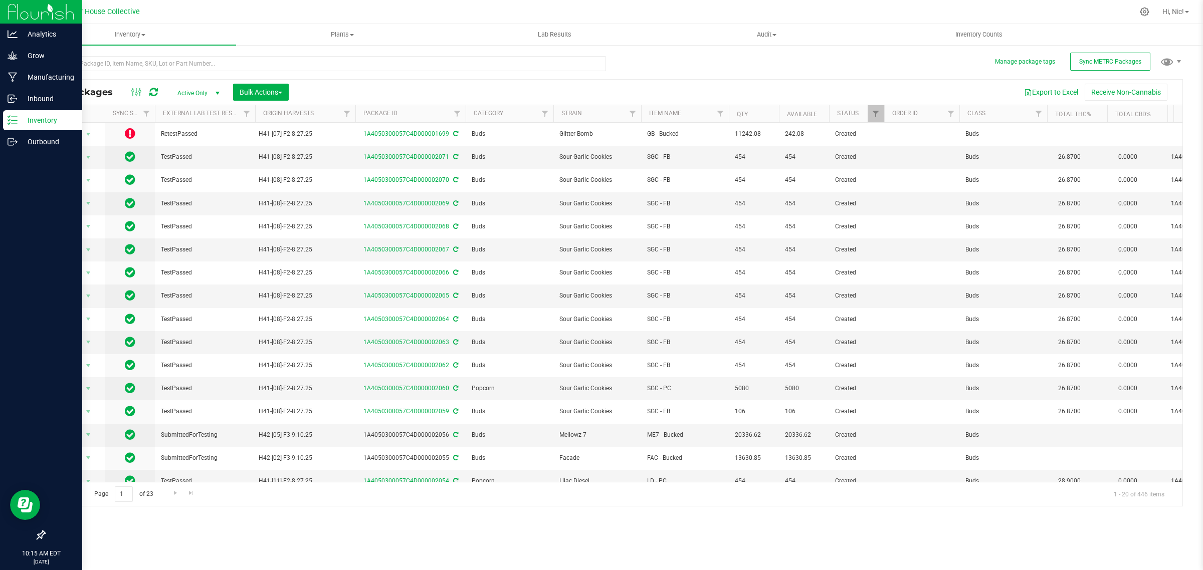
click at [158, 93] on div at bounding box center [145, 92] width 34 height 12
click at [157, 91] on icon at bounding box center [153, 92] width 9 height 10
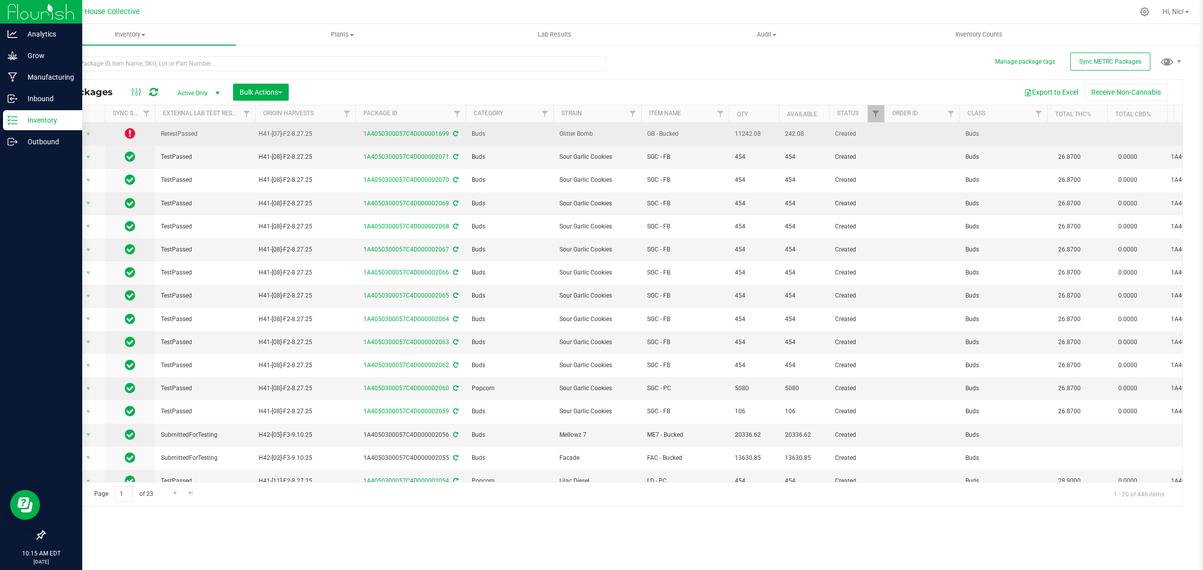
click at [453, 136] on icon at bounding box center [455, 134] width 5 height 6
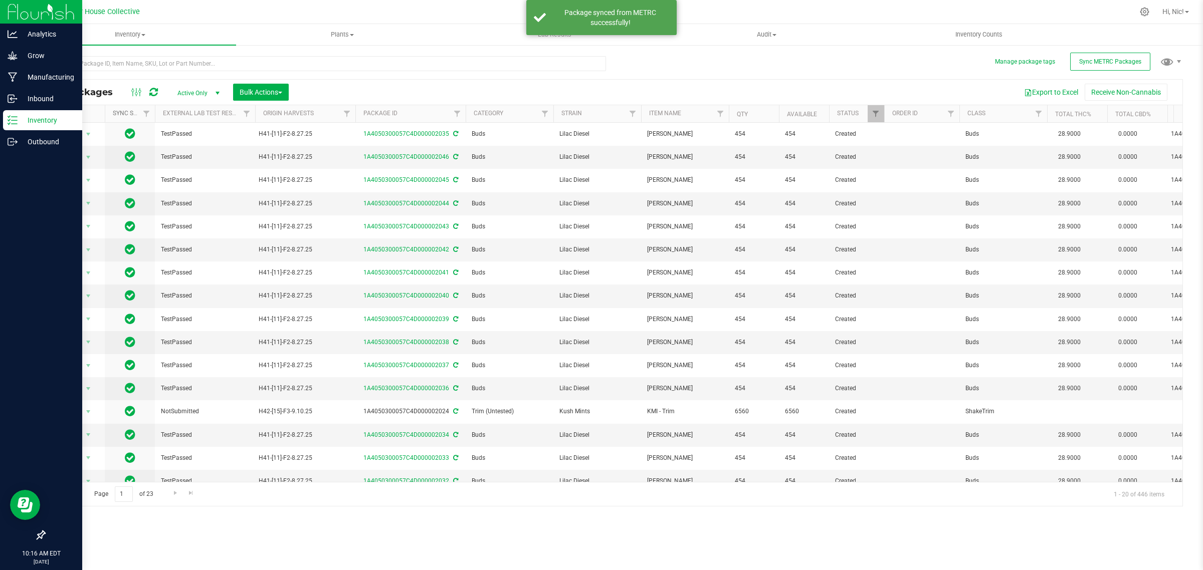
click at [122, 116] on link "Sync Status" at bounding box center [138, 113] width 50 height 7
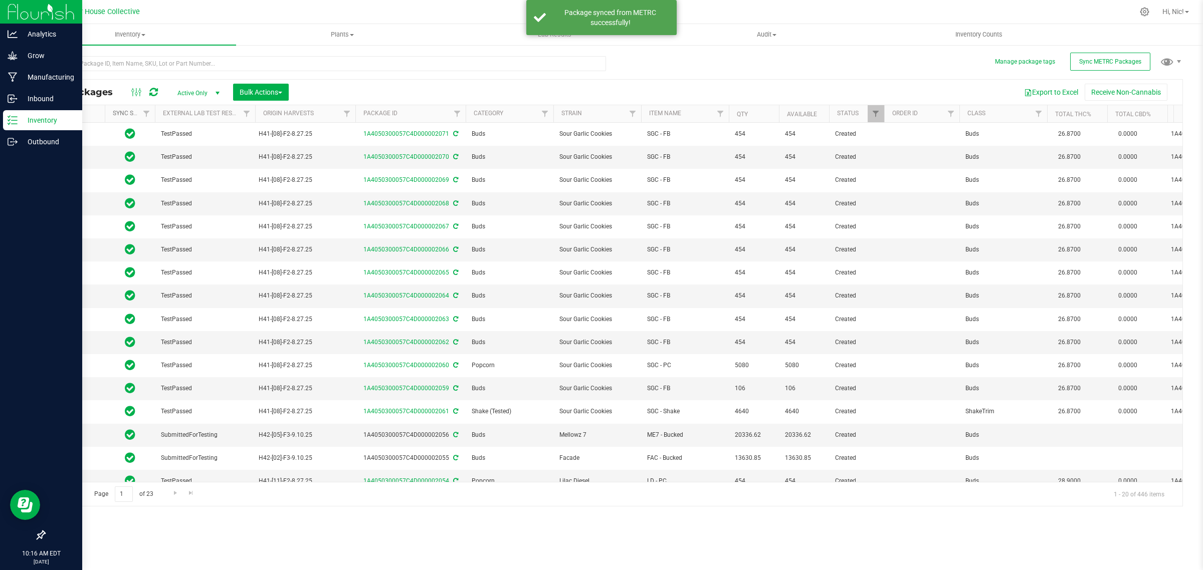
click at [124, 112] on link "Sync Status" at bounding box center [132, 113] width 39 height 7
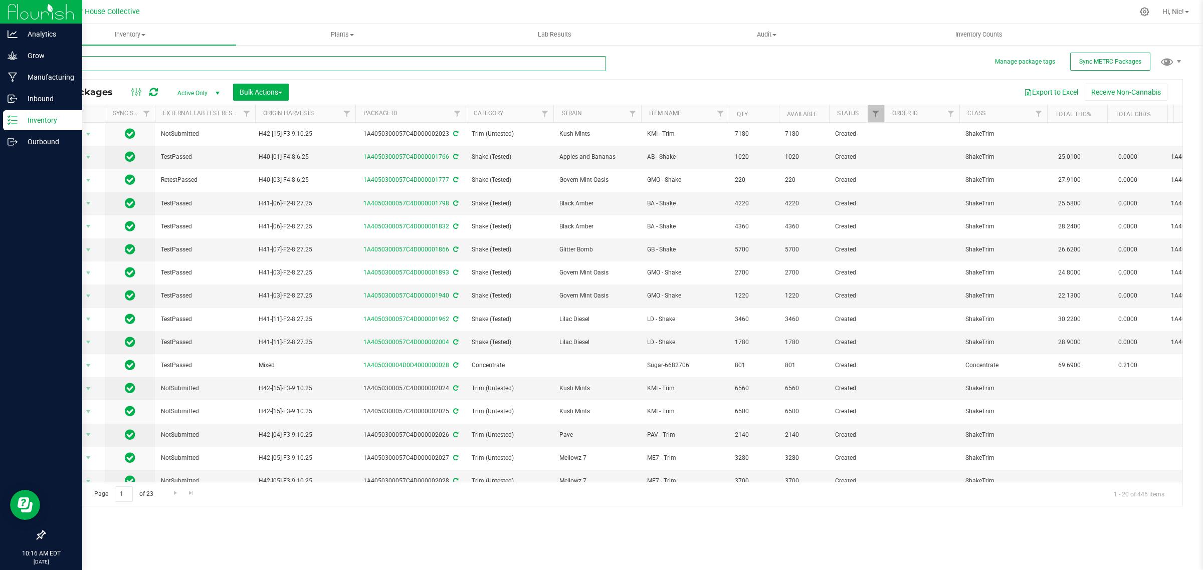
click at [350, 64] on input "text" at bounding box center [325, 63] width 562 height 15
type input "1699"
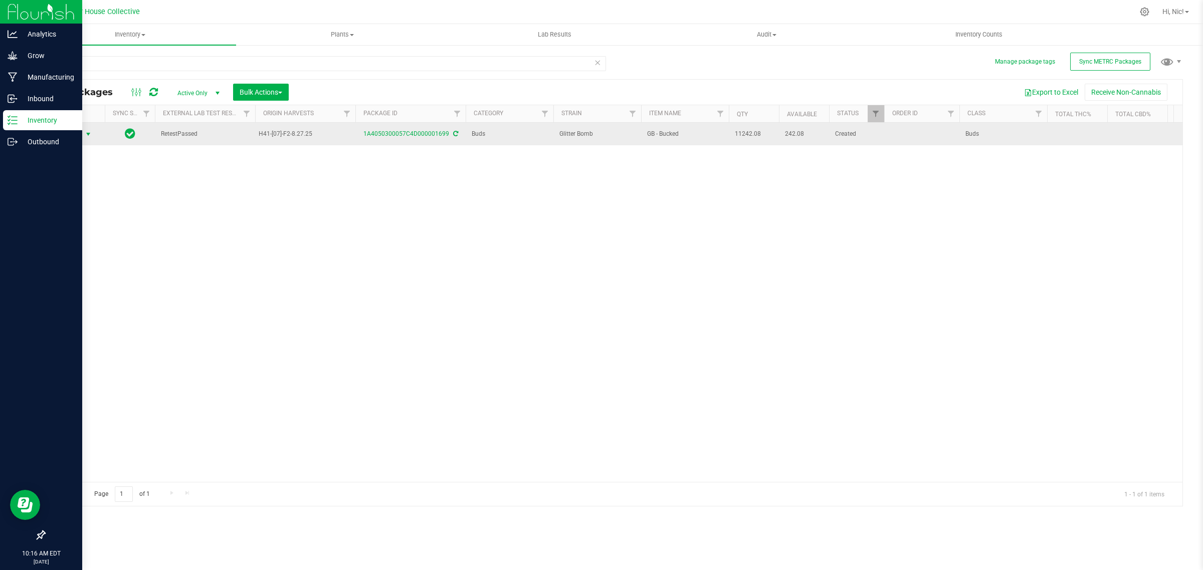
click at [91, 134] on span "select" at bounding box center [88, 134] width 8 height 8
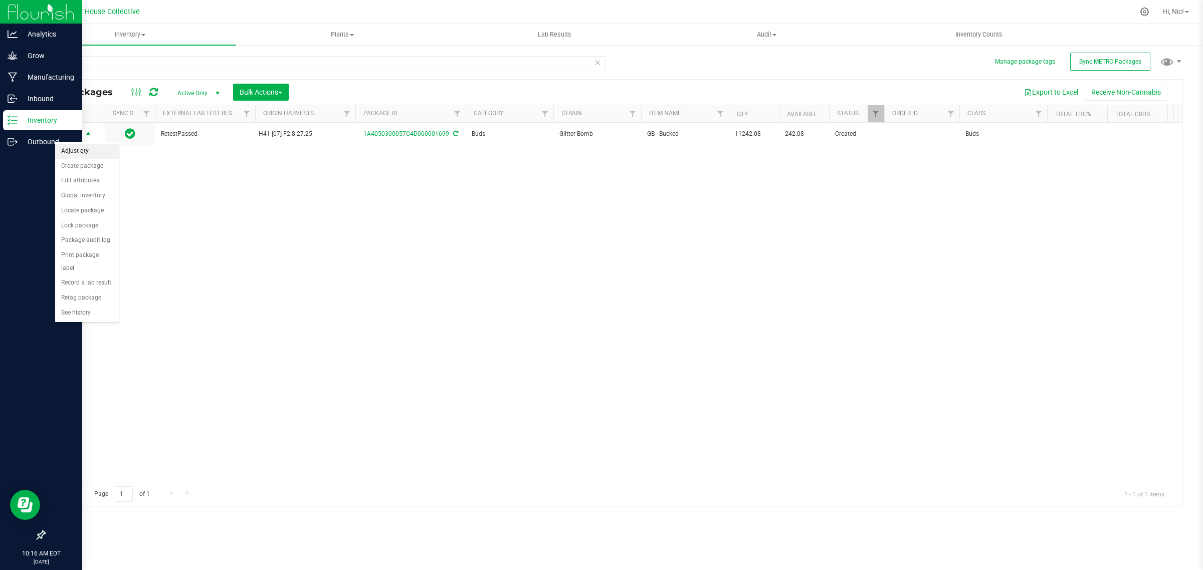
click at [98, 154] on li "Adjust qty" at bounding box center [87, 151] width 64 height 15
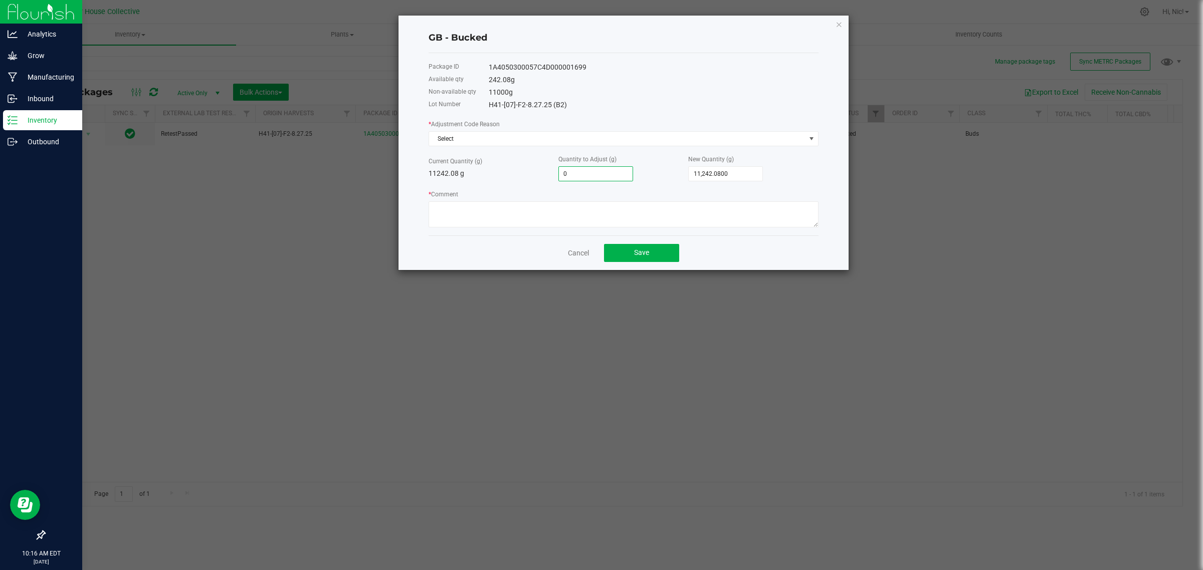
click at [599, 181] on input "0" at bounding box center [596, 174] width 74 height 14
type input "1"
type input "11,243.0800"
type input "11"
type input "11,253.0800"
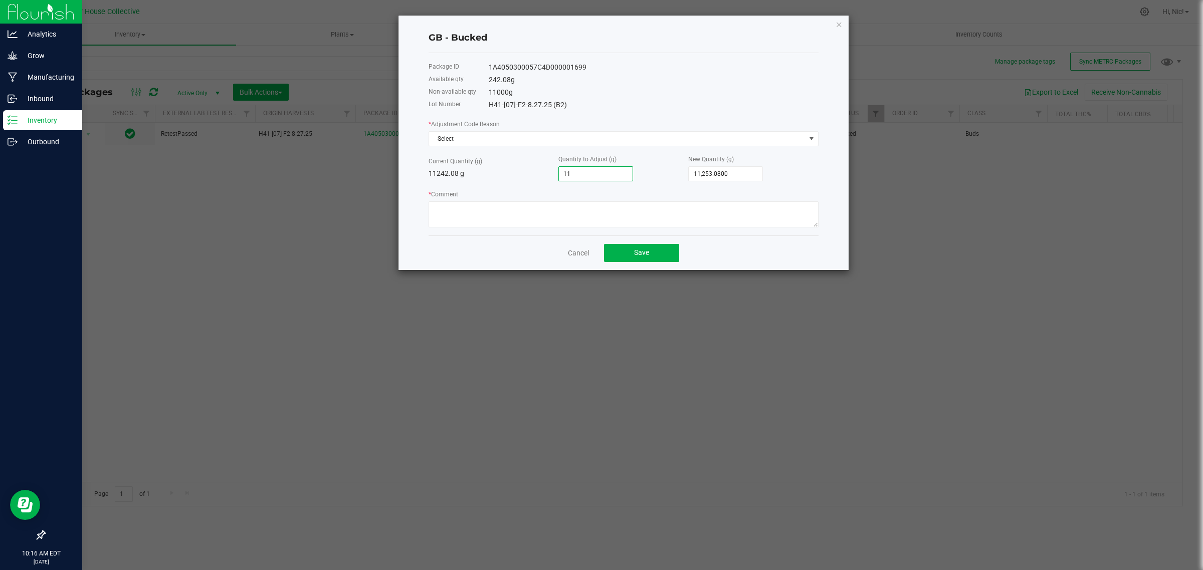
type input "112"
type input "11,354.0800"
type input "1122"
type input "12,364.0800"
type input "11220"
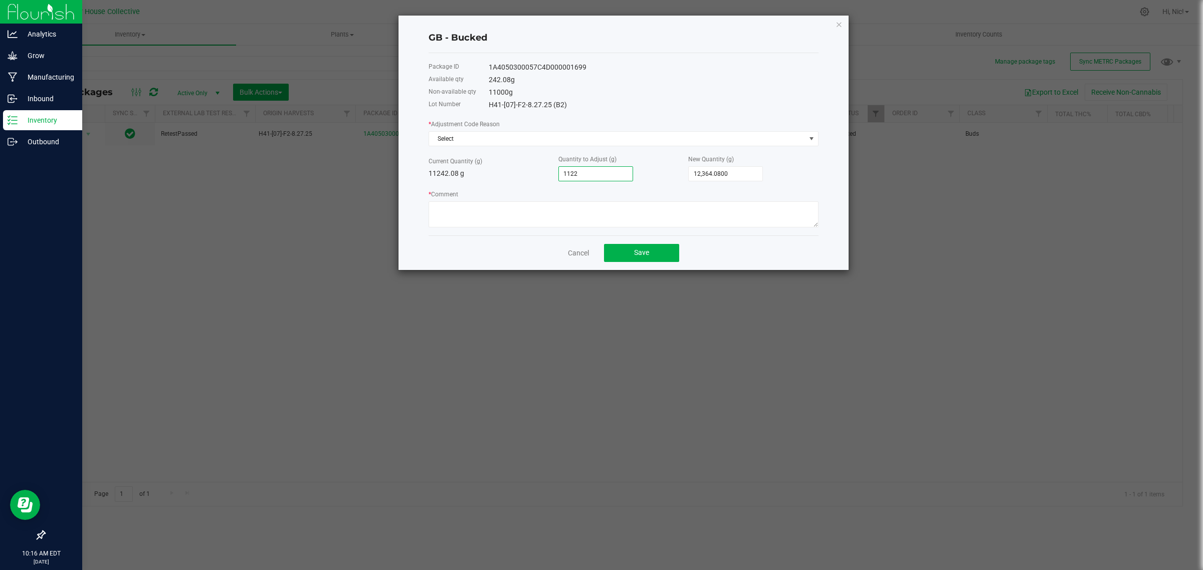
type input "22,462.0800"
type input "11220.9"
type input "22,462.9800"
type input "11220.95"
type input "22,463.0300"
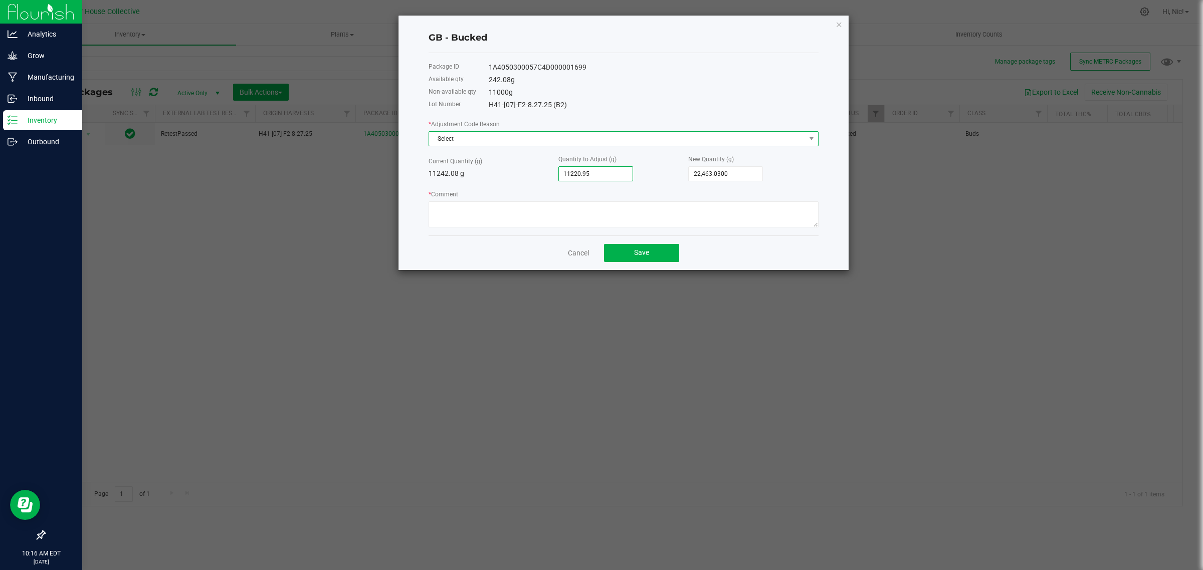
type input "11,220.9500"
click at [519, 141] on span "Select" at bounding box center [617, 139] width 376 height 14
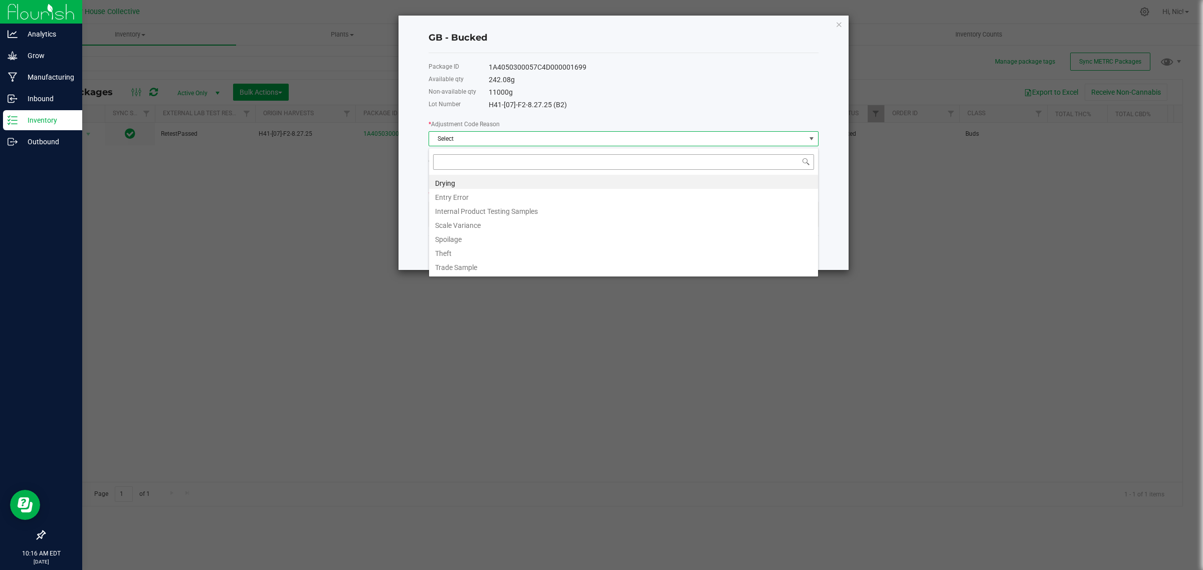
scroll to position [16, 389]
click at [508, 193] on li "Entry Error" at bounding box center [623, 196] width 389 height 14
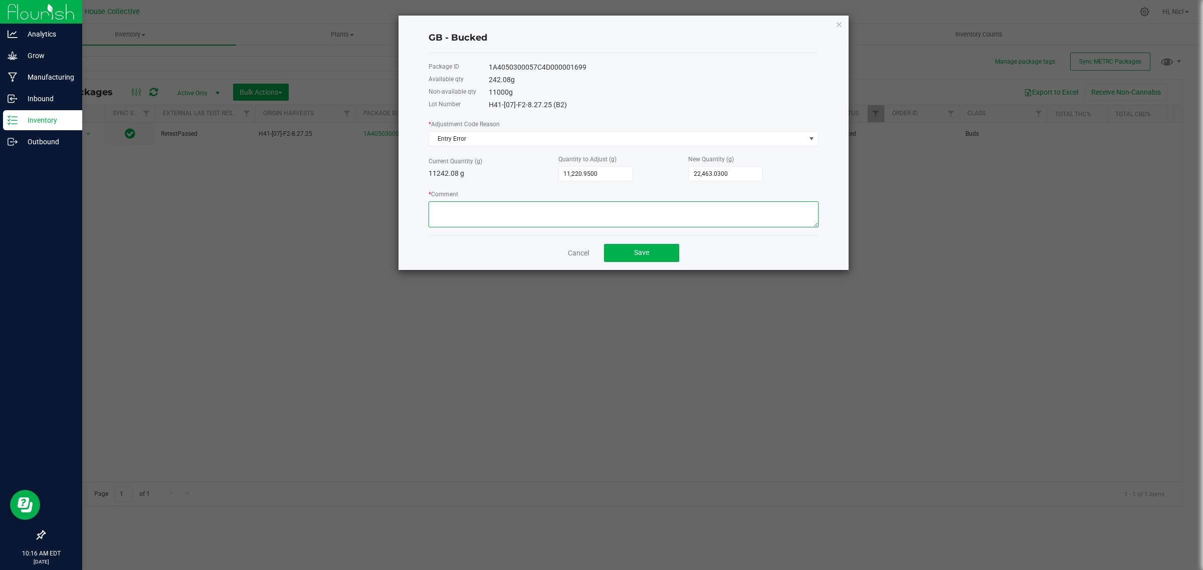
click at [496, 224] on textarea "* Comment" at bounding box center [623, 214] width 390 height 26
type textarea "Manufacturing API issue. Adjusting back to post testing Qty."
type input "22463.03"
click at [712, 176] on input "22463.03" at bounding box center [726, 174] width 74 height 14
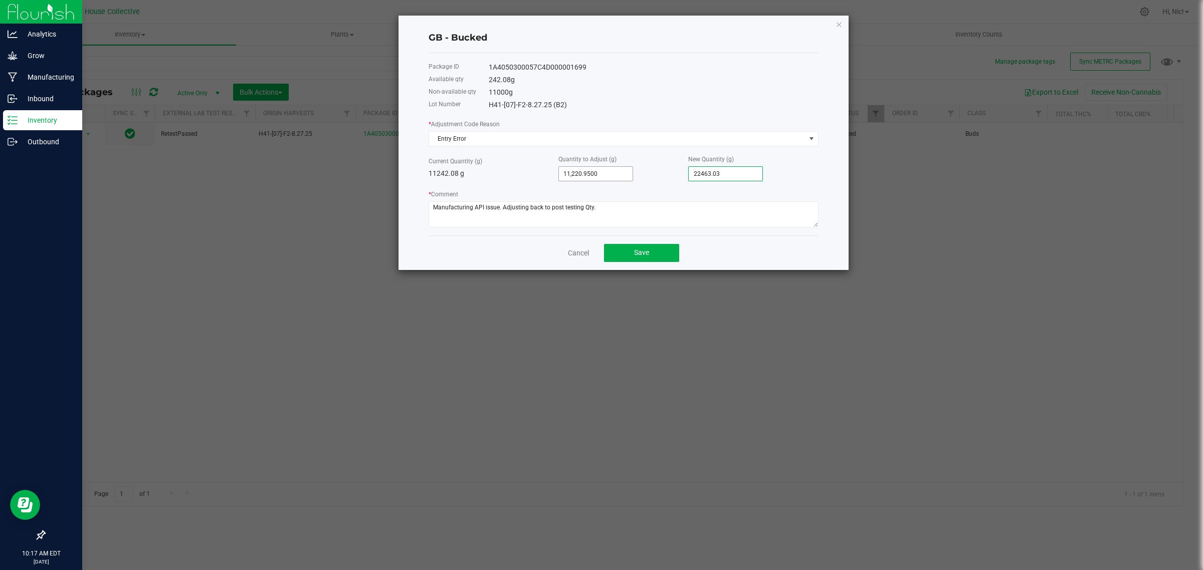
type input "11220.95"
type input "22,463.0300"
click at [611, 173] on input "11220.95" at bounding box center [596, 174] width 74 height 14
type input "11,242.0800"
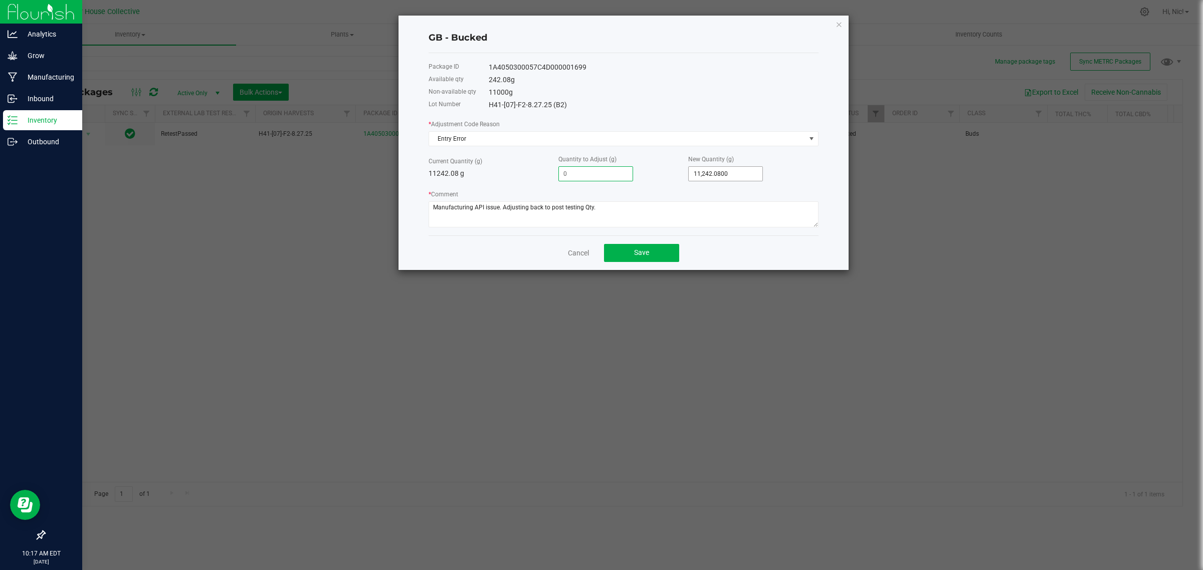
click at [762, 171] on span "11,242.0800" at bounding box center [725, 173] width 75 height 15
type input "11242.08"
click at [747, 175] on input "11242.08" at bounding box center [726, 174] width 74 height 14
type input "-11,241.0800"
type input "1"
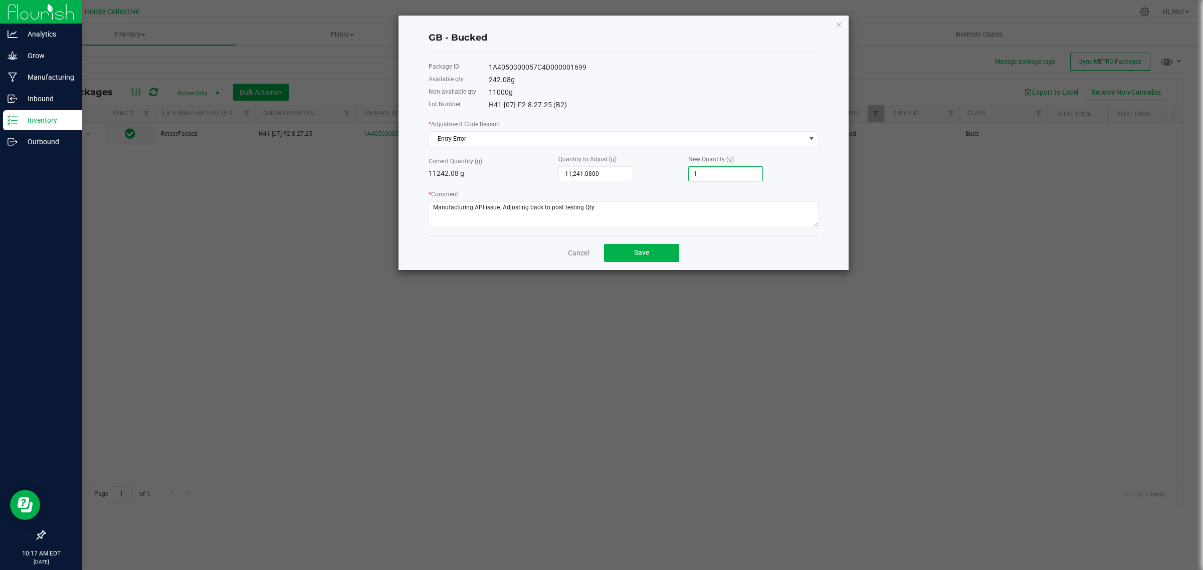
type input "-11,231.0800"
type input "11"
type input "-11,130.0800"
type input "112"
type input "-10,120.0800"
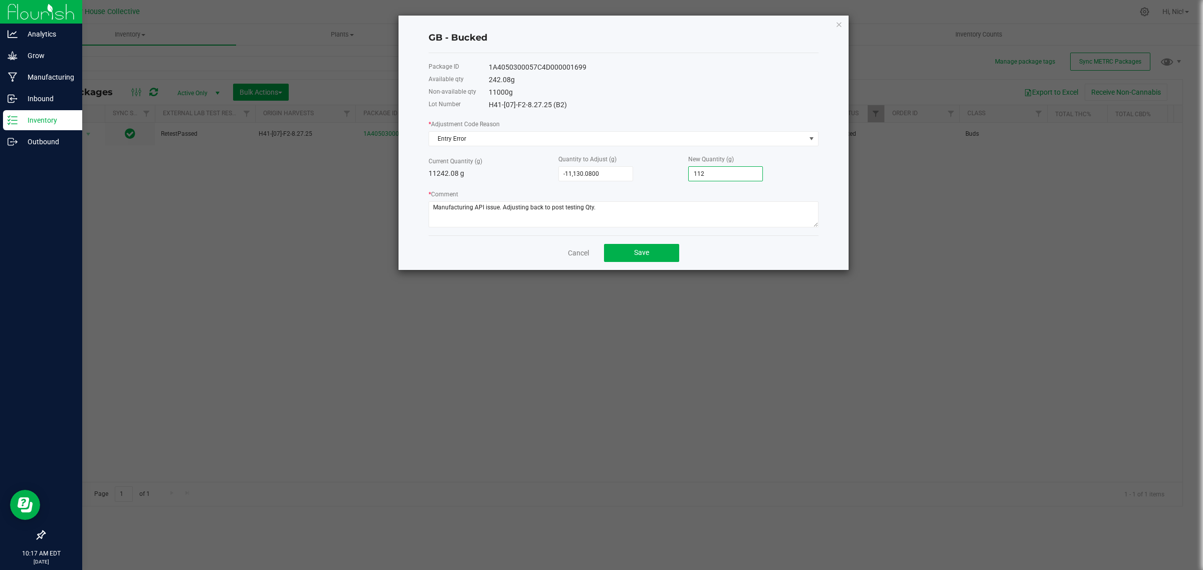
type input "1122"
type input "-22.0800"
type input "11220."
type input "-21.1800"
type input "11220.9"
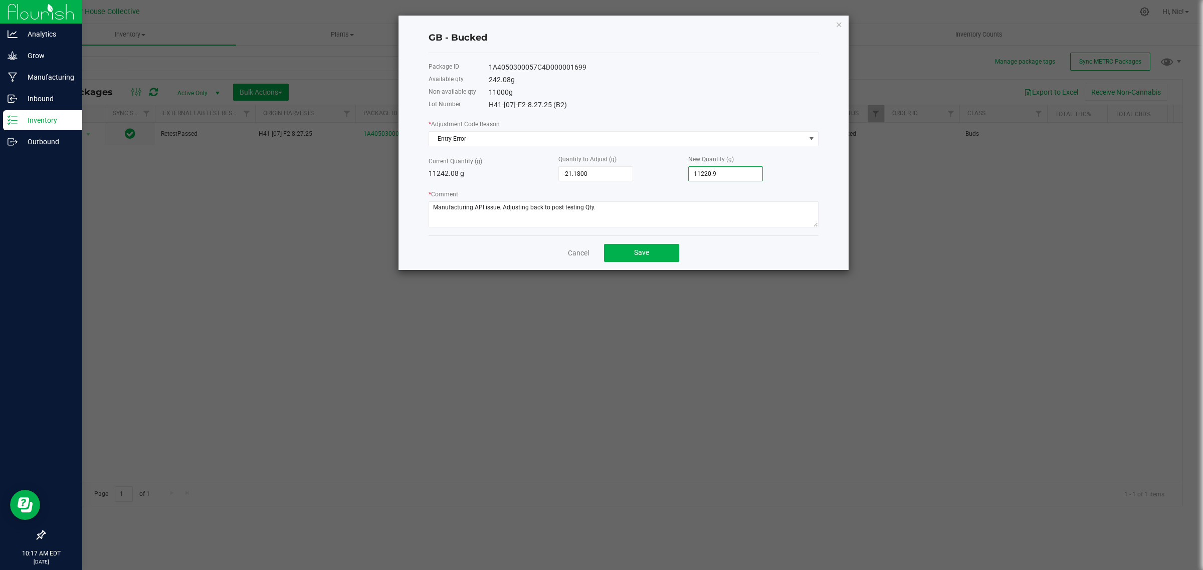
type input "-21.1300"
type input "11,220.9500"
click at [783, 171] on div "New Quantity (g) 11,220.9500" at bounding box center [753, 168] width 130 height 28
click at [650, 256] on button "Save" at bounding box center [641, 253] width 75 height 18
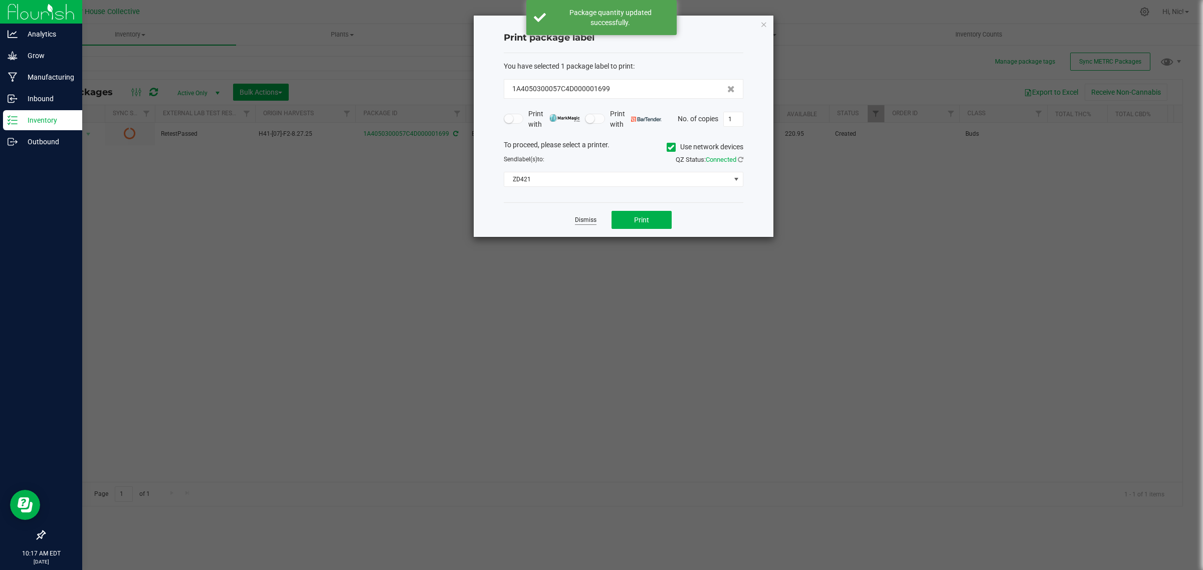
click at [580, 223] on link "Dismiss" at bounding box center [586, 220] width 22 height 9
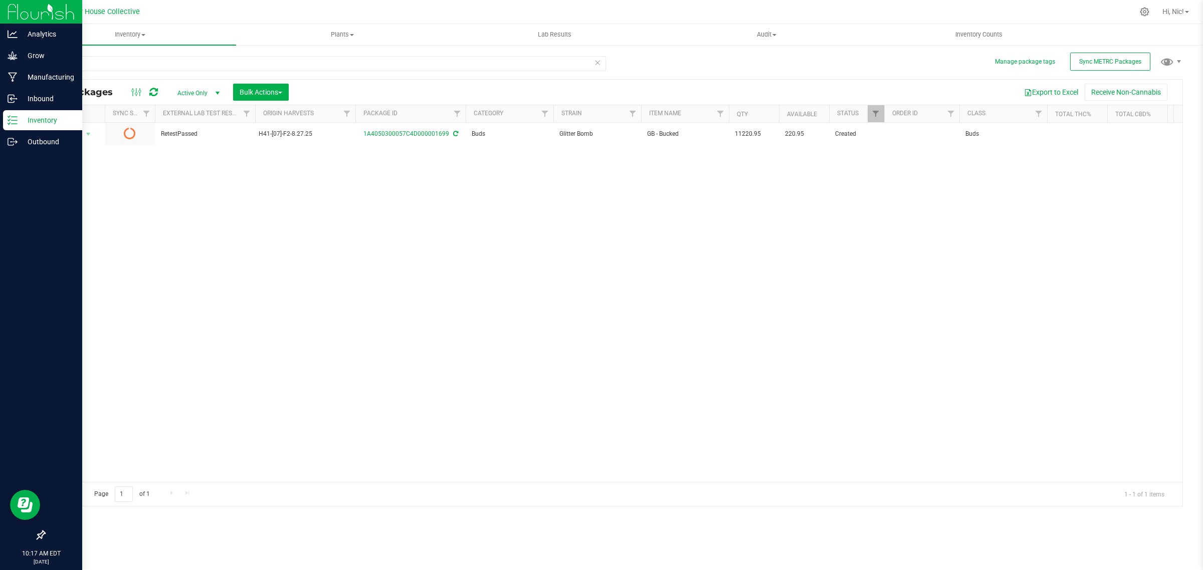
click at [153, 87] on icon at bounding box center [153, 92] width 9 height 10
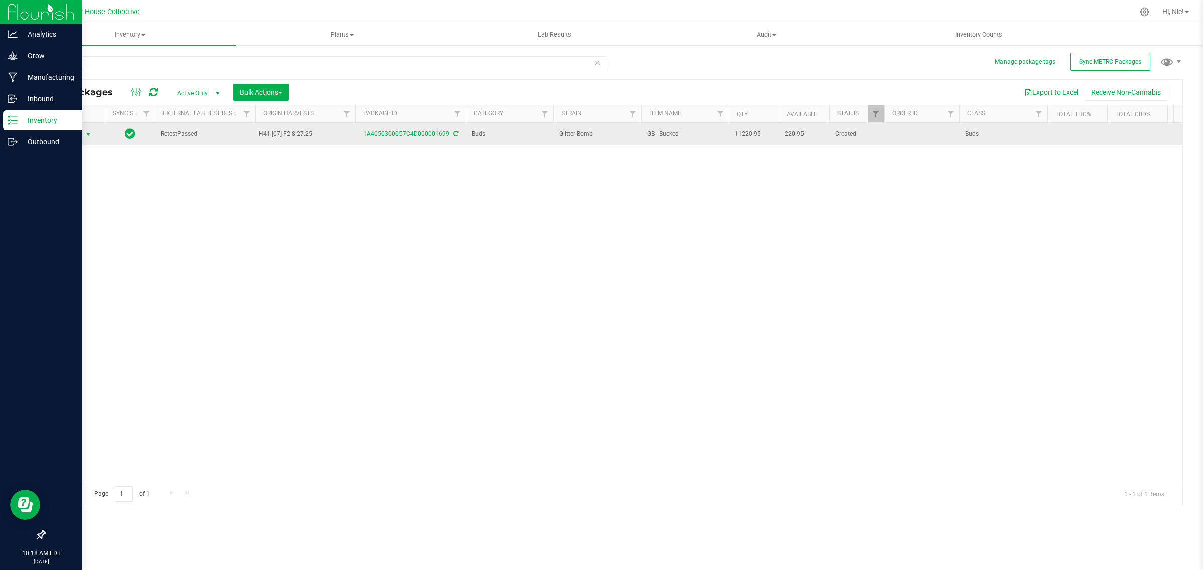
click at [88, 133] on span "select" at bounding box center [88, 134] width 8 height 8
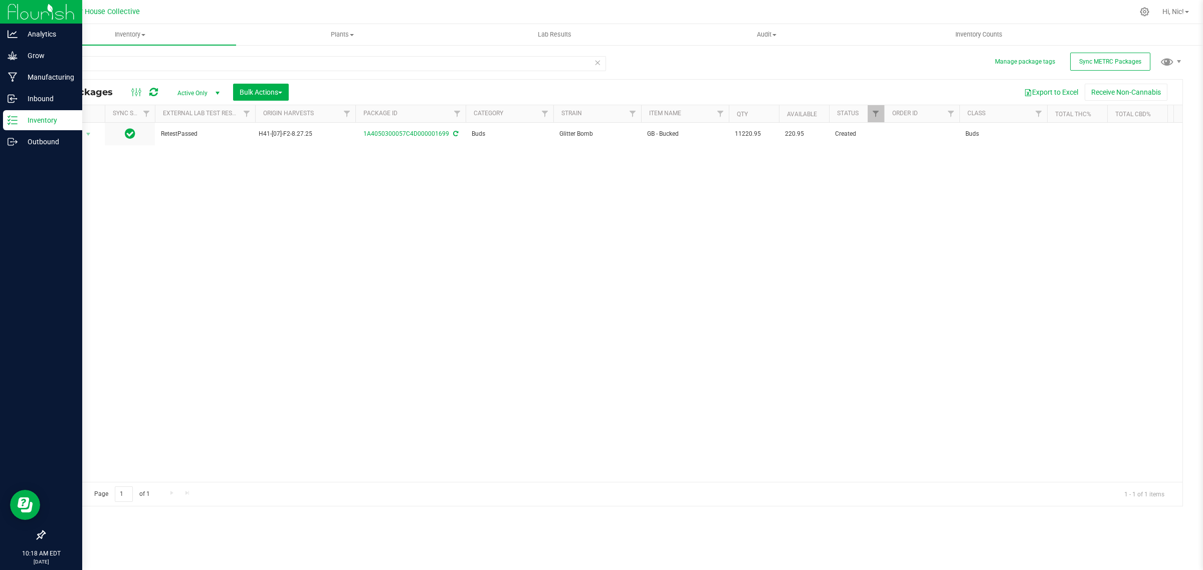
click at [366, 226] on div "Action Action Adjust qty Create package Edit attributes Global inventory Locate…" at bounding box center [614, 302] width 1138 height 359
drag, startPoint x: 392, startPoint y: 256, endPoint x: 386, endPoint y: 254, distance: 6.3
click at [391, 256] on div "Action Action Adjust qty Create package Edit attributes Global inventory Locate…" at bounding box center [614, 302] width 1138 height 359
click at [60, 76] on p "Manufacturing" at bounding box center [48, 77] width 60 height 12
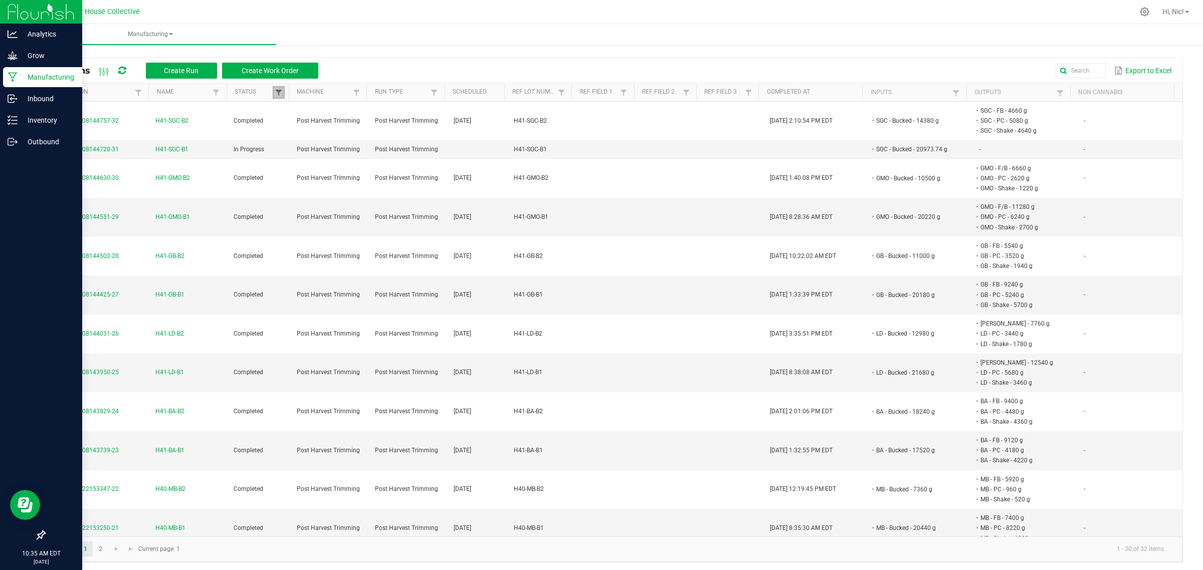
click at [275, 95] on span at bounding box center [279, 93] width 8 height 8
click at [288, 148] on li "Completed" at bounding box center [325, 147] width 97 height 13
checkbox input "false"
click at [345, 183] on button "Filter" at bounding box center [355, 182] width 50 height 22
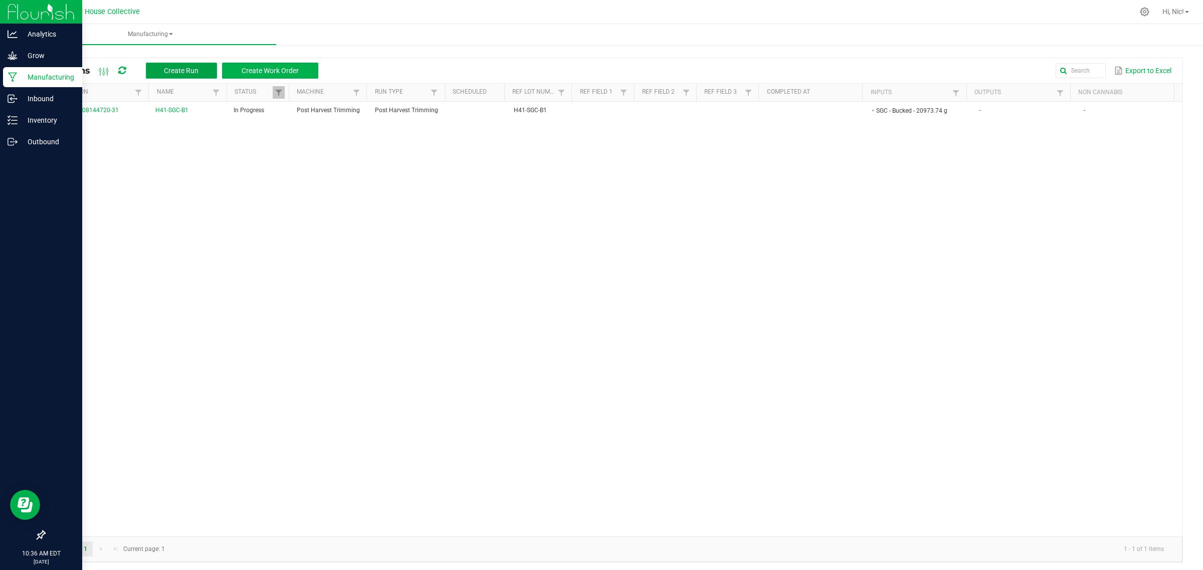
click at [192, 72] on span "Create Run" at bounding box center [181, 71] width 35 height 8
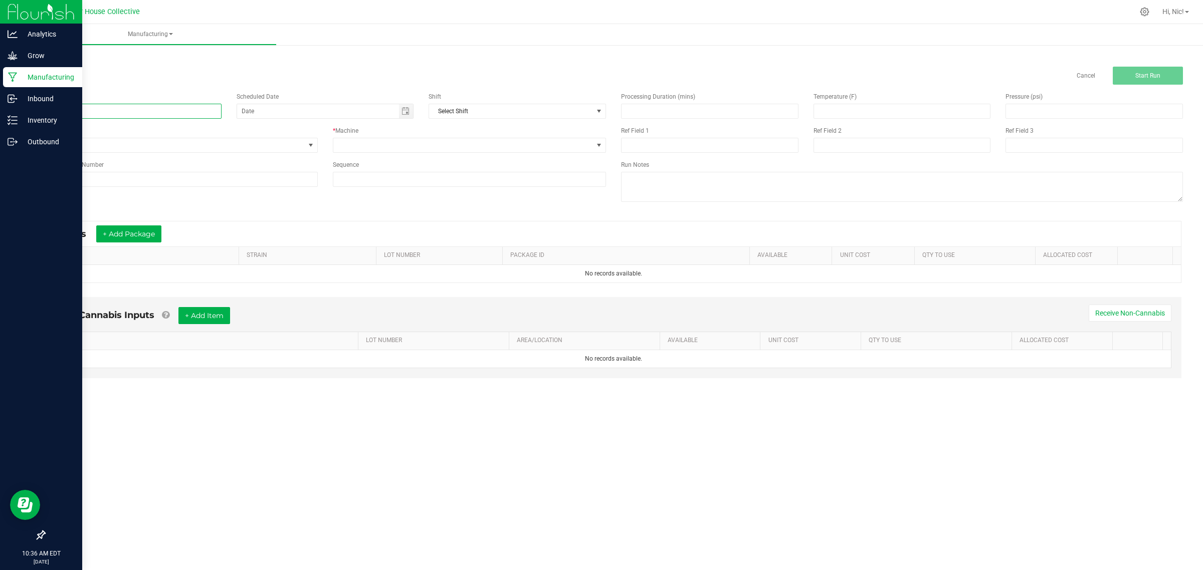
click at [171, 118] on input at bounding box center [132, 111] width 177 height 15
paste input "H42-FAC-B1"
type input "H42-FAC-B1"
click at [126, 148] on span "None" at bounding box center [175, 145] width 260 height 14
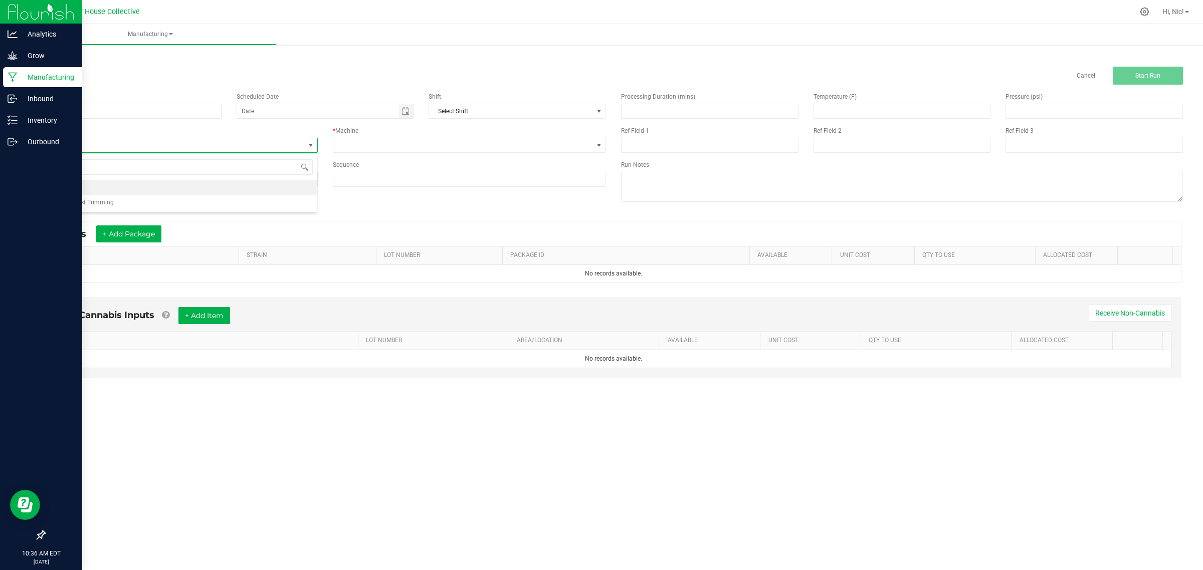
click at [116, 204] on li "Post Harvest Trimming" at bounding box center [181, 202] width 272 height 15
click at [134, 239] on button "+ Add Package" at bounding box center [128, 234] width 65 height 17
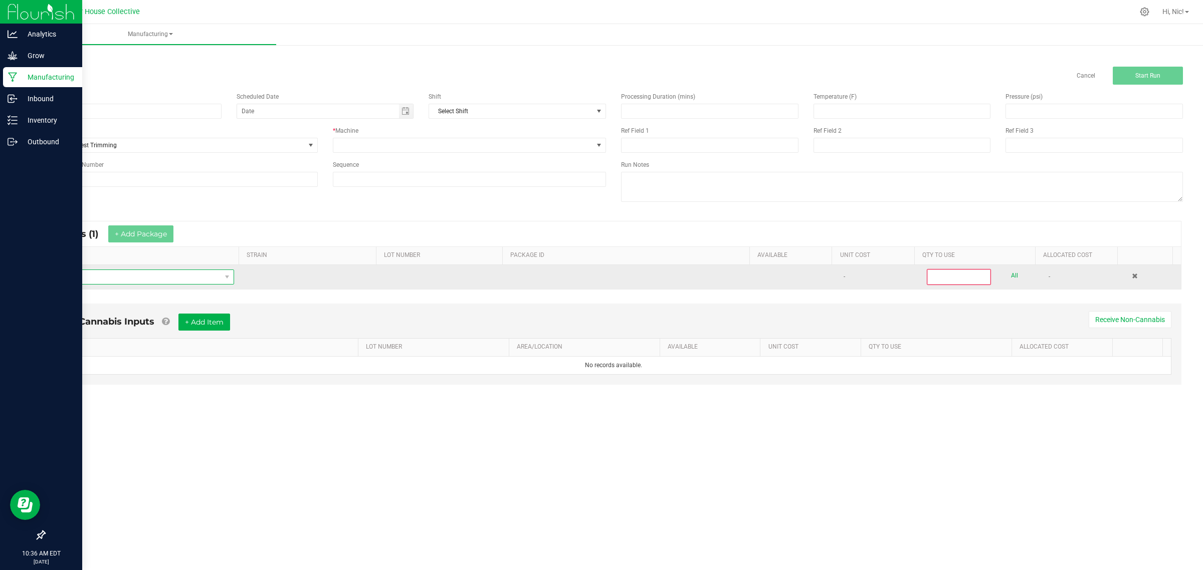
click at [190, 275] on span "NO DATA FOUND" at bounding box center [137, 277] width 168 height 14
type input "1A4050300057C4D000002005"
click at [175, 280] on span "NO DATA FOUND" at bounding box center [137, 277] width 168 height 14
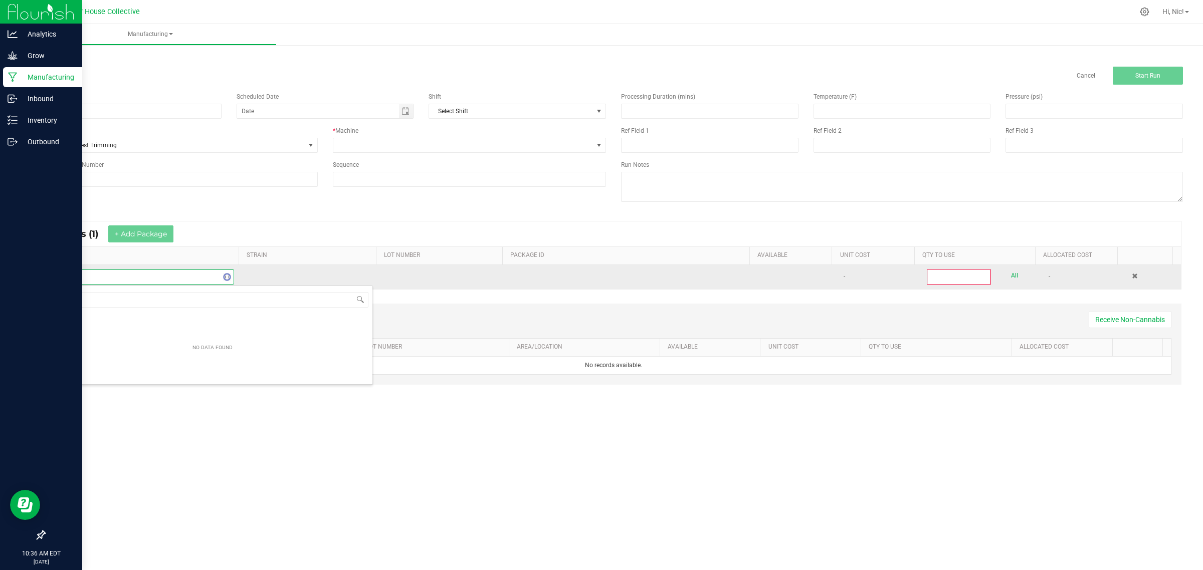
type input "1"
type input "FAC - B"
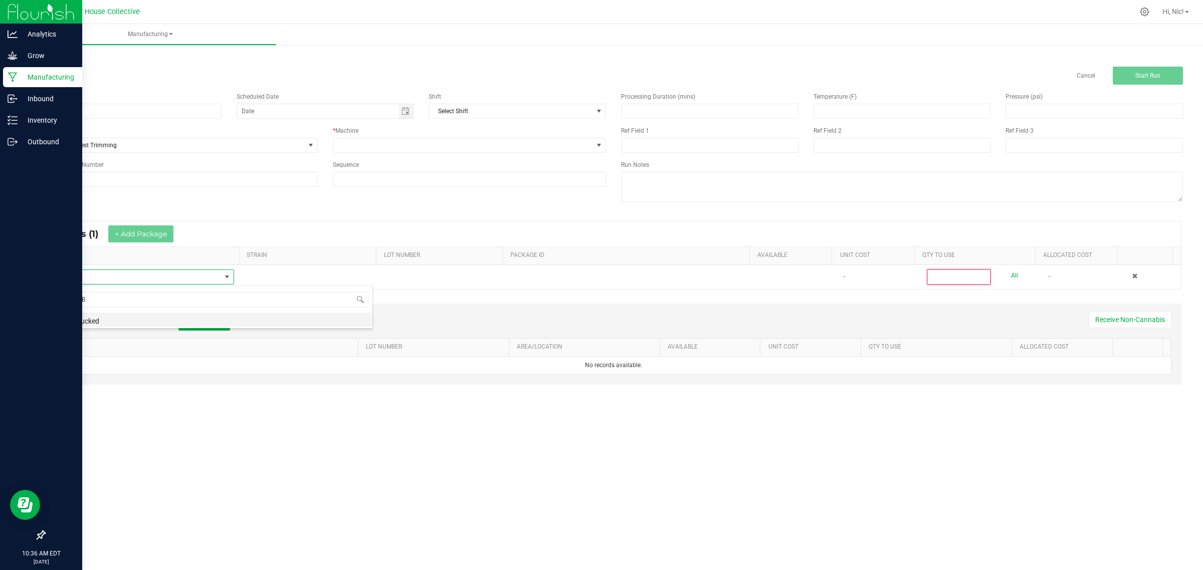
click at [98, 319] on li "FAC - Bucked" at bounding box center [213, 320] width 320 height 14
type input "0"
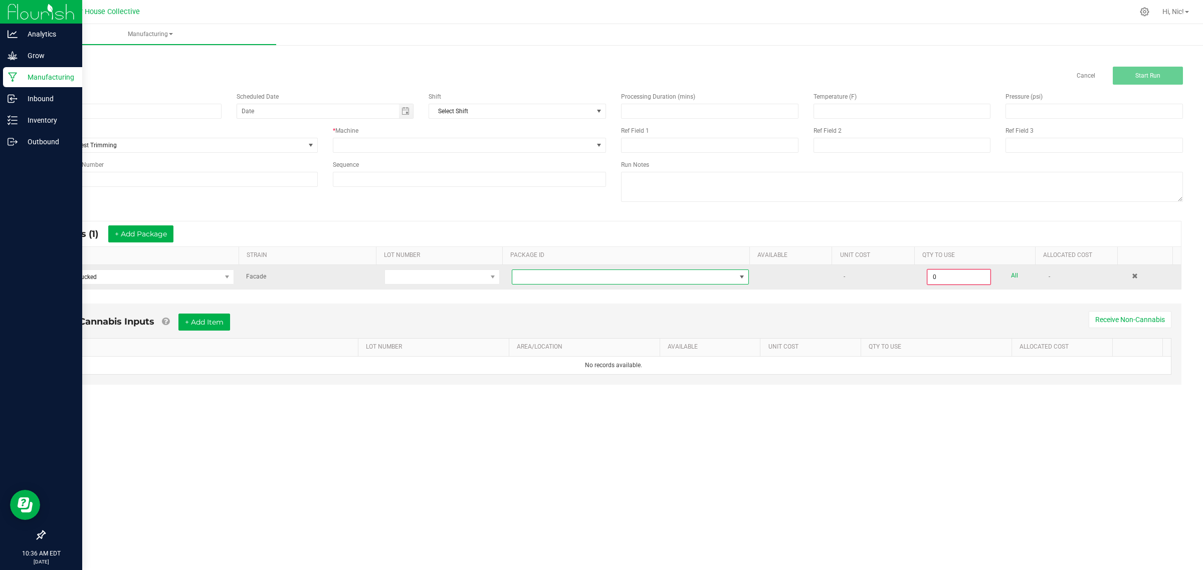
click at [567, 278] on span at bounding box center [623, 277] width 223 height 14
type input "1A4050300057C4D000002005"
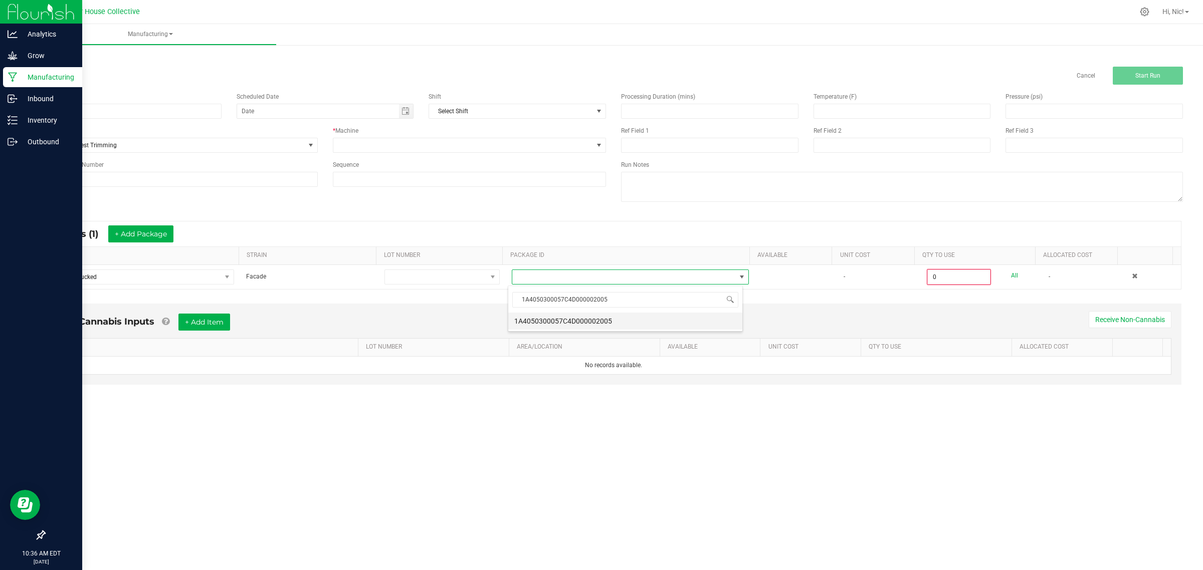
click at [590, 321] on li "1A4050300057C4D000002005" at bounding box center [625, 321] width 234 height 17
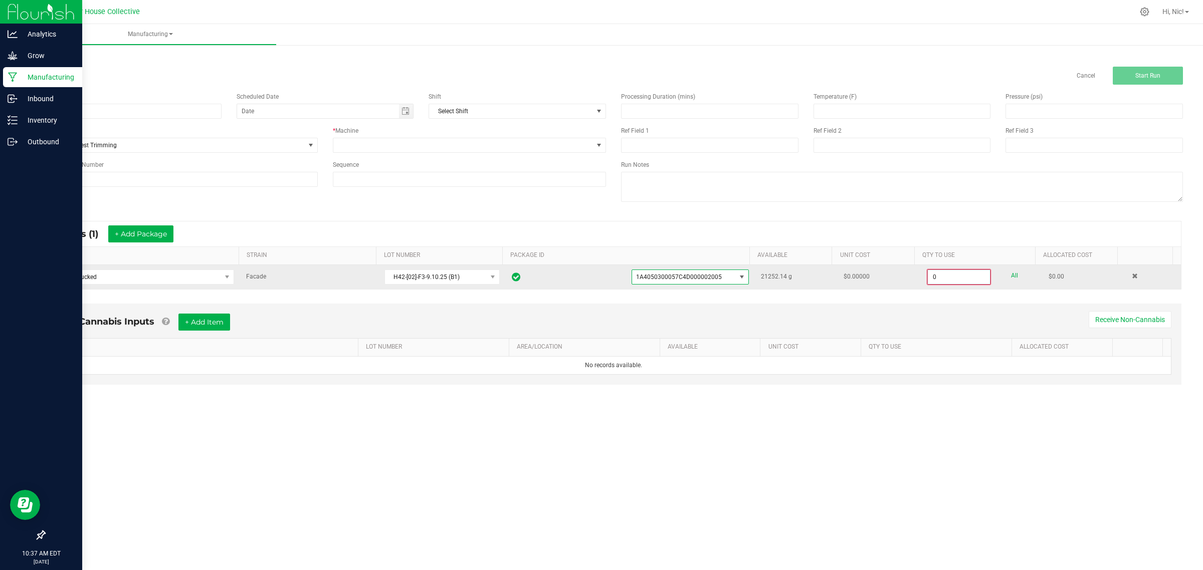
click at [930, 278] on input "0" at bounding box center [959, 277] width 62 height 14
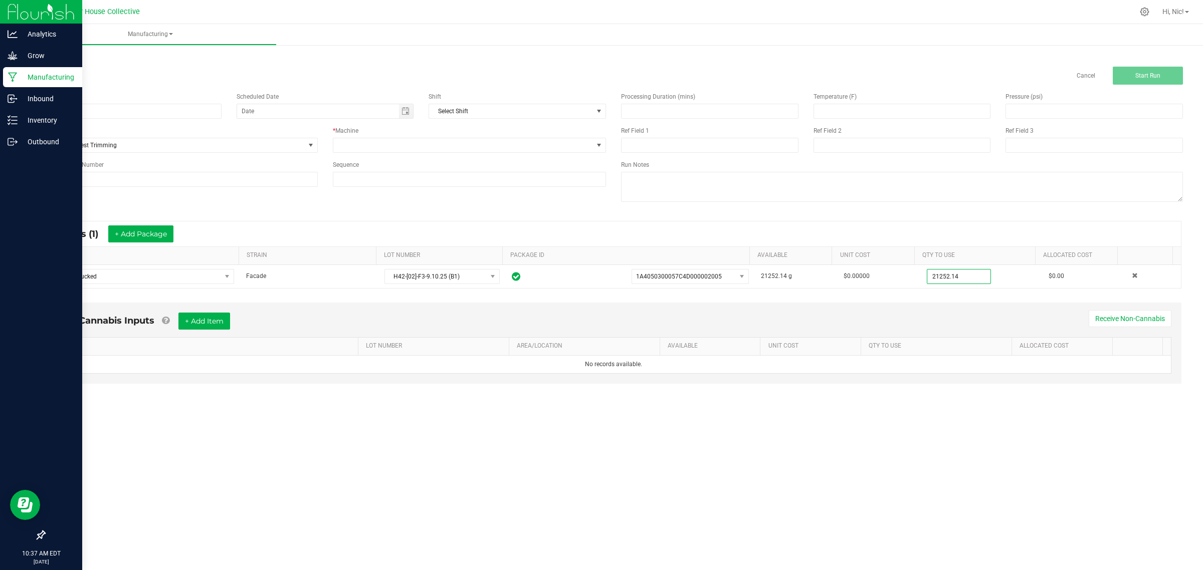
type input "21252.1400 g"
click at [898, 230] on div "* Inputs (1) + Add Package" at bounding box center [613, 233] width 1135 height 25
click at [355, 147] on span at bounding box center [463, 145] width 260 height 14
click at [373, 186] on li "Post Harvest Trimming" at bounding box center [469, 188] width 272 height 17
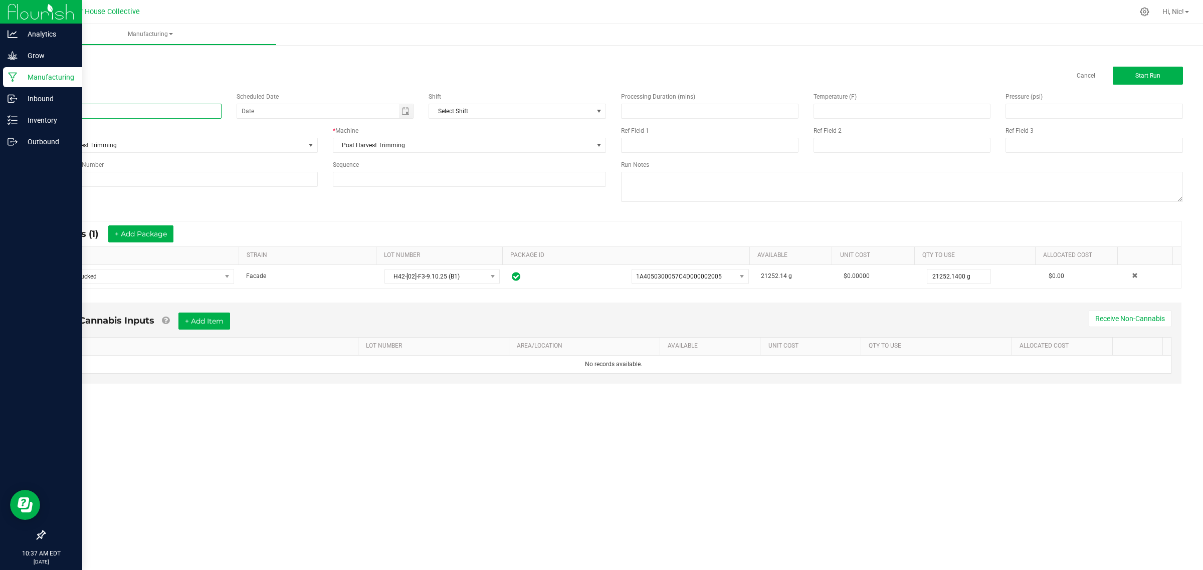
click at [128, 113] on input "H42-FAC-B1" at bounding box center [132, 111] width 177 height 15
click at [128, 175] on input at bounding box center [181, 179] width 274 height 15
paste input "H42-FAC-B1"
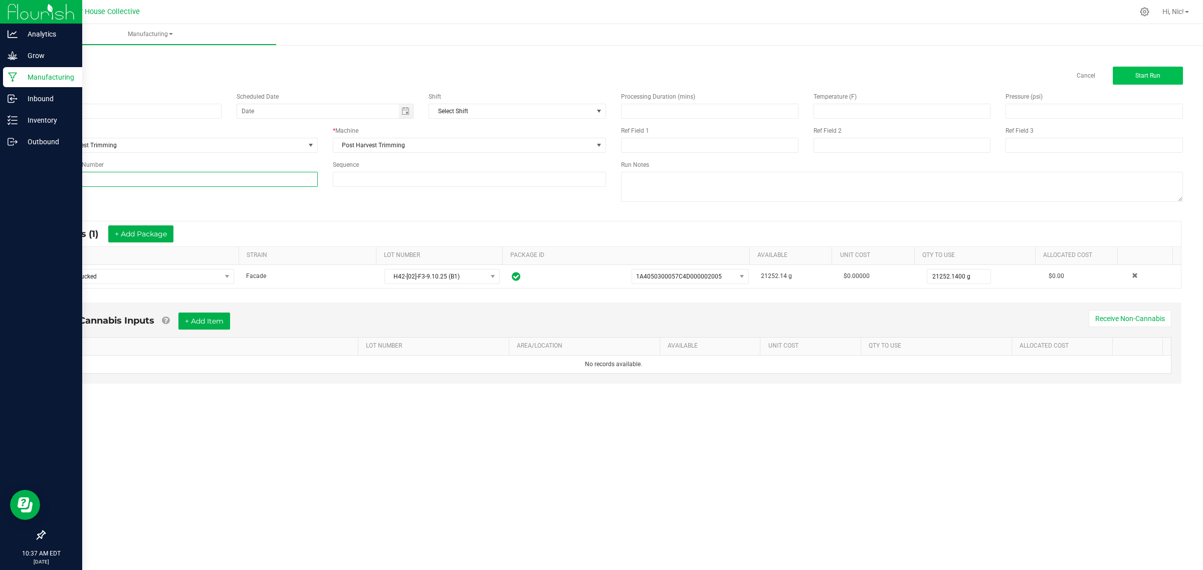
type input "H42-FAC-B1"
click at [1127, 79] on button "Start Run" at bounding box center [1147, 76] width 70 height 18
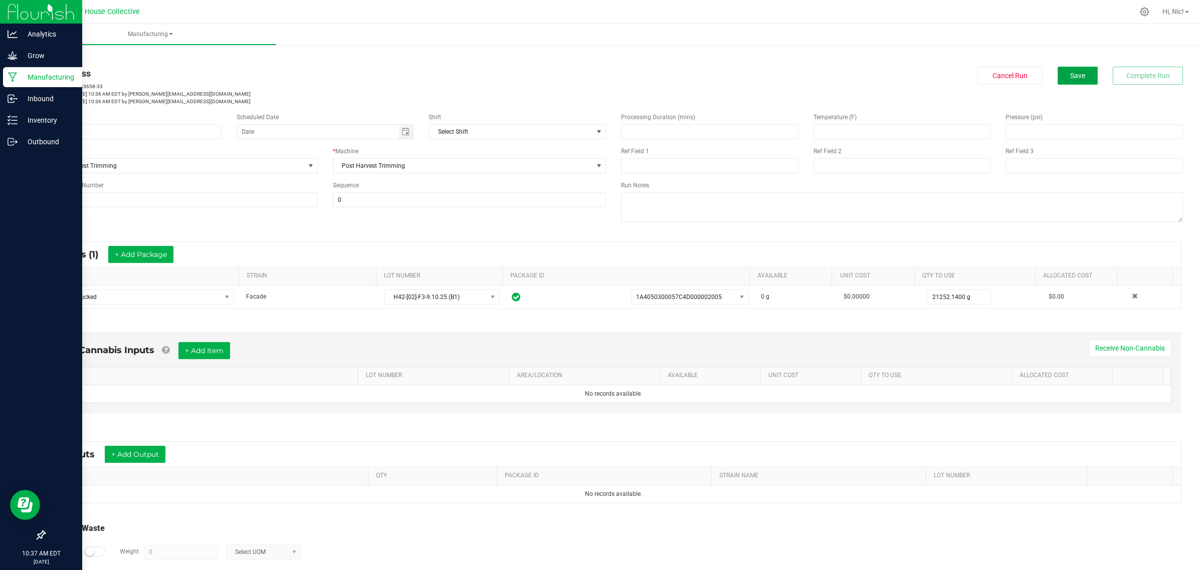
click at [1079, 78] on button "Save" at bounding box center [1077, 76] width 40 height 18
click at [64, 56] on link "< All Runs" at bounding box center [57, 57] width 27 height 7
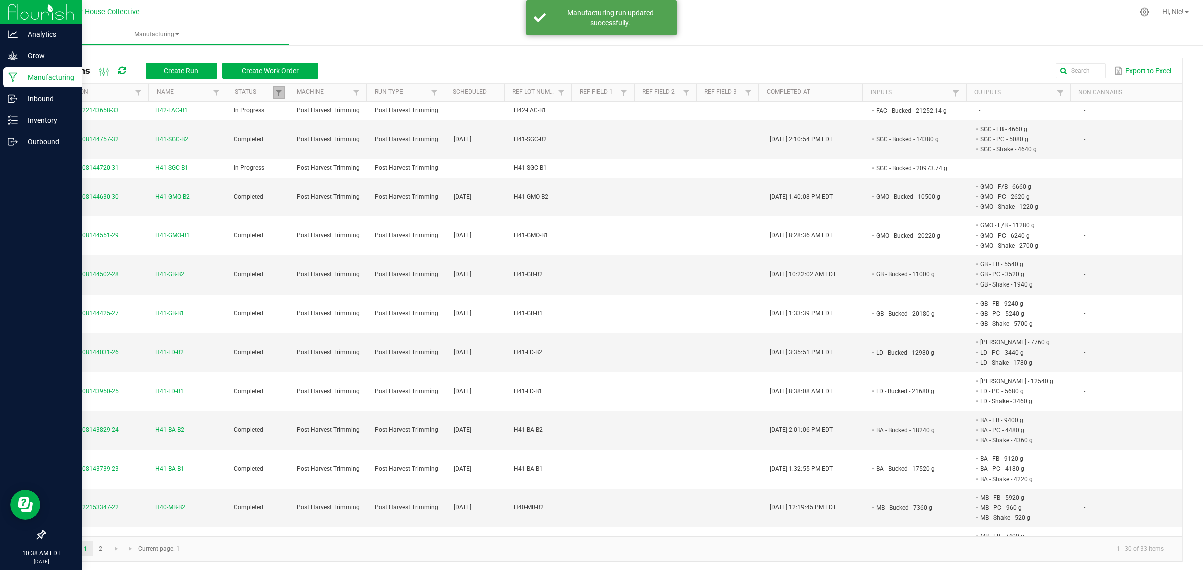
click at [281, 90] on link at bounding box center [279, 92] width 12 height 13
click at [287, 150] on li "Completed" at bounding box center [325, 147] width 97 height 13
checkbox input "false"
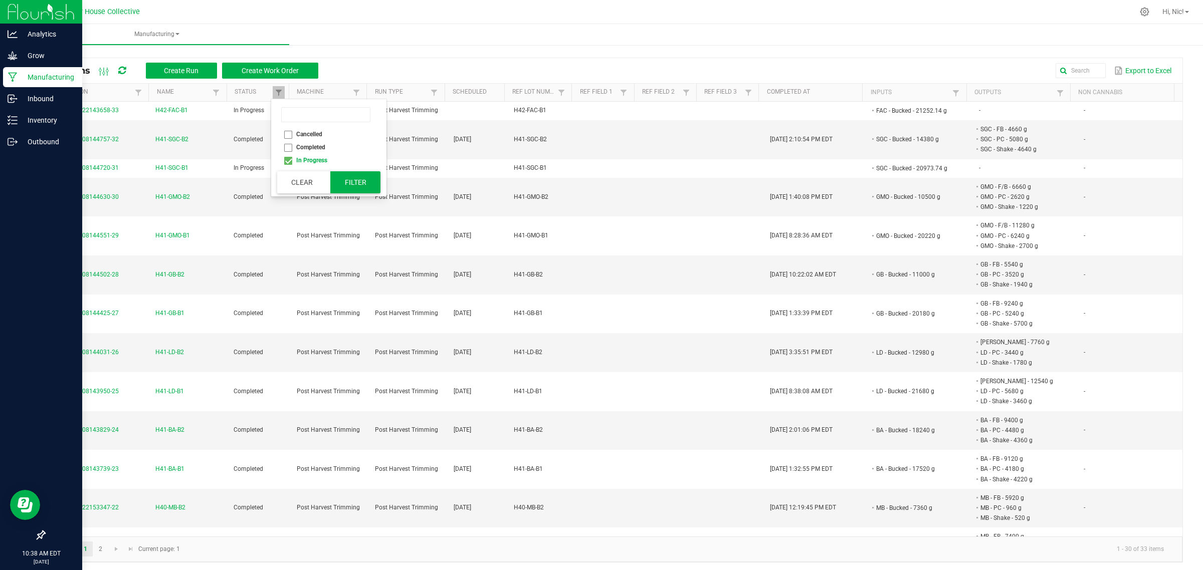
click at [357, 173] on button "Filter" at bounding box center [355, 182] width 50 height 22
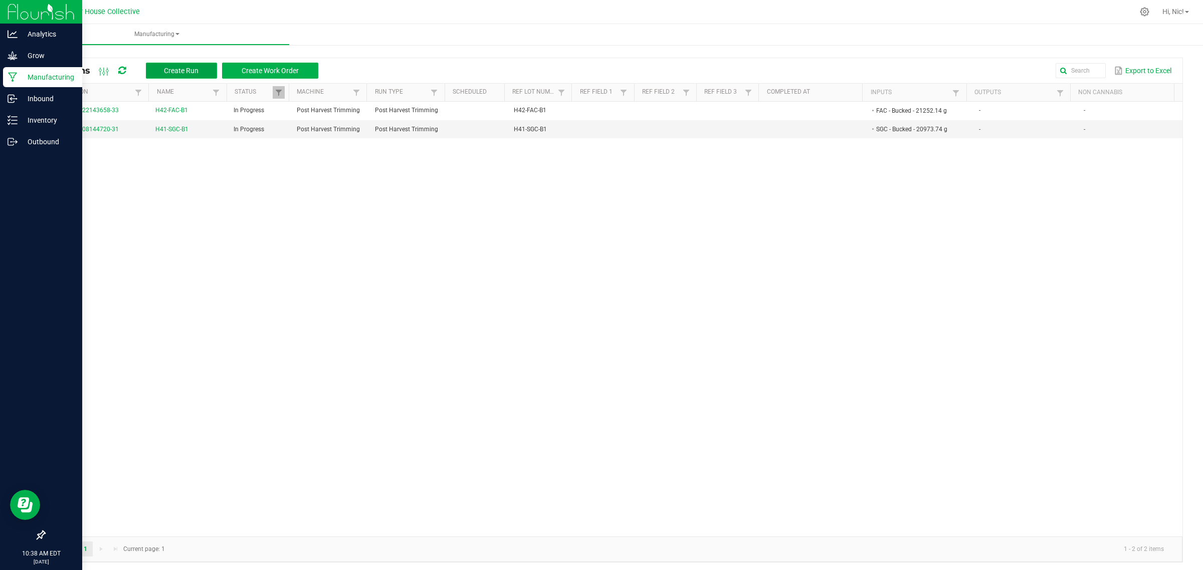
click at [203, 65] on button "Create Run" at bounding box center [181, 71] width 71 height 16
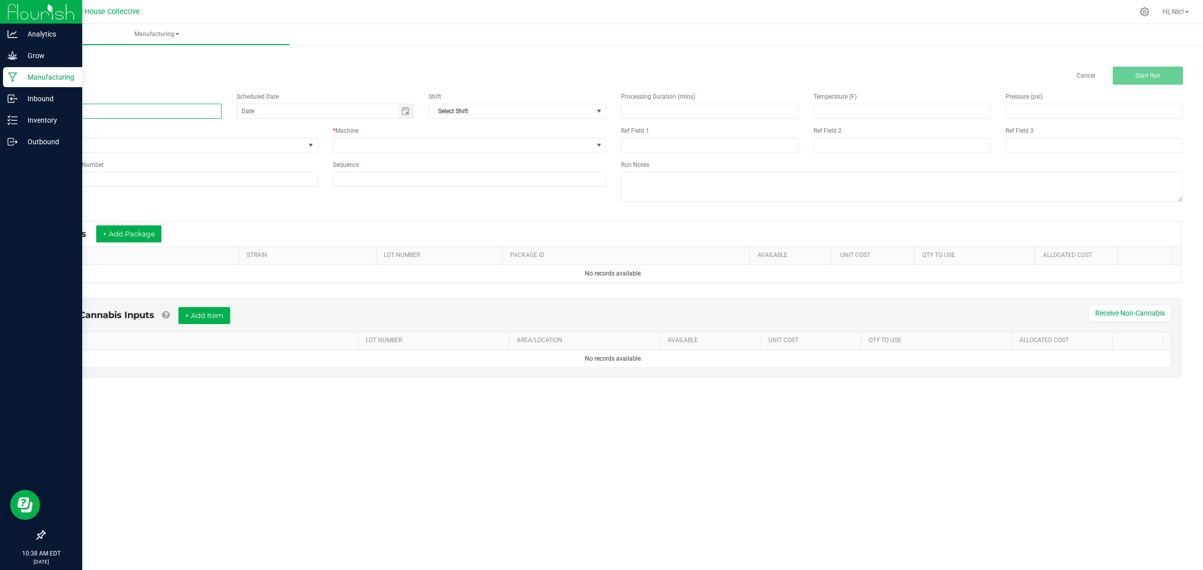
click at [179, 114] on input at bounding box center [132, 111] width 177 height 15
paste input "H42-FAC-B2"
type input "H42-FAC-B2"
click at [118, 180] on input at bounding box center [181, 179] width 274 height 15
paste input "H42-FAC-B2"
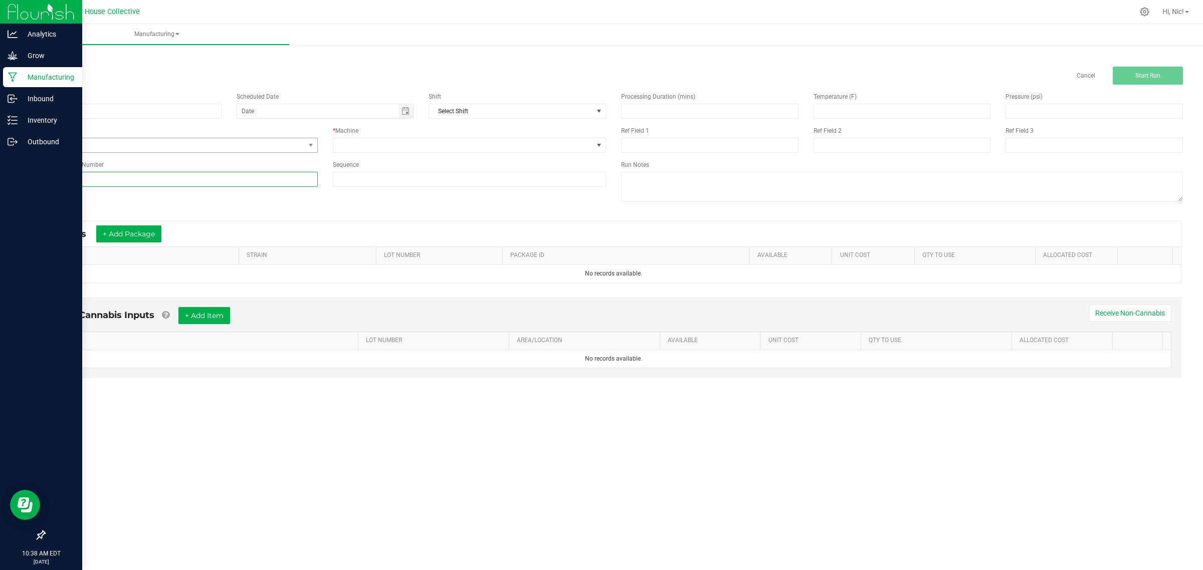
type input "H42-FAC-B2"
click at [140, 152] on span "None" at bounding box center [175, 145] width 260 height 14
click at [122, 198] on li "Post Harvest Trimming" at bounding box center [181, 202] width 272 height 15
click at [386, 149] on span at bounding box center [463, 145] width 260 height 14
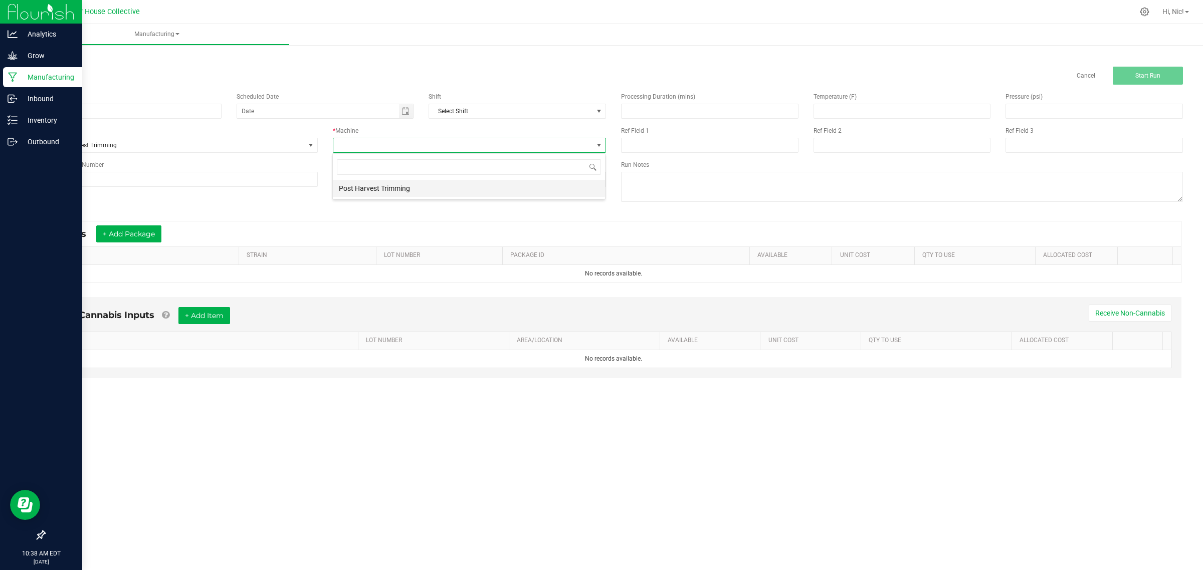
click at [399, 191] on li "Post Harvest Trimming" at bounding box center [469, 188] width 272 height 17
click at [161, 232] on button "+ Add Package" at bounding box center [128, 234] width 65 height 17
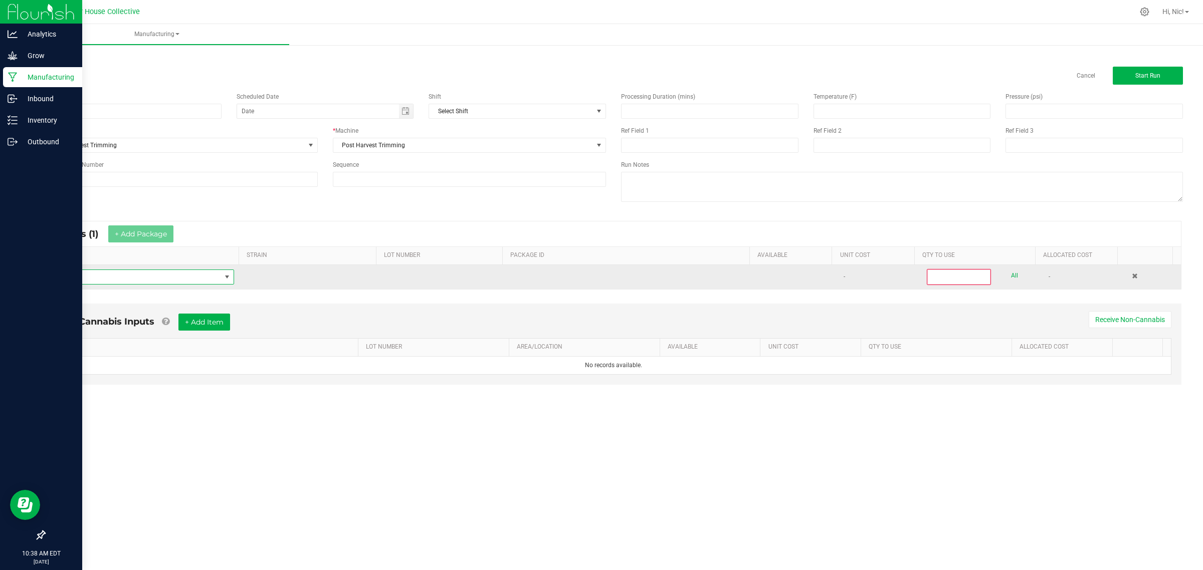
click at [127, 275] on span "NO DATA FOUND" at bounding box center [137, 277] width 168 height 14
type input "FAC - Bu"
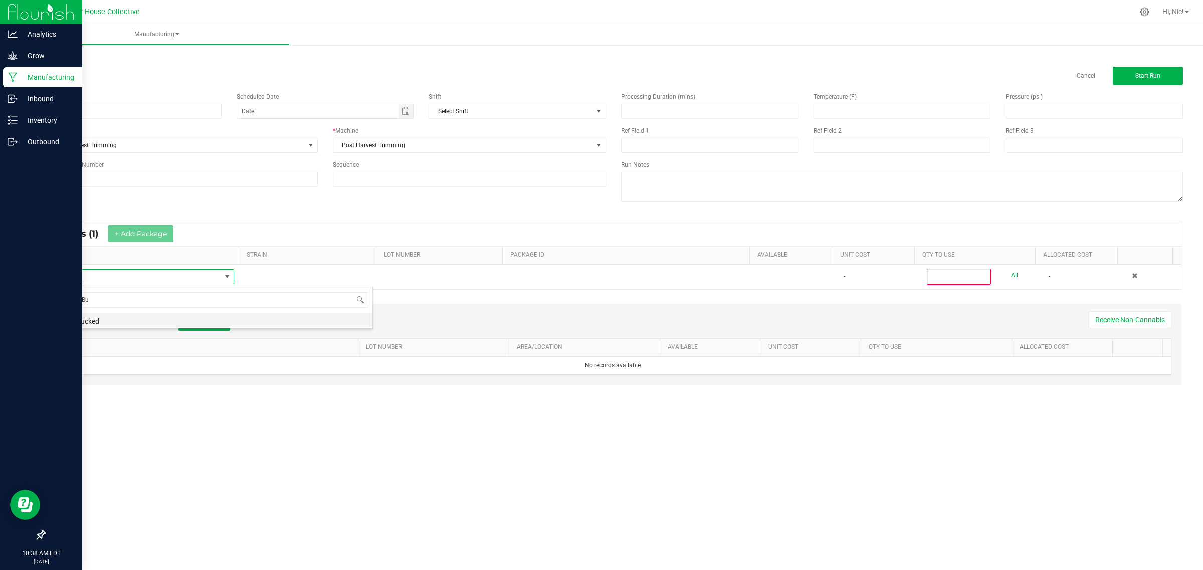
click at [103, 319] on li "FAC - Bucked" at bounding box center [213, 320] width 320 height 14
type input "0"
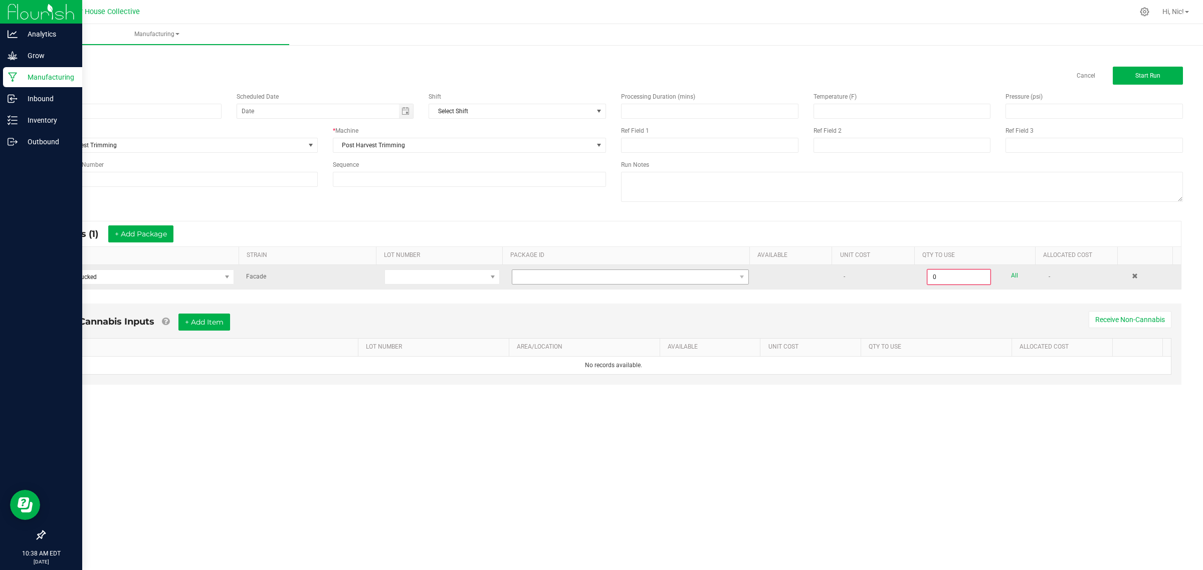
click at [560, 271] on td at bounding box center [630, 277] width 249 height 24
click at [561, 281] on span at bounding box center [623, 277] width 223 height 14
type input "1A4050300057C4D000002006"
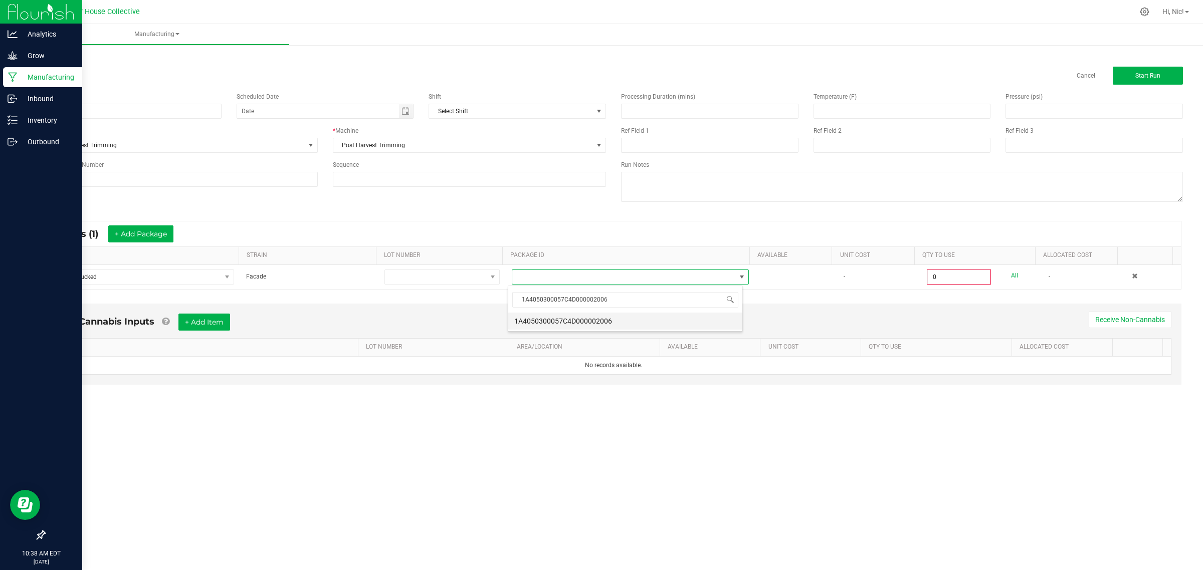
click at [583, 319] on li "1A4050300057C4D000002006" at bounding box center [625, 321] width 234 height 17
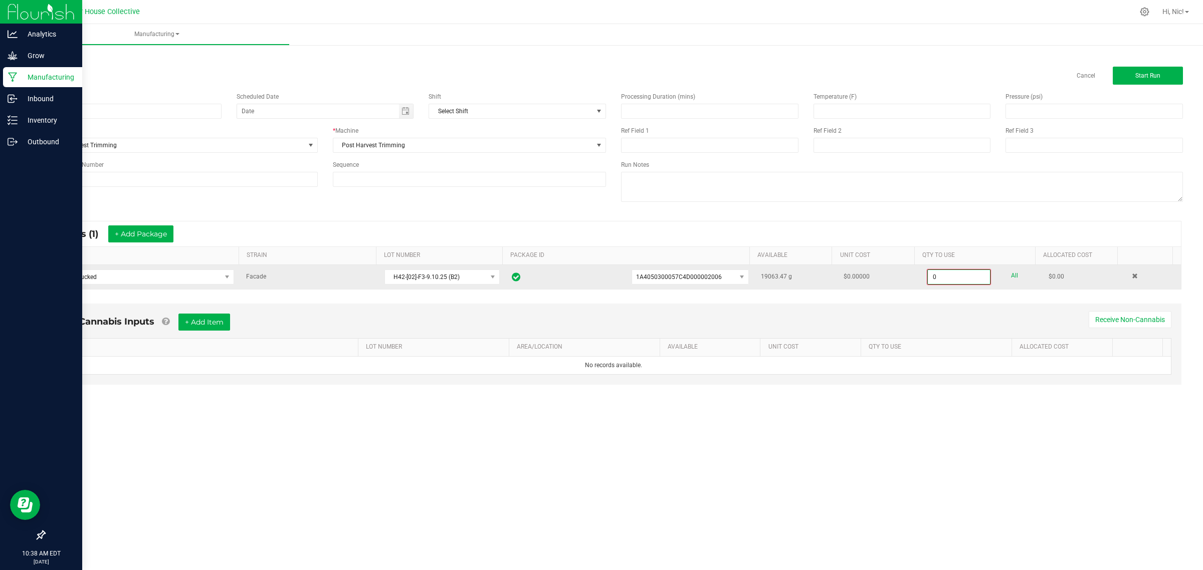
click at [948, 277] on input "0" at bounding box center [959, 277] width 62 height 14
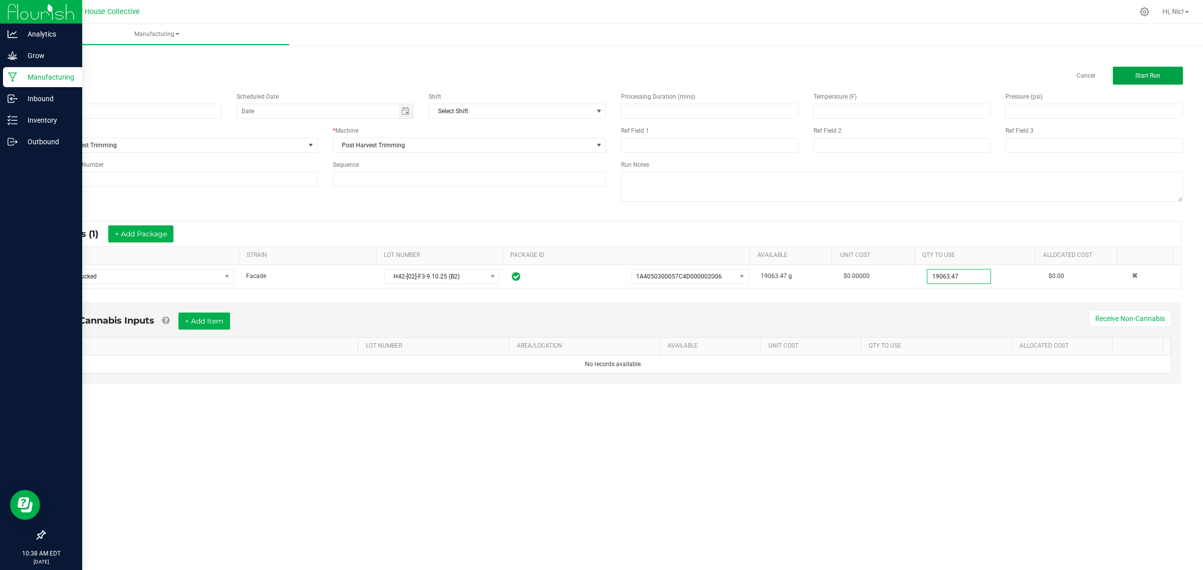
type input "19063.4700 g"
click at [1138, 73] on span "Start Run" at bounding box center [1147, 75] width 25 height 7
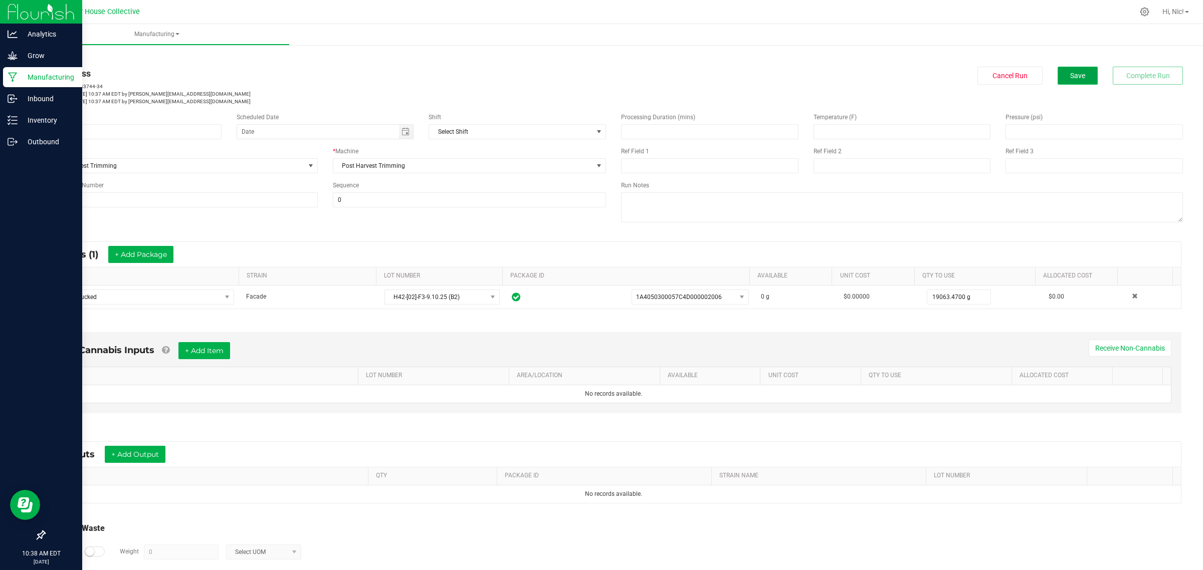
click at [1071, 79] on span "Save" at bounding box center [1077, 76] width 15 height 8
click at [64, 56] on link "< All Runs" at bounding box center [57, 57] width 27 height 7
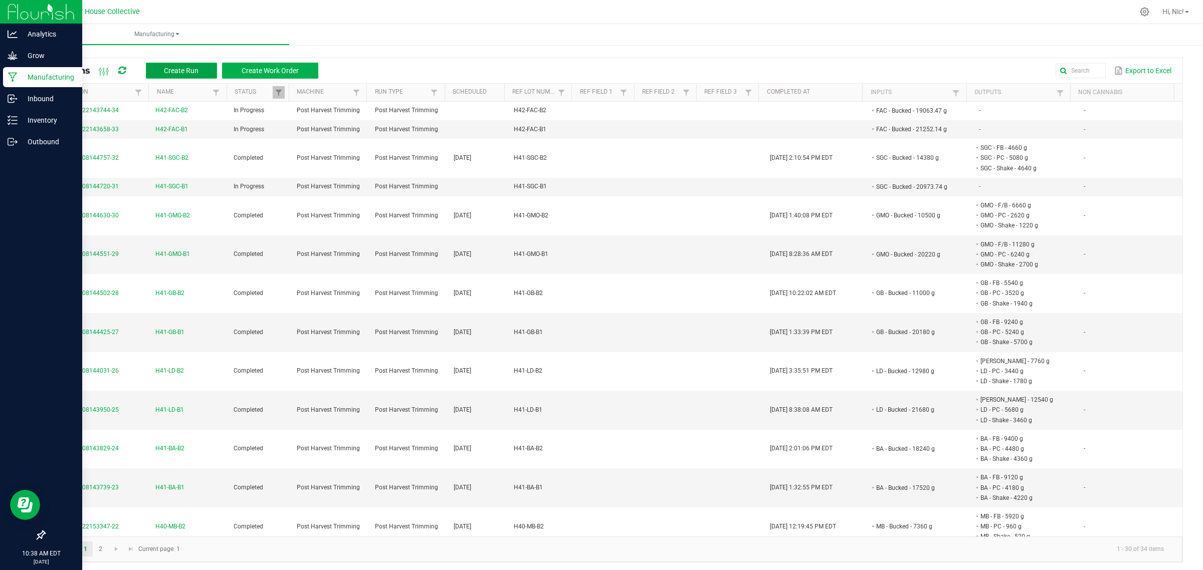
click at [186, 70] on span "Create Run" at bounding box center [181, 71] width 35 height 8
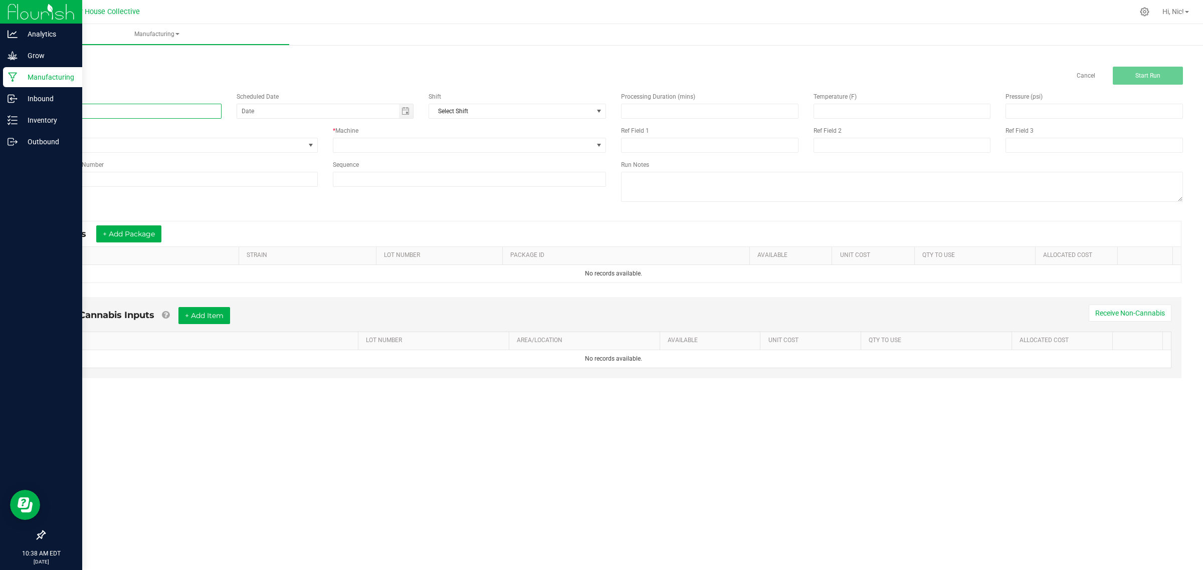
click at [91, 106] on input at bounding box center [132, 111] width 177 height 15
paste input "H42-FAC-B3"
type input "H42-FAC-B3"
click at [83, 173] on input at bounding box center [181, 179] width 274 height 15
paste input "H42-FAC-B3"
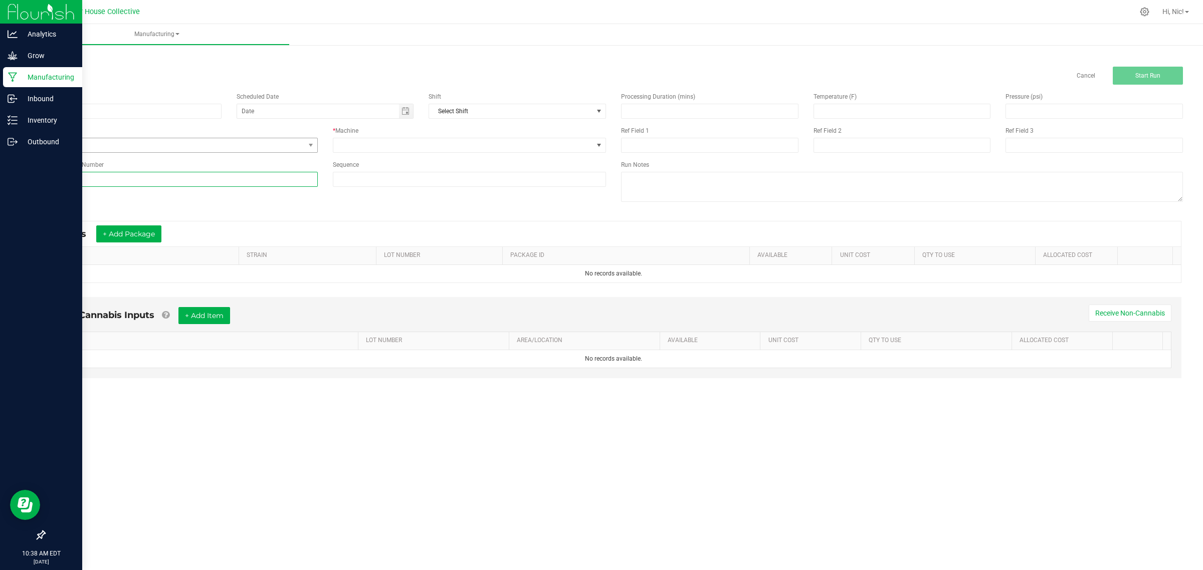
type input "H42-FAC-B3"
click at [119, 151] on span "None" at bounding box center [175, 145] width 260 height 14
drag, startPoint x: 108, startPoint y: 200, endPoint x: 144, endPoint y: 191, distance: 36.8
click at [109, 200] on span "Post Harvest Trimming" at bounding box center [82, 202] width 63 height 10
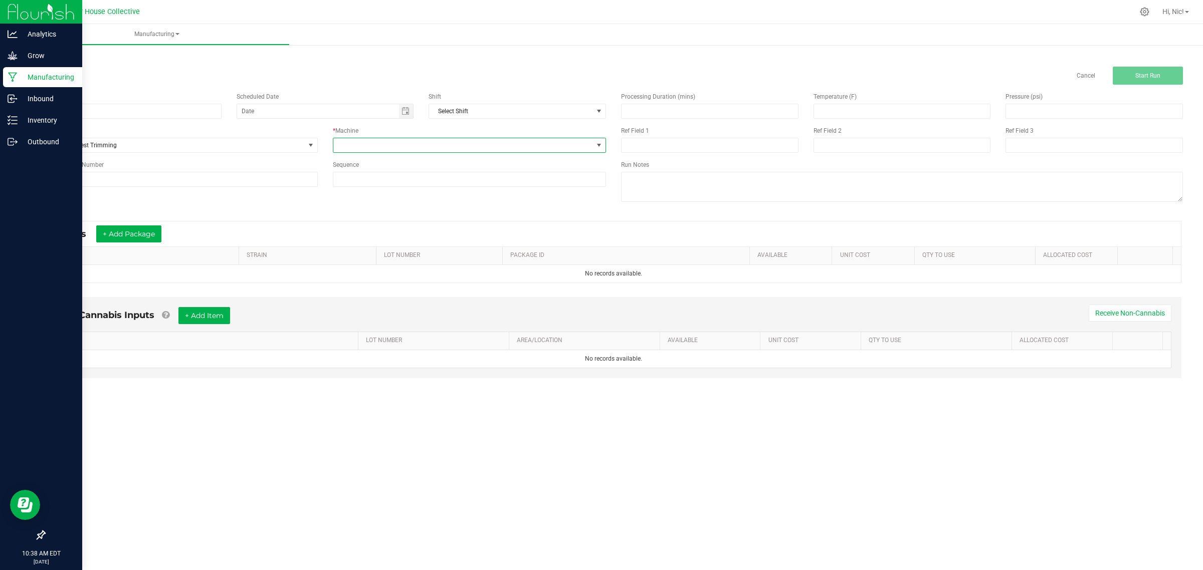
click at [345, 146] on span at bounding box center [463, 145] width 260 height 14
click at [391, 190] on li "Post Harvest Trimming" at bounding box center [469, 188] width 272 height 17
click at [149, 234] on button "+ Add Package" at bounding box center [128, 234] width 65 height 17
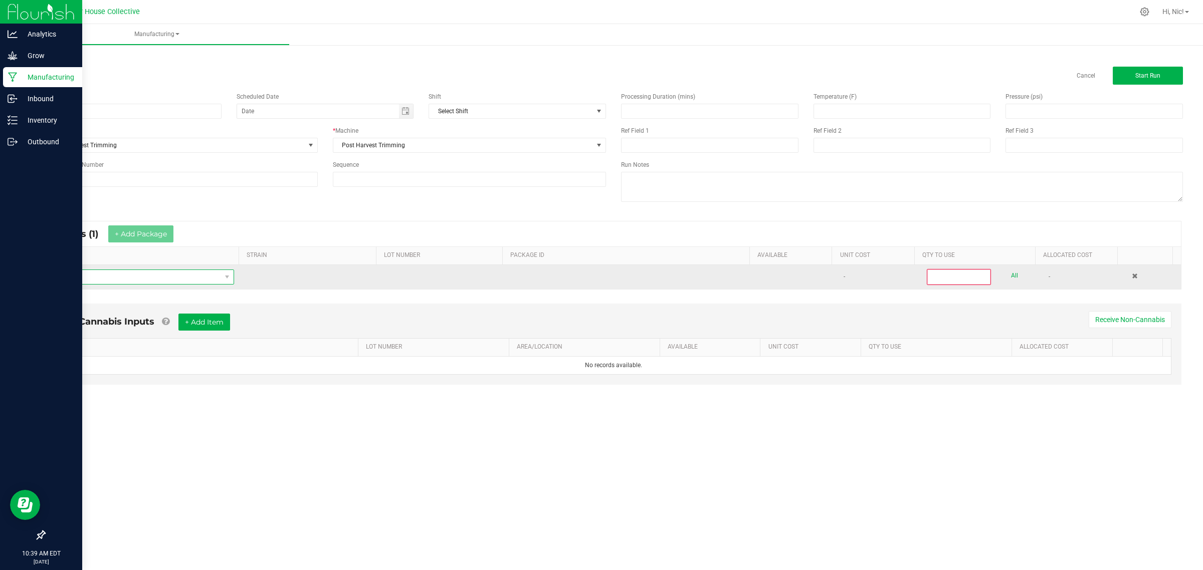
click at [145, 279] on span "NO DATA FOUND" at bounding box center [137, 277] width 168 height 14
type input "FAC - B"
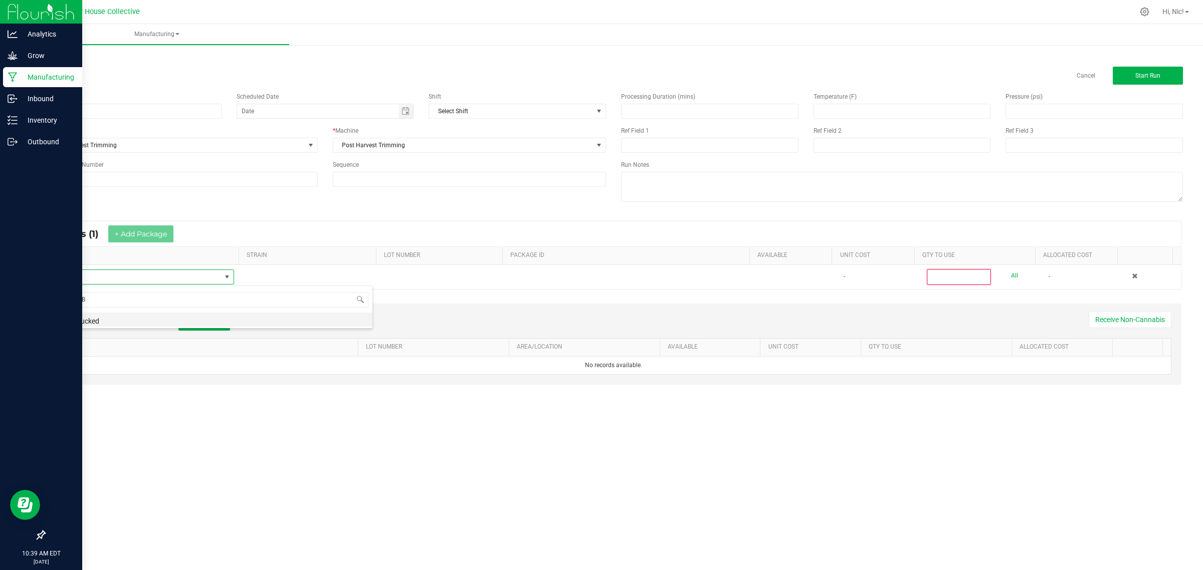
click at [96, 322] on li "FAC - Bucked" at bounding box center [213, 320] width 320 height 14
type input "0"
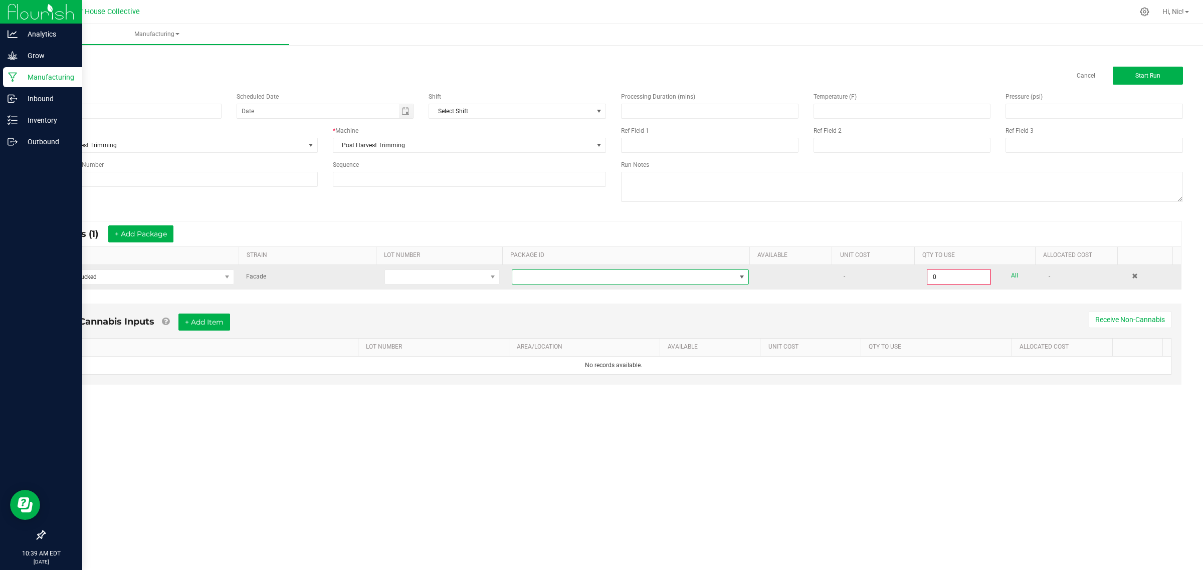
click at [587, 275] on span at bounding box center [623, 277] width 223 height 14
type input "1A4050300057C4D000002055"
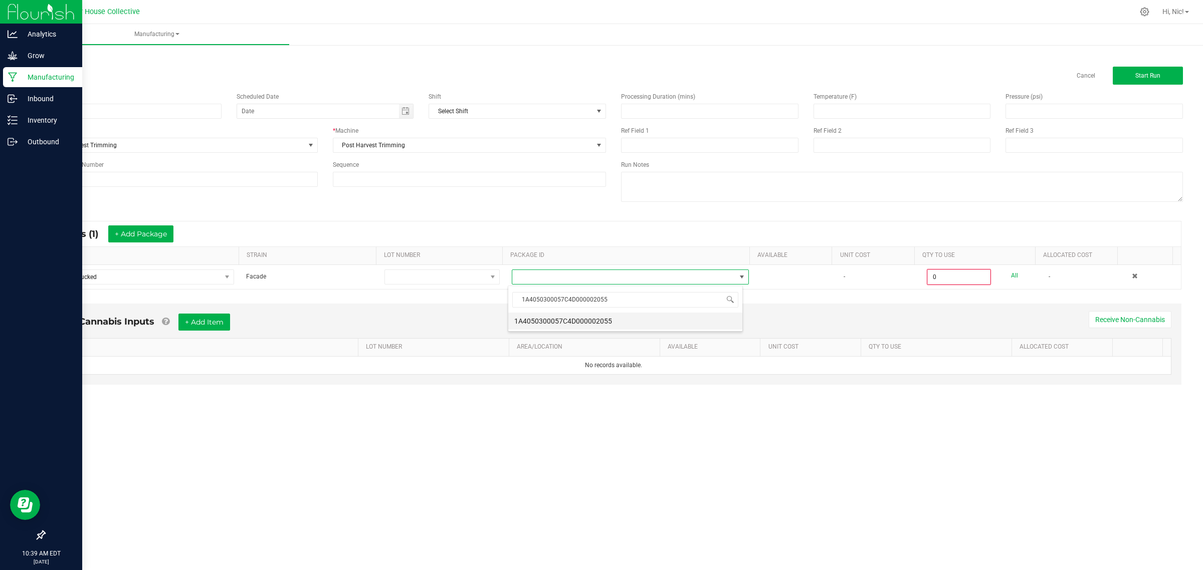
click at [606, 322] on li "1A4050300057C4D000002055" at bounding box center [625, 321] width 234 height 17
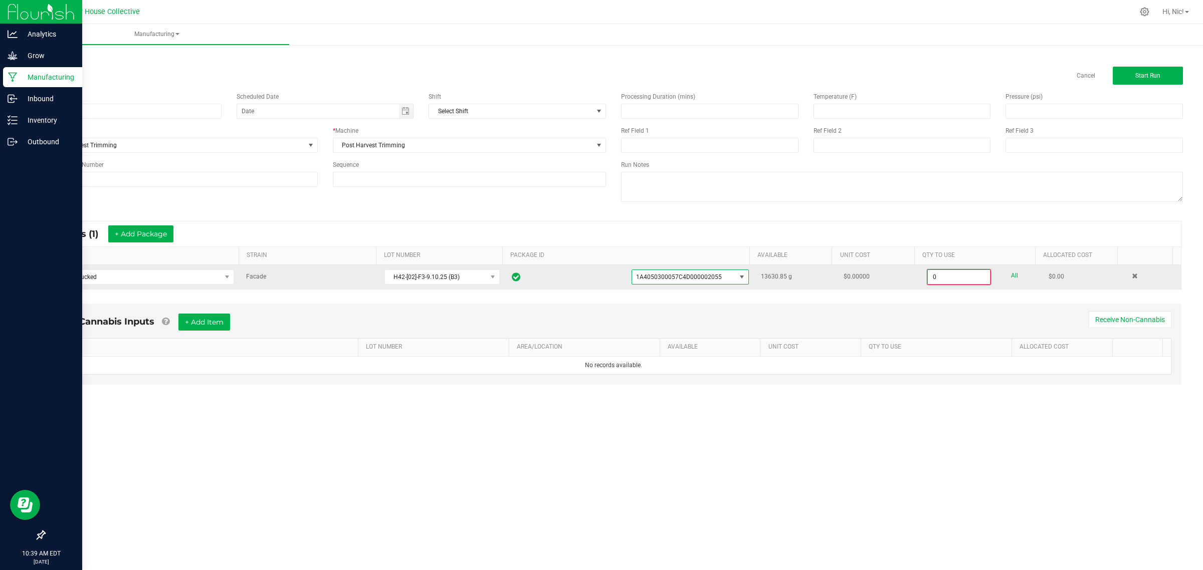
click at [941, 276] on input "0" at bounding box center [959, 277] width 62 height 14
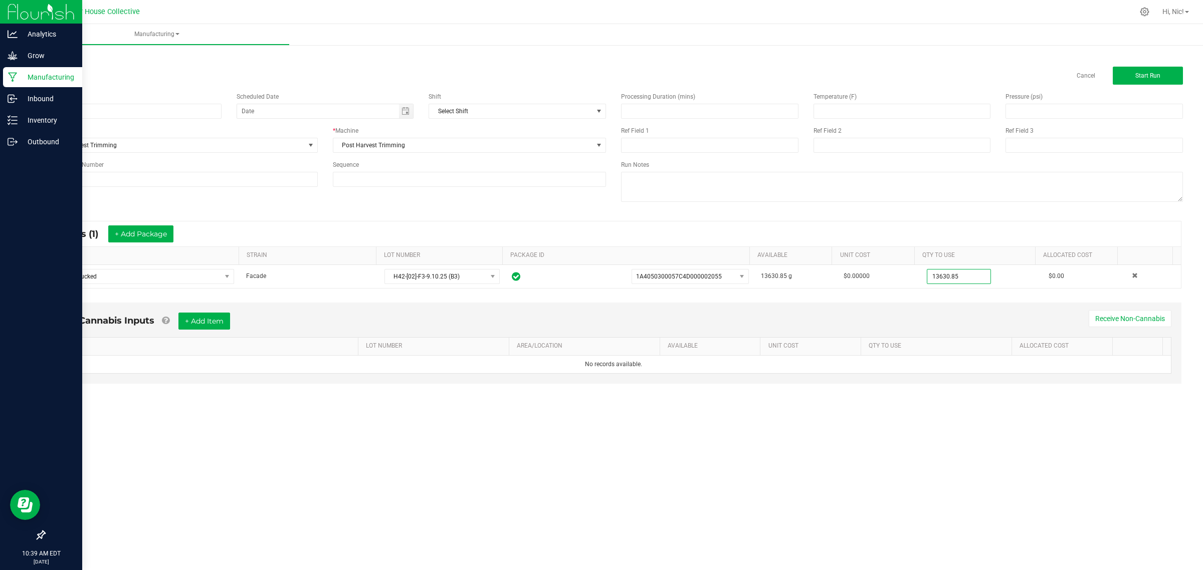
type input "13630.8500 g"
click at [915, 298] on div "* Inputs (1) + Add Package ITEM STRAIN LOT NUMBER PACKAGE ID AVAILABLE Unit Cos…" at bounding box center [614, 255] width 1154 height 86
click at [1140, 76] on span "Start Run" at bounding box center [1147, 75] width 25 height 7
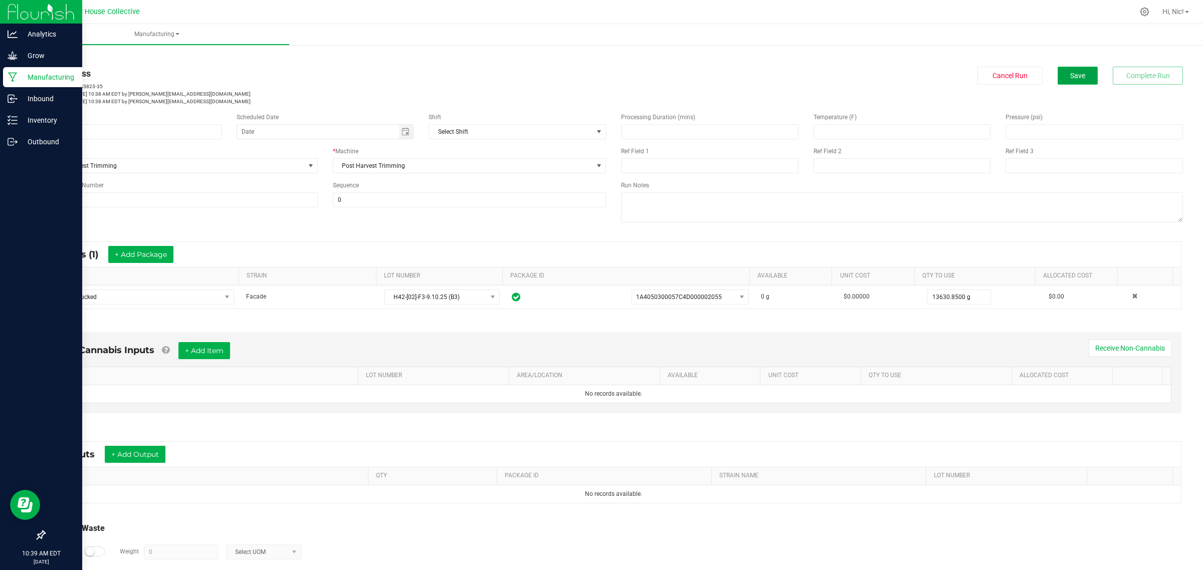
click at [1083, 80] on button "Save" at bounding box center [1077, 76] width 40 height 18
click at [60, 56] on link "< All Runs" at bounding box center [57, 57] width 27 height 7
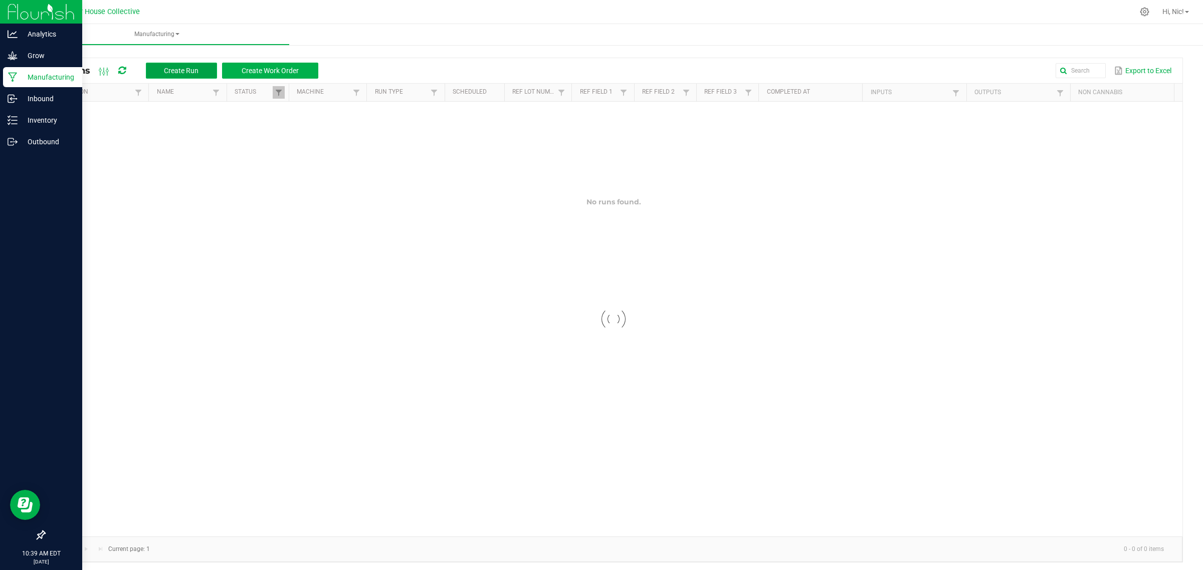
click at [187, 72] on span "Create Run" at bounding box center [181, 71] width 35 height 8
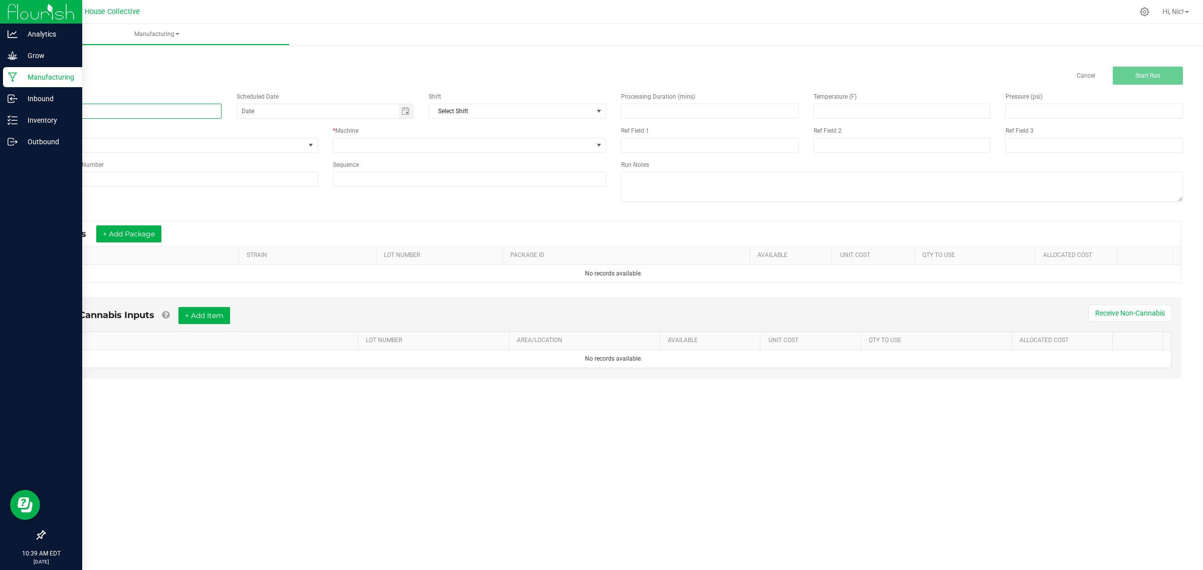
click at [126, 116] on input at bounding box center [132, 111] width 177 height 15
paste input "H42-KMI-B1"
type input "H42-KMI-B1"
click at [98, 178] on input at bounding box center [181, 179] width 274 height 15
paste input "H42-KMI-B1"
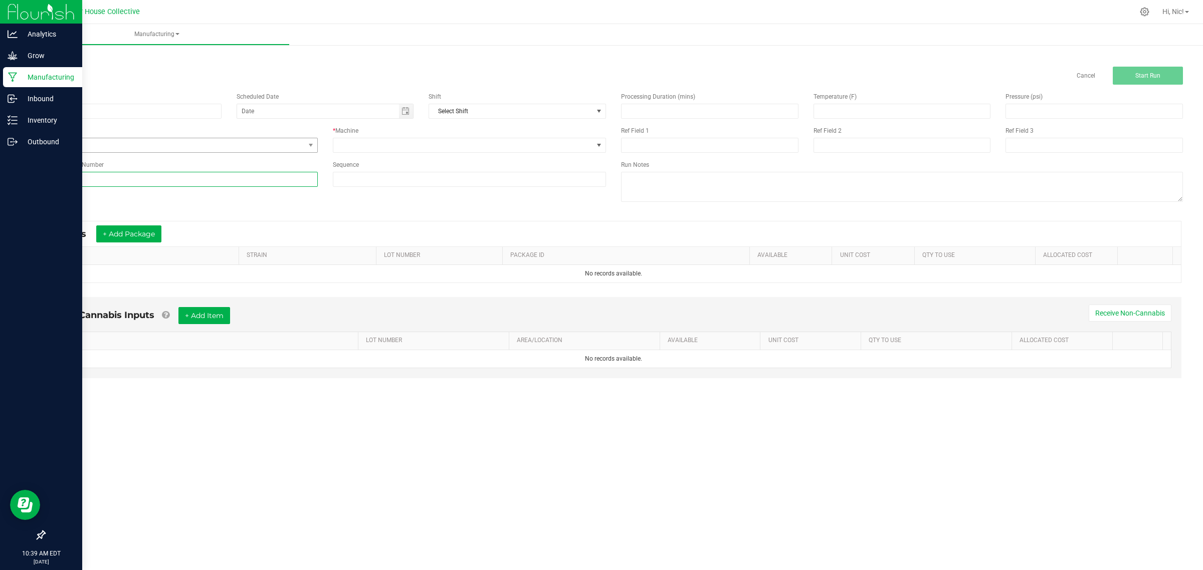
type input "H42-KMI-B1"
click at [108, 148] on span "None" at bounding box center [175, 145] width 260 height 14
click at [117, 199] on li "Post Harvest Trimming" at bounding box center [181, 202] width 272 height 15
click at [346, 144] on span at bounding box center [463, 145] width 260 height 14
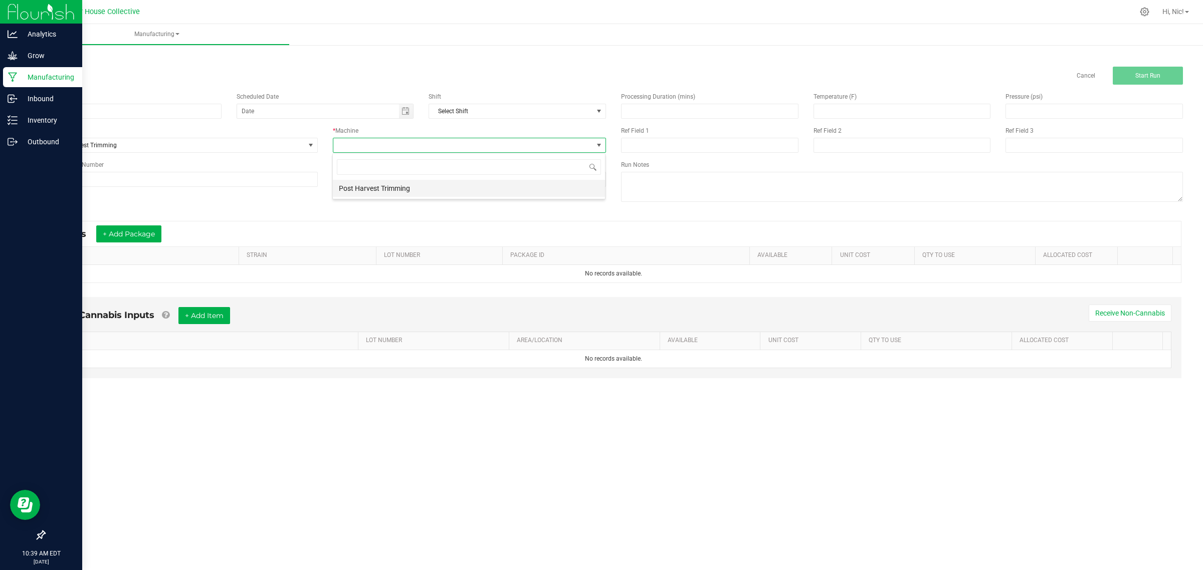
click at [364, 188] on li "Post Harvest Trimming" at bounding box center [469, 188] width 272 height 17
click at [131, 239] on button "+ Add Package" at bounding box center [128, 234] width 65 height 17
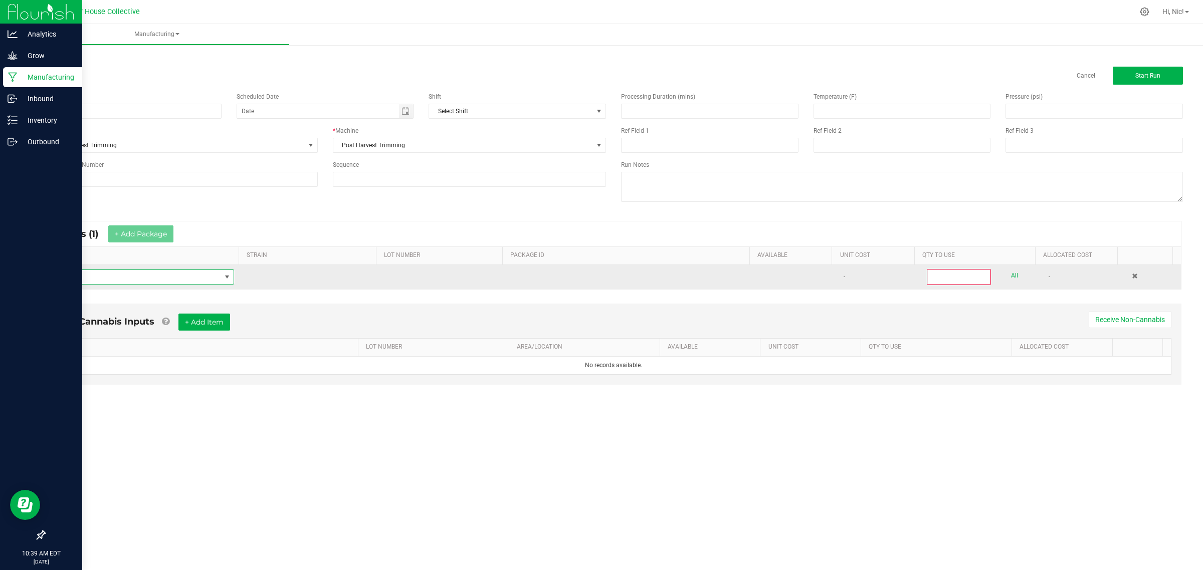
click at [144, 277] on span "NO DATA FOUND" at bounding box center [137, 277] width 168 height 14
